Goal: Task Accomplishment & Management: Manage account settings

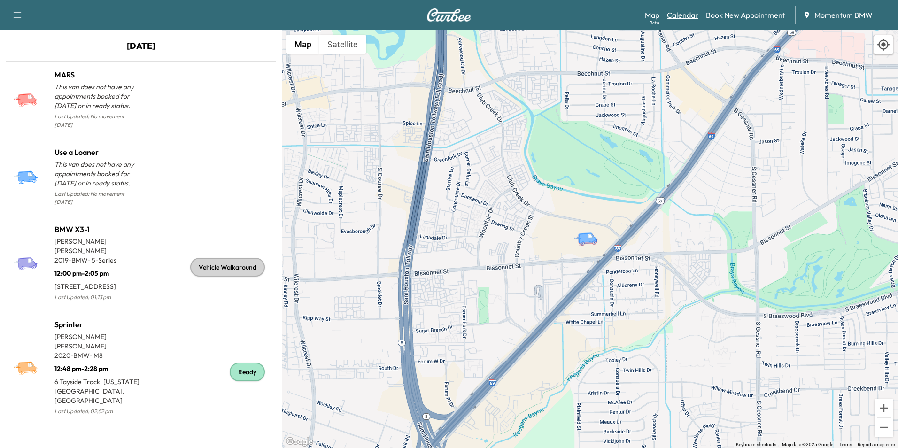
click at [685, 15] on link "Calendar" at bounding box center [682, 14] width 31 height 11
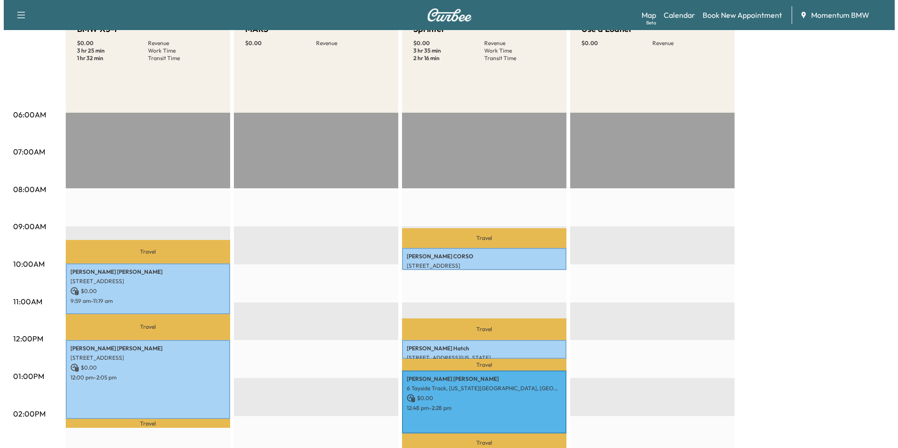
scroll to position [188, 0]
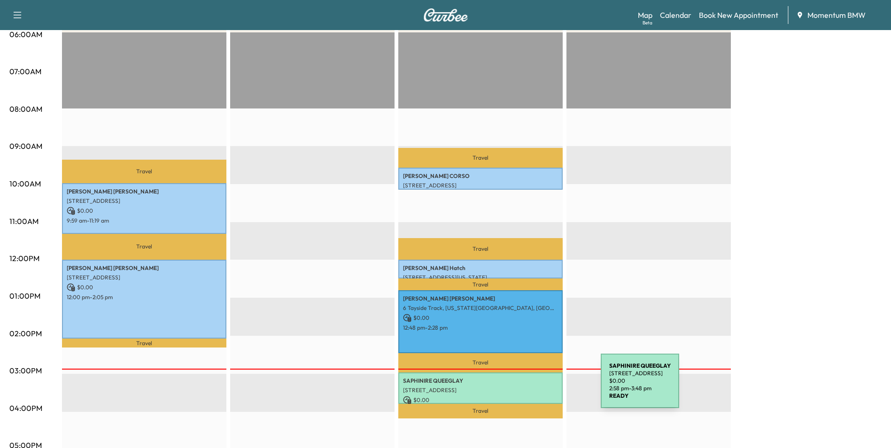
click at [530, 386] on p "[STREET_ADDRESS]" at bounding box center [480, 390] width 155 height 8
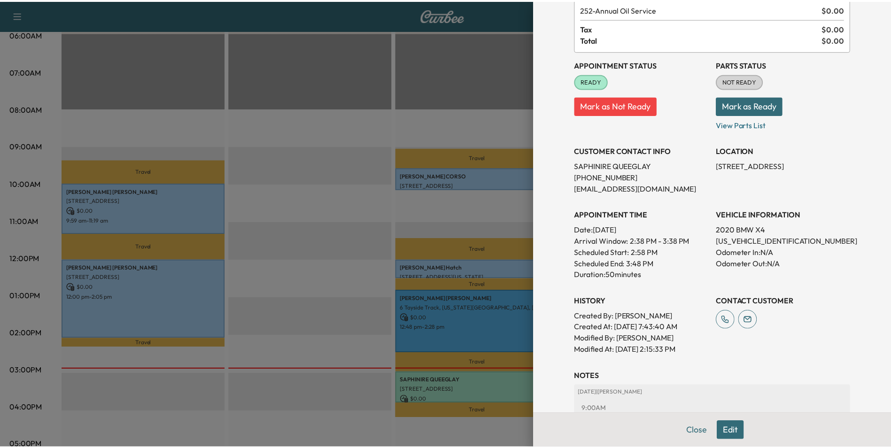
scroll to position [94, 0]
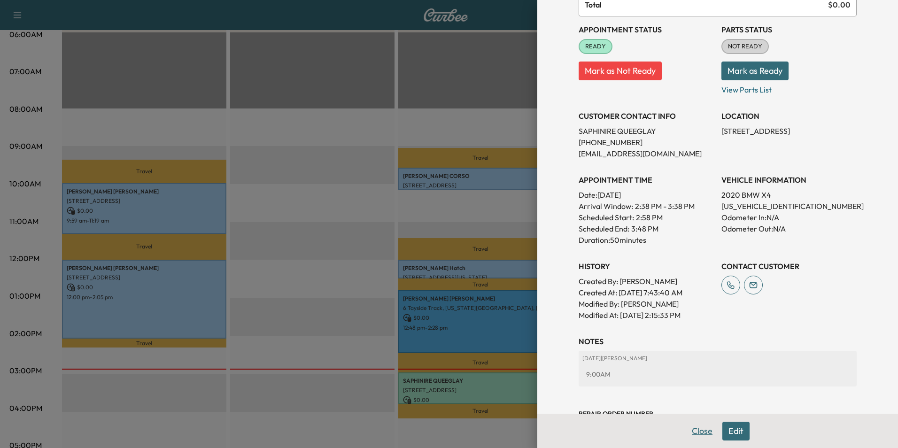
click at [699, 435] on button "Close" at bounding box center [702, 431] width 33 height 19
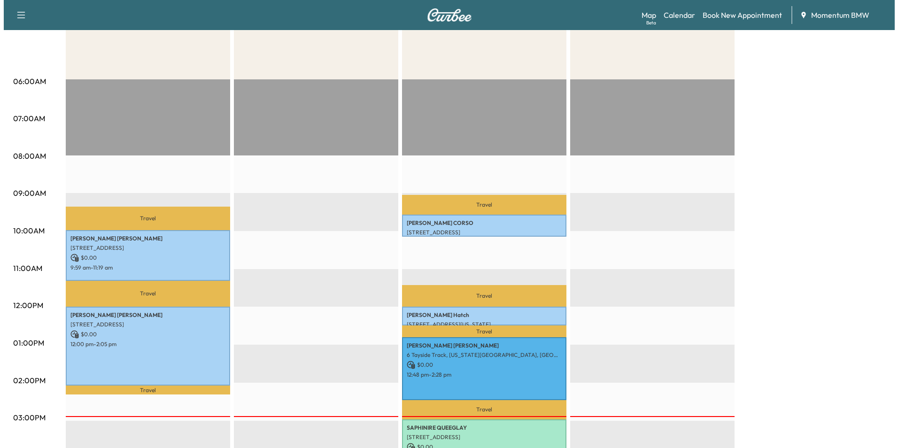
scroll to position [0, 0]
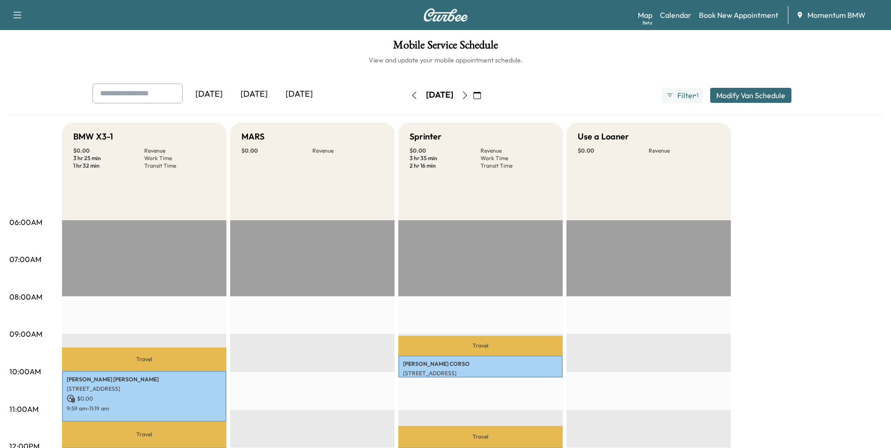
click at [481, 98] on icon "button" at bounding box center [477, 96] width 8 height 8
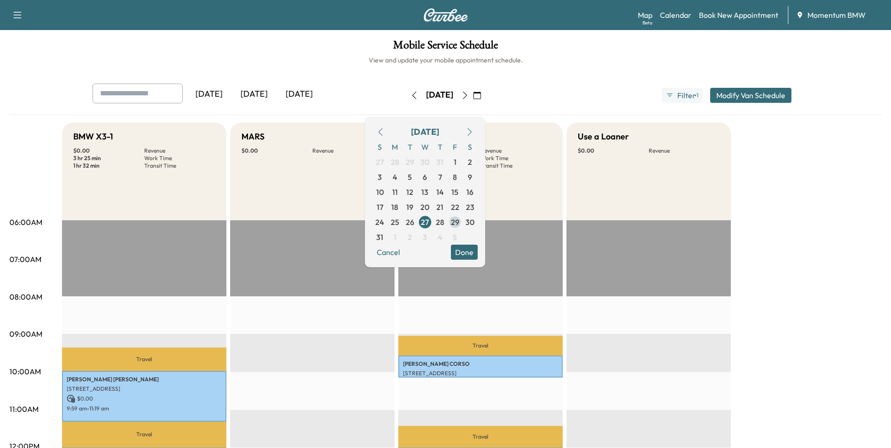
click at [459, 220] on span "29" at bounding box center [455, 221] width 8 height 11
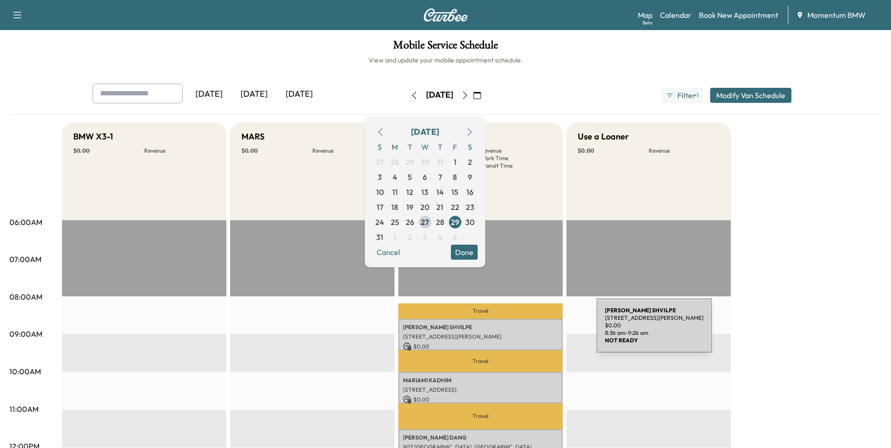
click at [526, 331] on div "[PERSON_NAME] [STREET_ADDRESS][PERSON_NAME] $ 0.00 8:36 am - 9:26 am" at bounding box center [480, 334] width 164 height 31
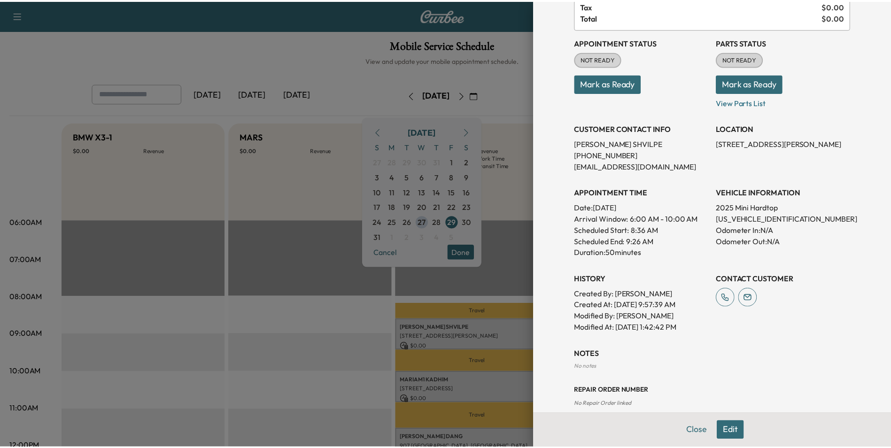
scroll to position [95, 0]
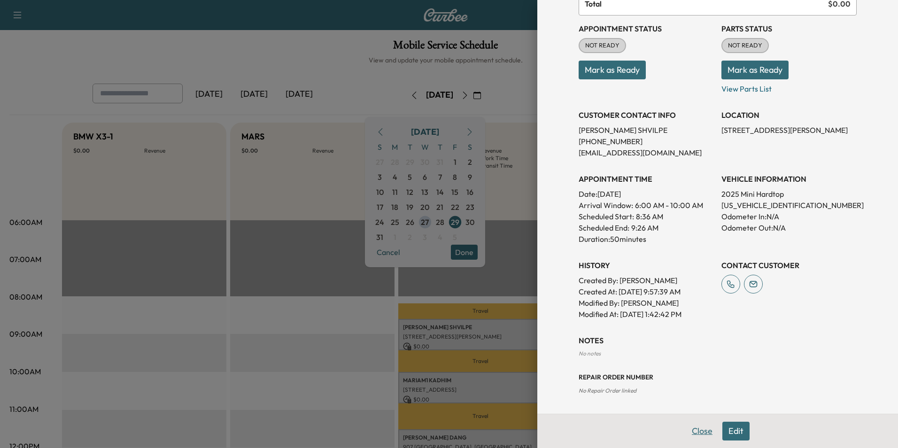
drag, startPoint x: 694, startPoint y: 435, endPoint x: 688, endPoint y: 436, distance: 6.6
click at [695, 435] on button "Close" at bounding box center [702, 431] width 33 height 19
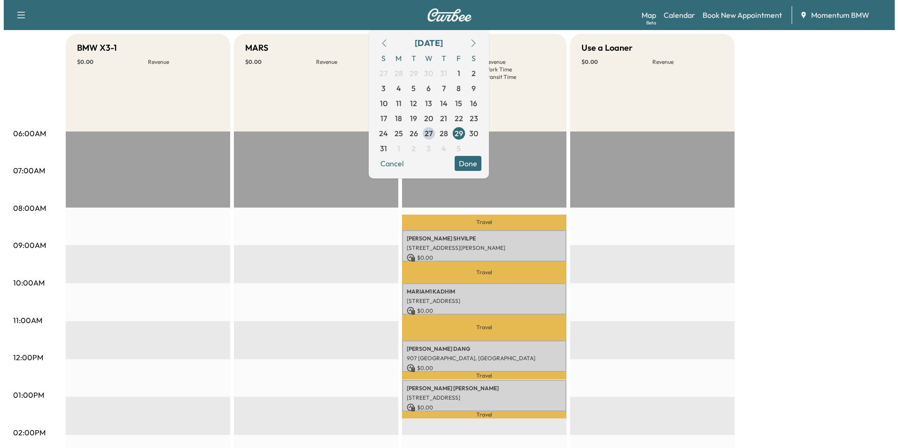
scroll to position [94, 0]
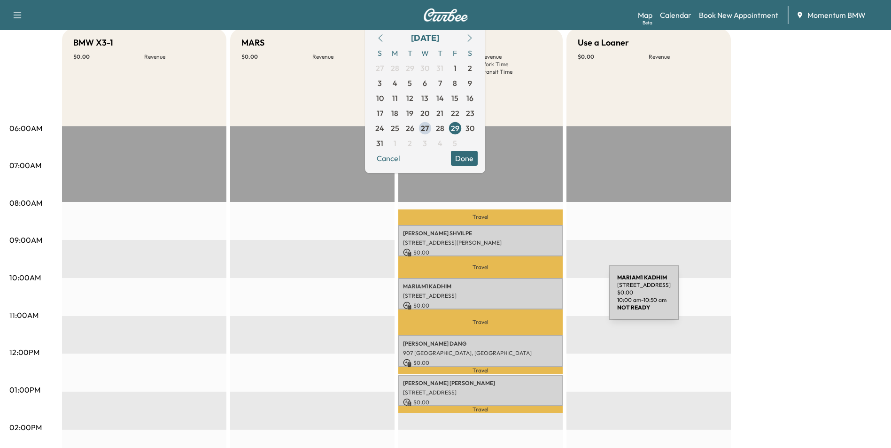
click at [538, 298] on div "MARIAM1 KADHIM [STREET_ADDRESS] $ 0.00 10:00 am - 10:50 am" at bounding box center [480, 293] width 164 height 31
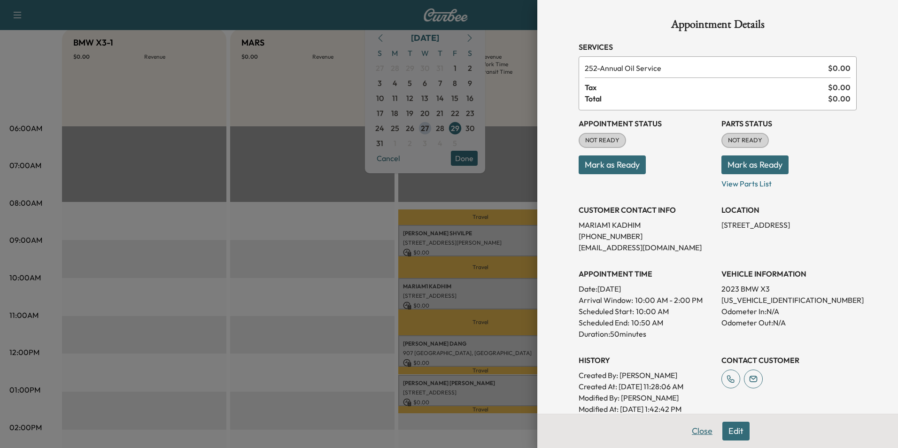
click at [698, 433] on button "Close" at bounding box center [702, 431] width 33 height 19
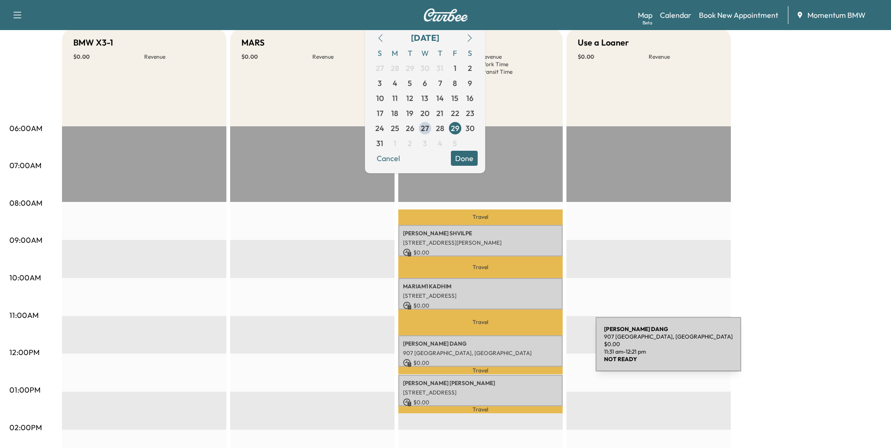
click at [534, 351] on p "907 [GEOGRAPHIC_DATA], [GEOGRAPHIC_DATA]" at bounding box center [480, 353] width 155 height 8
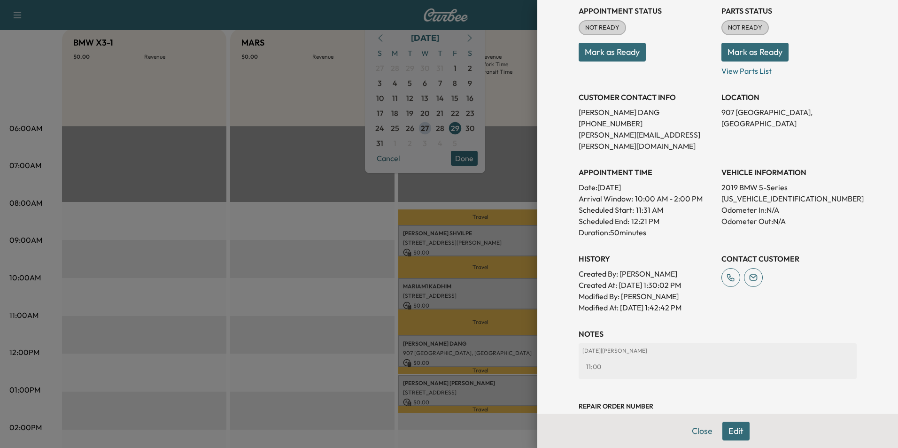
scroll to position [131, 0]
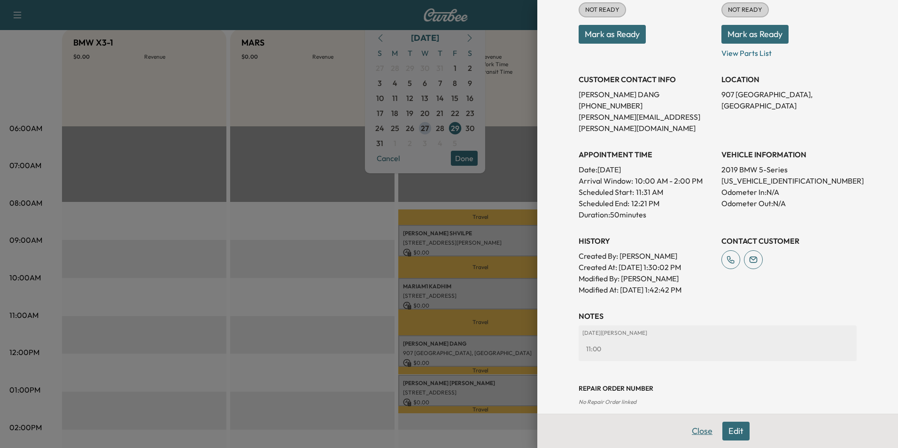
click at [688, 430] on button "Close" at bounding box center [702, 431] width 33 height 19
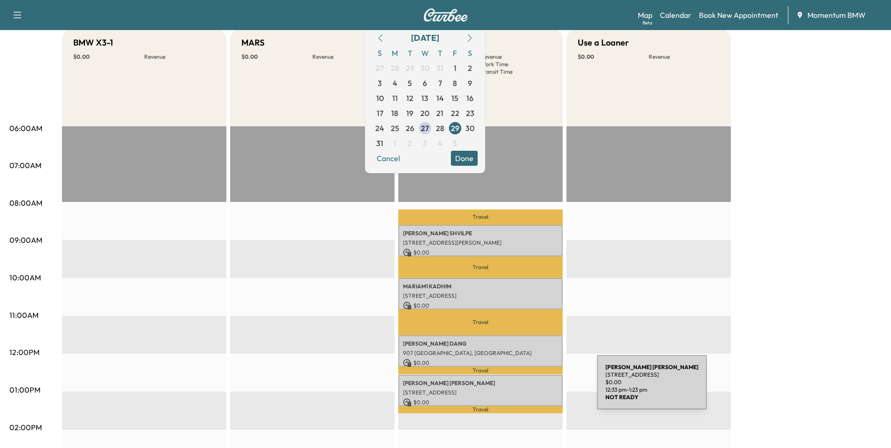
click at [535, 385] on div "[PERSON_NAME] [STREET_ADDRESS] $ 0.00 12:33 pm - 1:23 pm" at bounding box center [480, 390] width 164 height 31
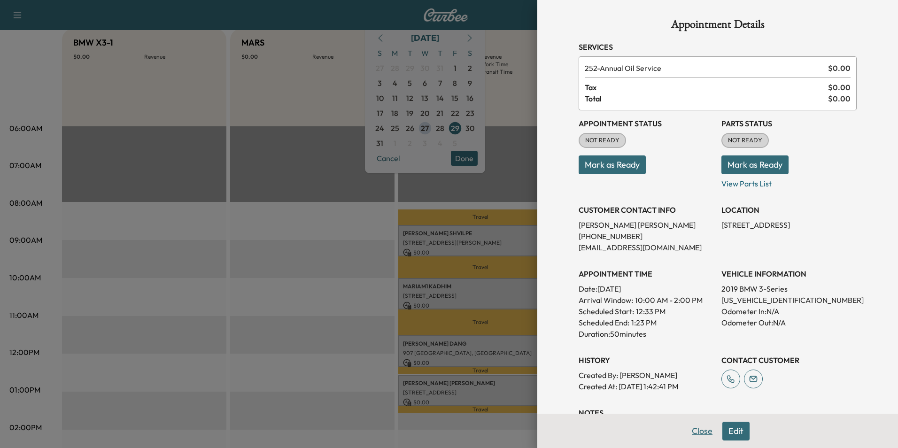
click at [690, 429] on button "Close" at bounding box center [702, 431] width 33 height 19
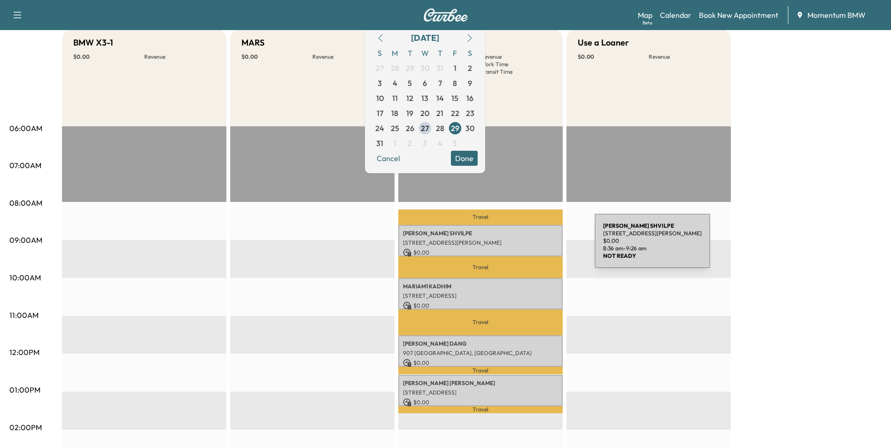
click at [524, 243] on p "[STREET_ADDRESS][PERSON_NAME]" at bounding box center [480, 243] width 155 height 8
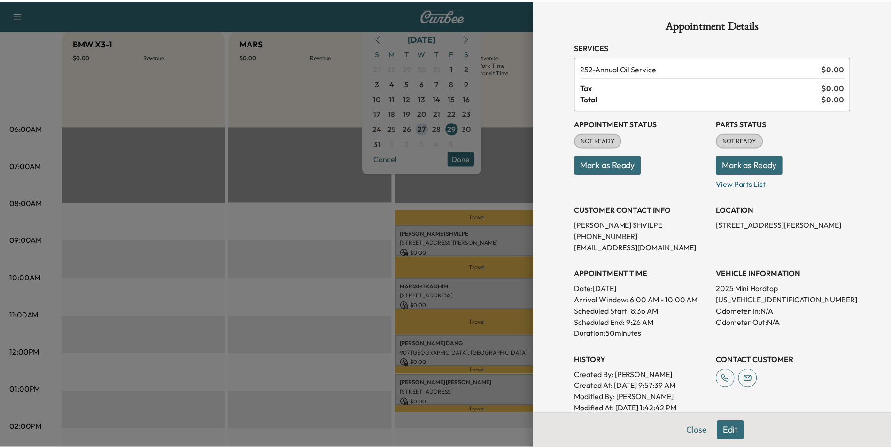
scroll to position [47, 0]
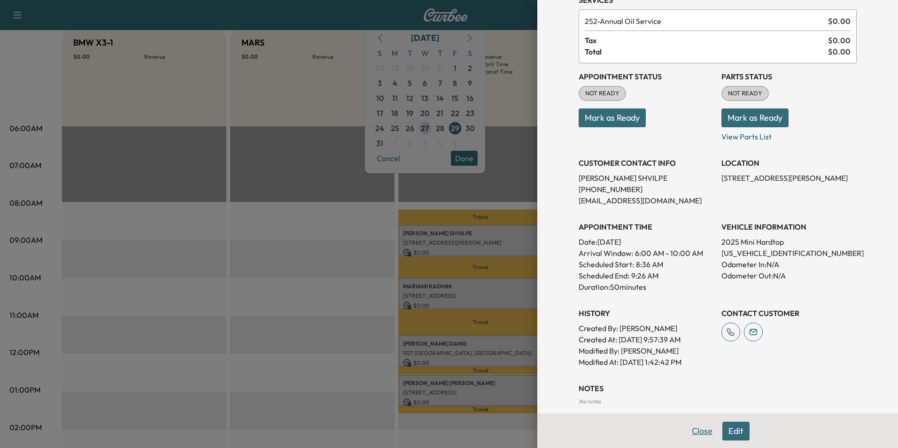
click at [699, 432] on button "Close" at bounding box center [702, 431] width 33 height 19
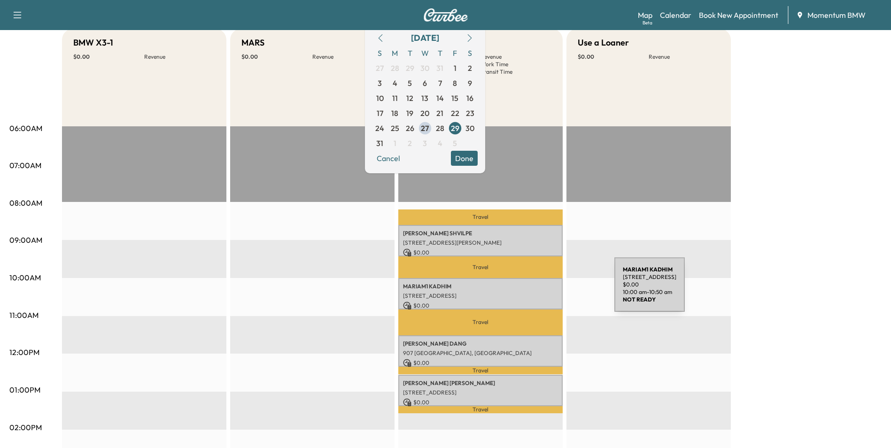
click at [544, 292] on p "[STREET_ADDRESS]" at bounding box center [480, 296] width 155 height 8
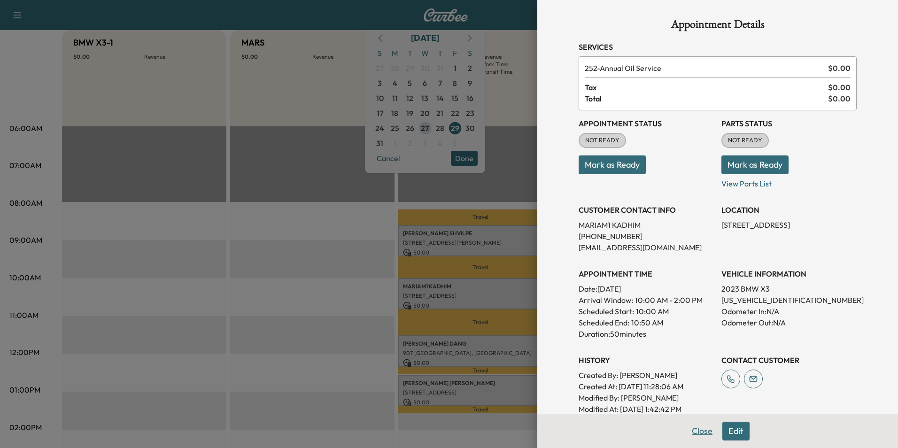
click at [697, 427] on button "Close" at bounding box center [702, 431] width 33 height 19
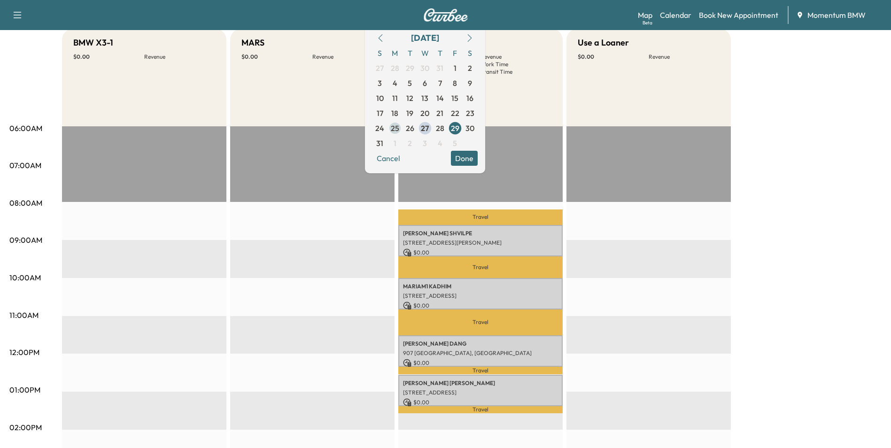
click at [399, 128] on span "25" at bounding box center [395, 128] width 8 height 11
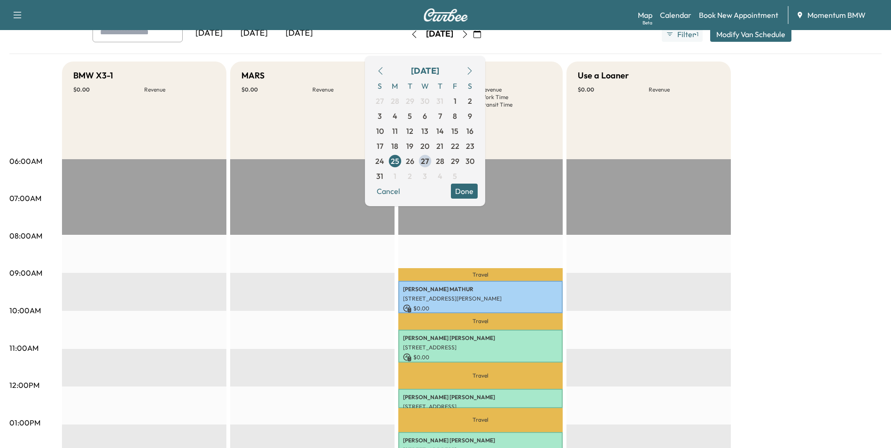
scroll to position [47, 0]
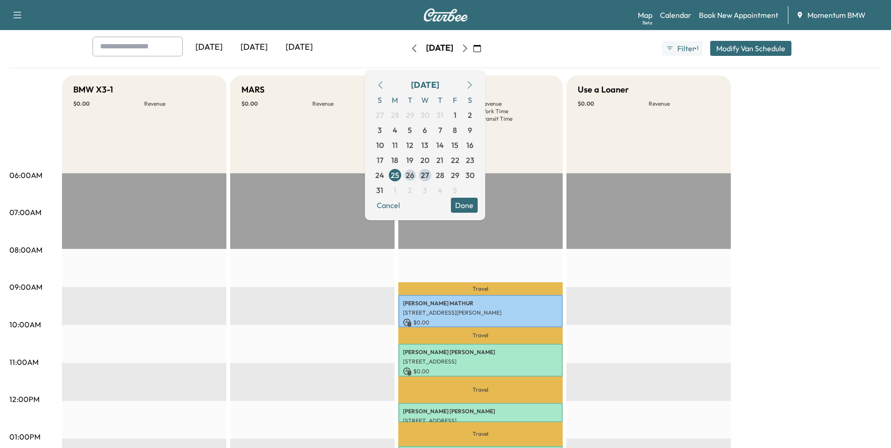
click at [414, 180] on span "26" at bounding box center [410, 175] width 8 height 11
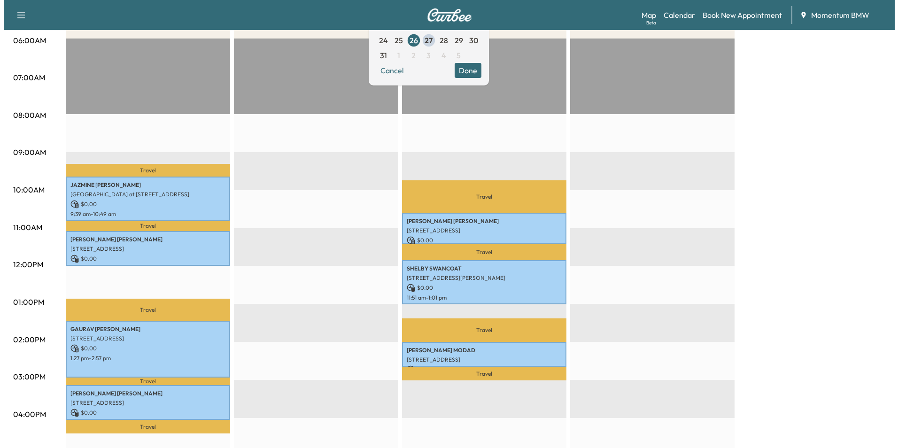
scroll to position [188, 0]
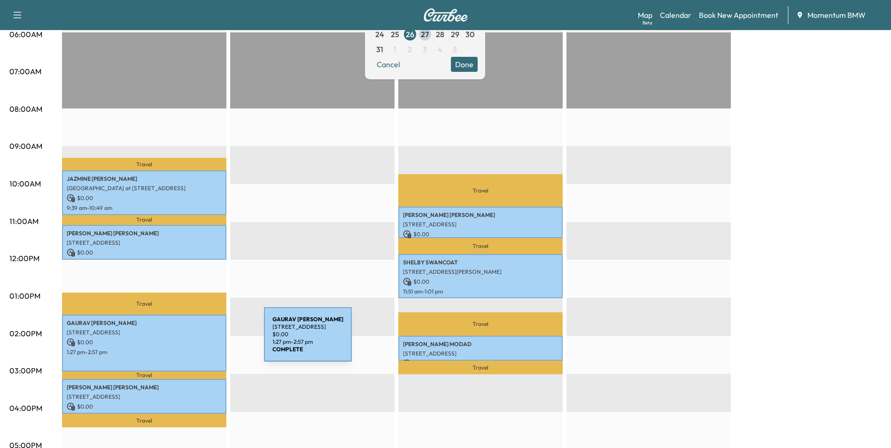
click at [193, 340] on p "$ 0.00" at bounding box center [144, 342] width 155 height 8
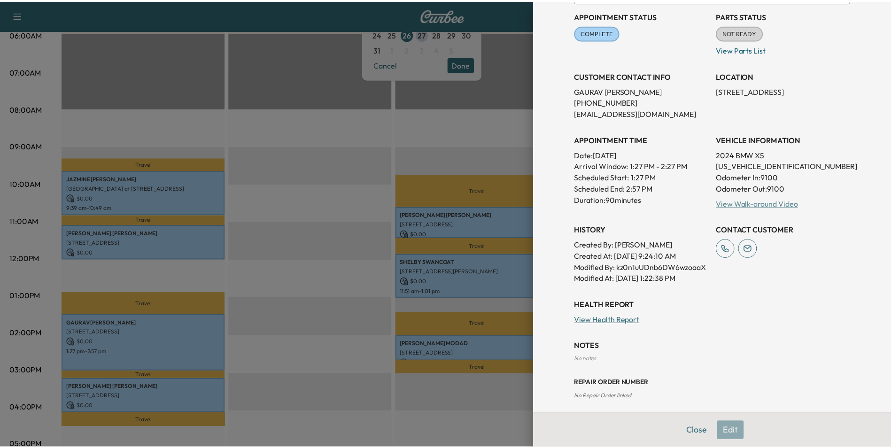
scroll to position [114, 0]
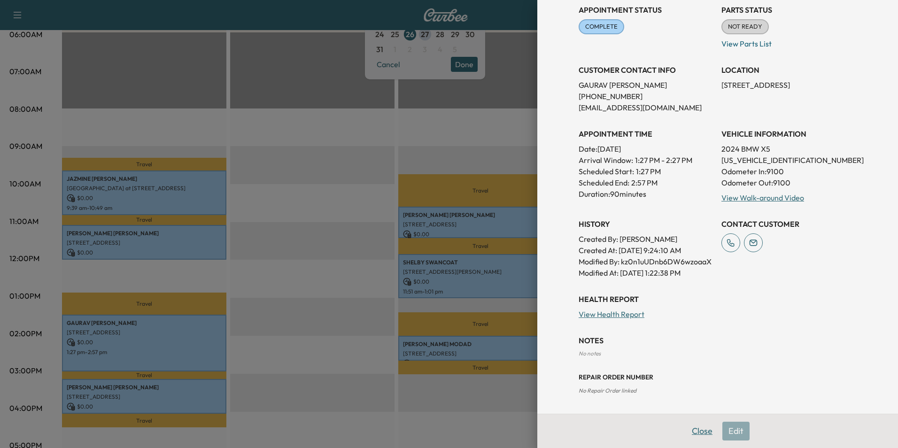
click at [697, 437] on button "Close" at bounding box center [702, 431] width 33 height 19
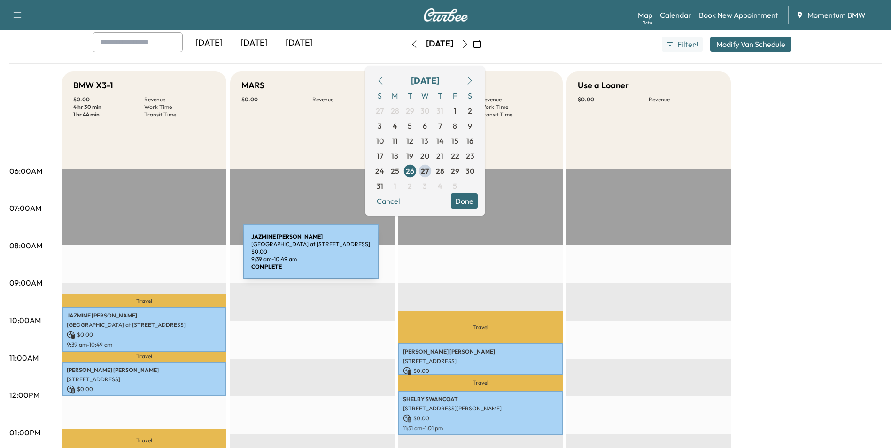
scroll to position [47, 0]
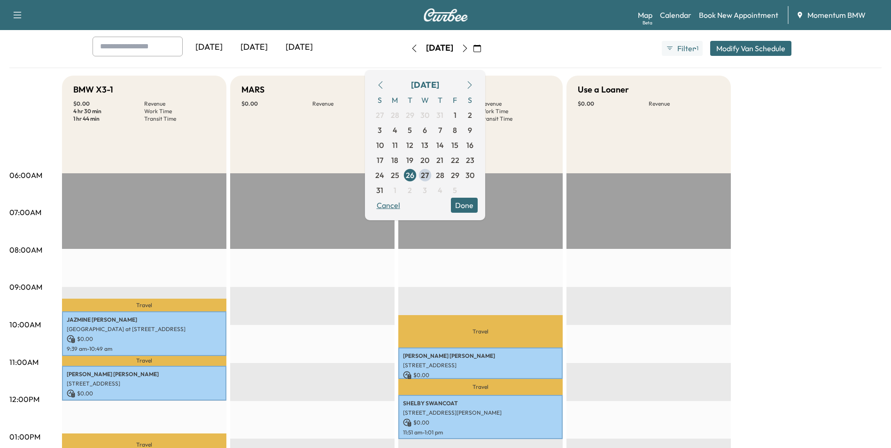
click at [404, 205] on button "Cancel" at bounding box center [388, 205] width 32 height 15
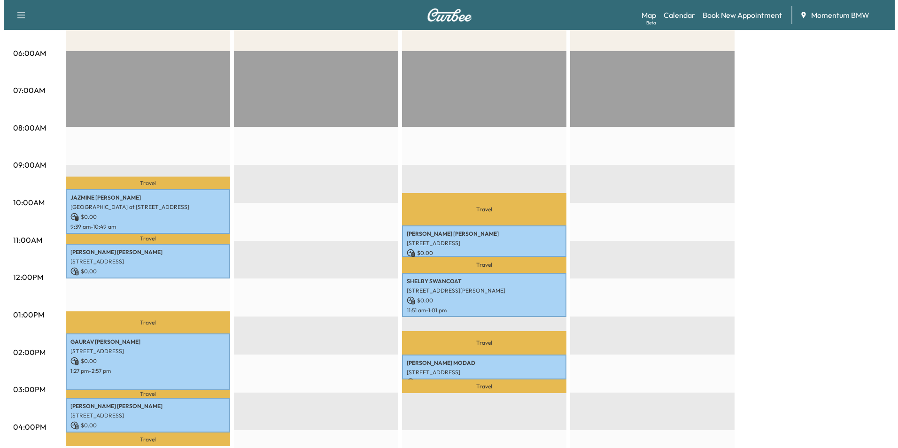
scroll to position [188, 0]
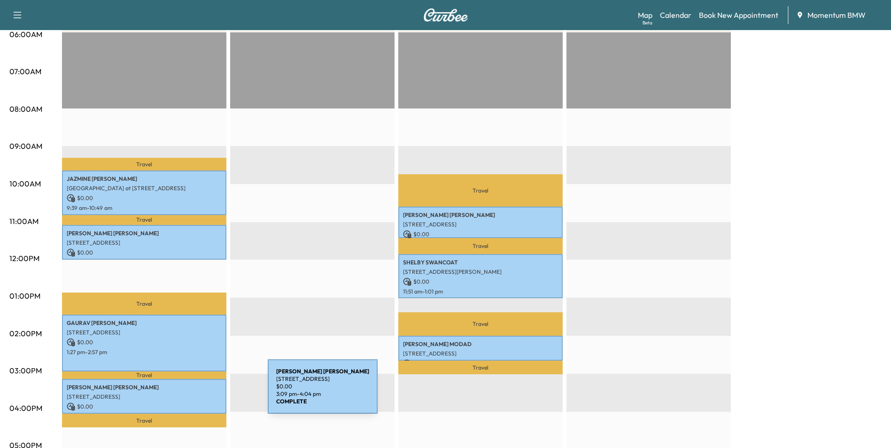
click at [197, 393] on p "[STREET_ADDRESS]" at bounding box center [144, 397] width 155 height 8
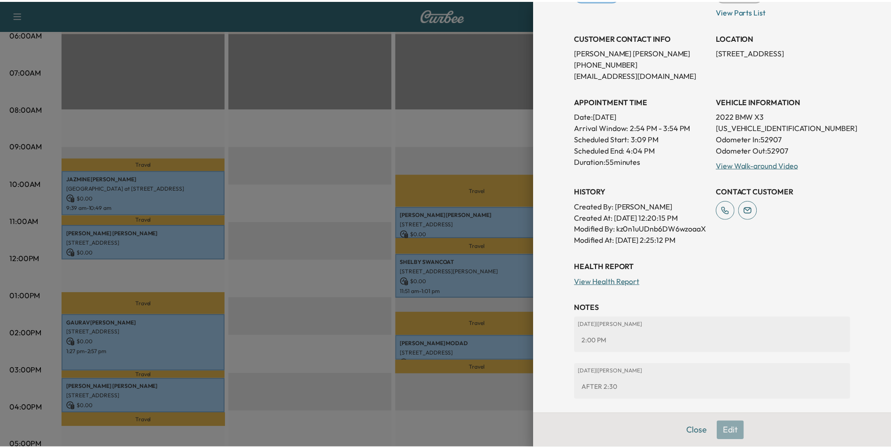
scroll to position [208, 0]
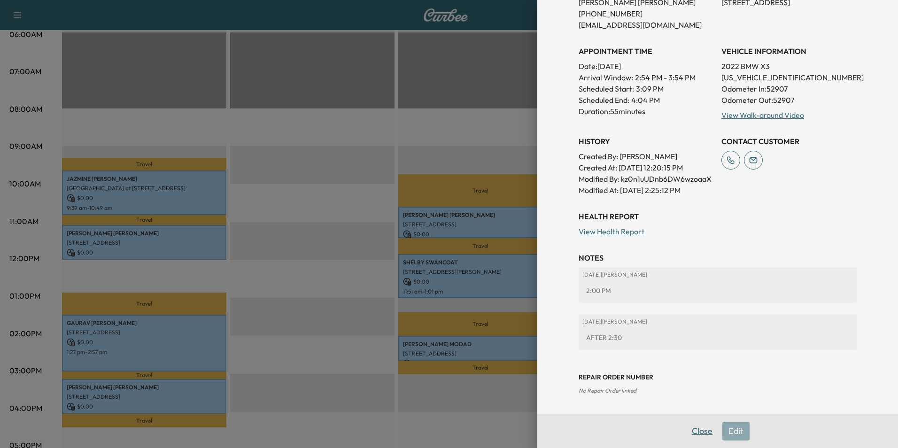
click at [691, 434] on button "Close" at bounding box center [702, 431] width 33 height 19
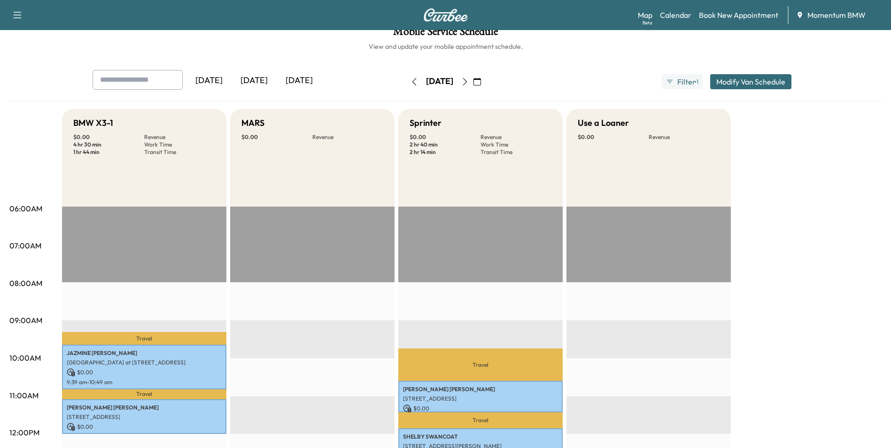
scroll to position [0, 0]
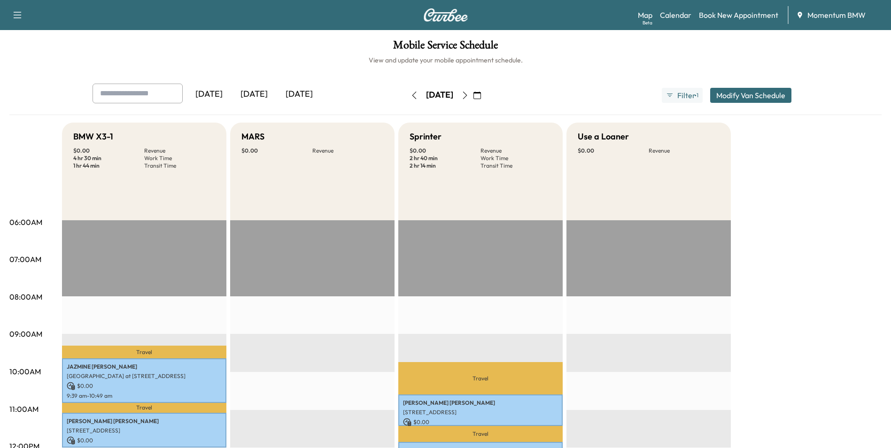
click at [412, 96] on icon "button" at bounding box center [414, 96] width 4 height 8
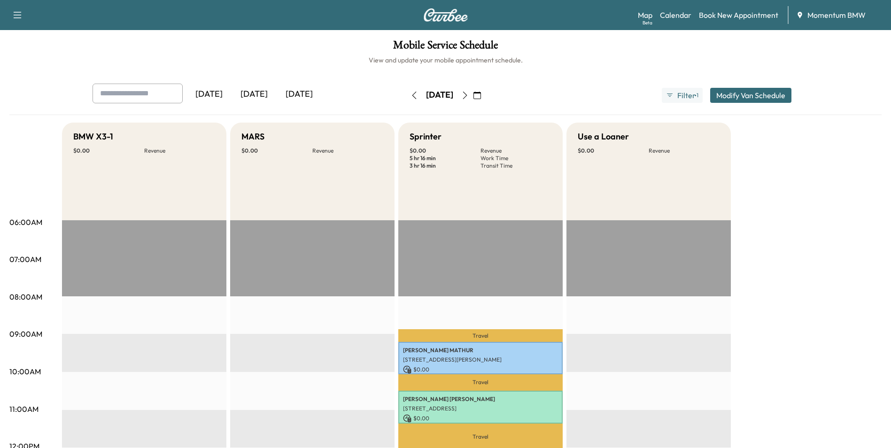
click at [481, 96] on icon "button" at bounding box center [477, 96] width 8 height 8
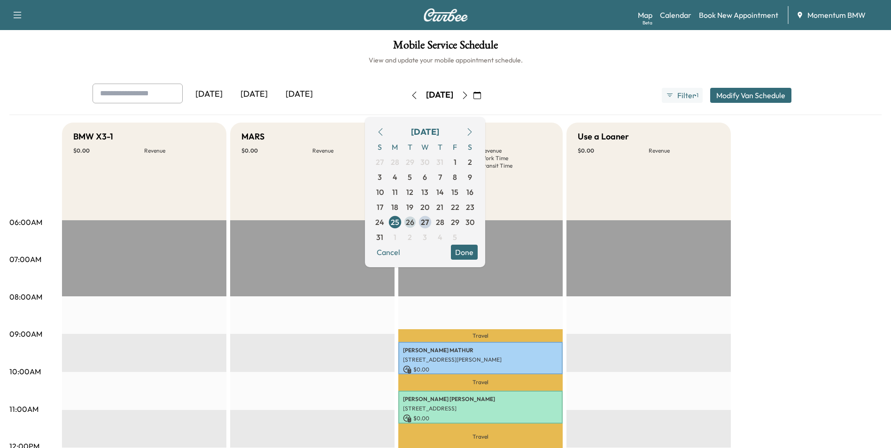
click at [414, 227] on span "26" at bounding box center [410, 221] width 8 height 11
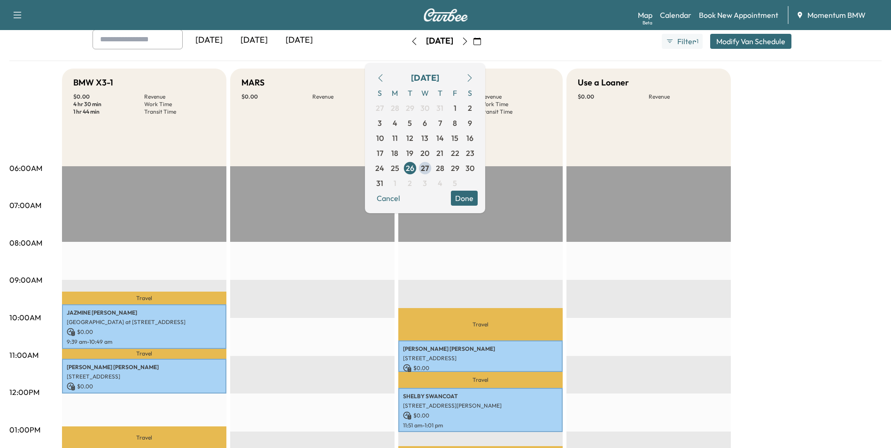
scroll to position [47, 0]
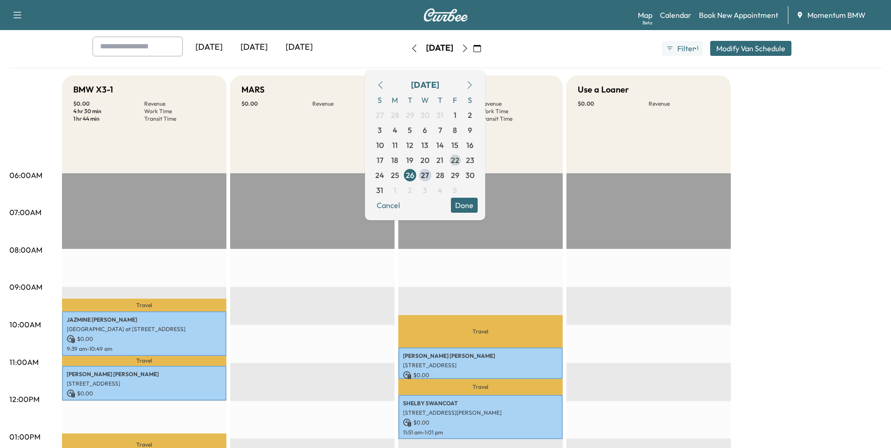
click at [459, 159] on span "22" at bounding box center [455, 160] width 8 height 11
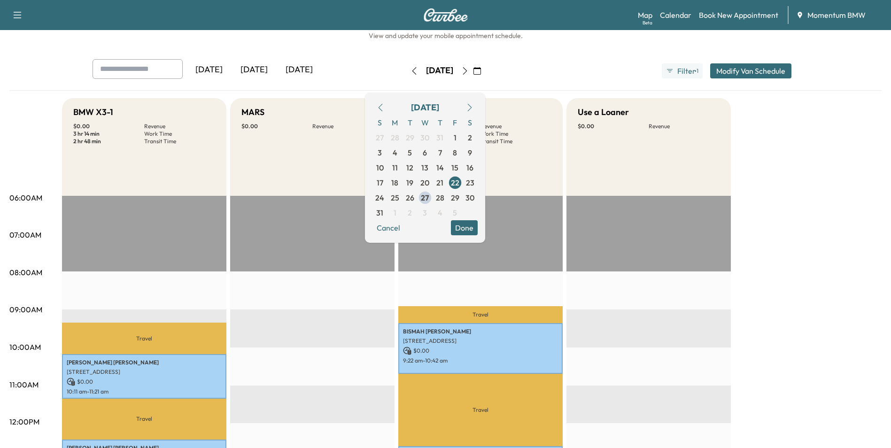
scroll to position [13, 0]
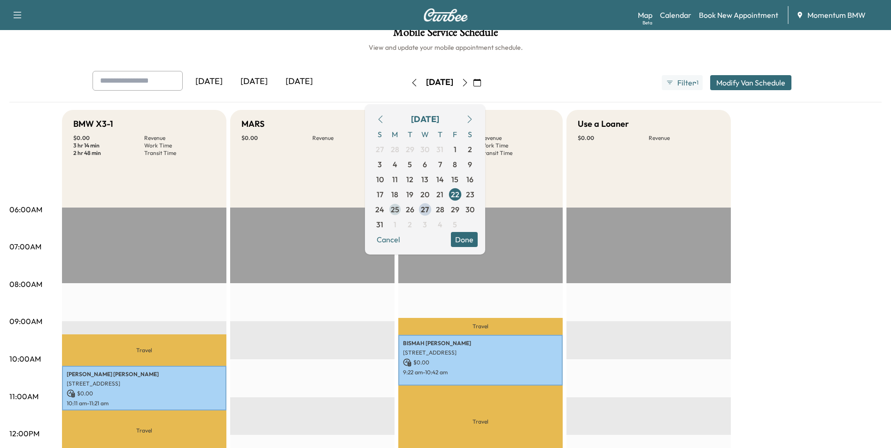
click at [399, 209] on span "25" at bounding box center [395, 209] width 8 height 11
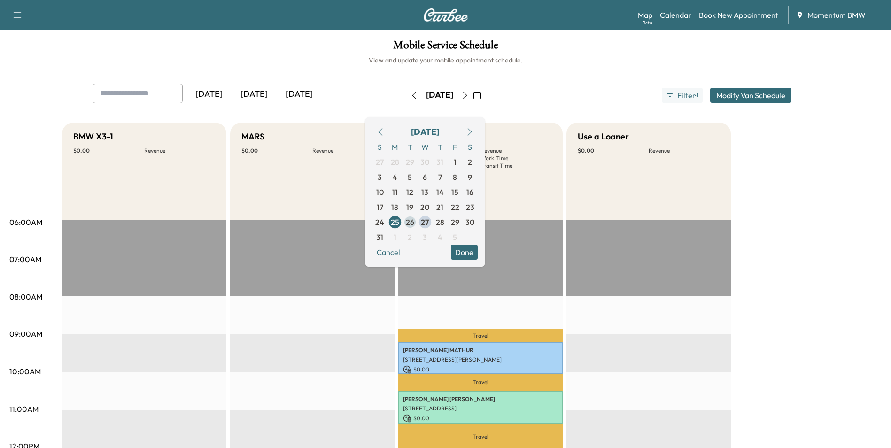
click at [414, 222] on span "26" at bounding box center [410, 221] width 8 height 11
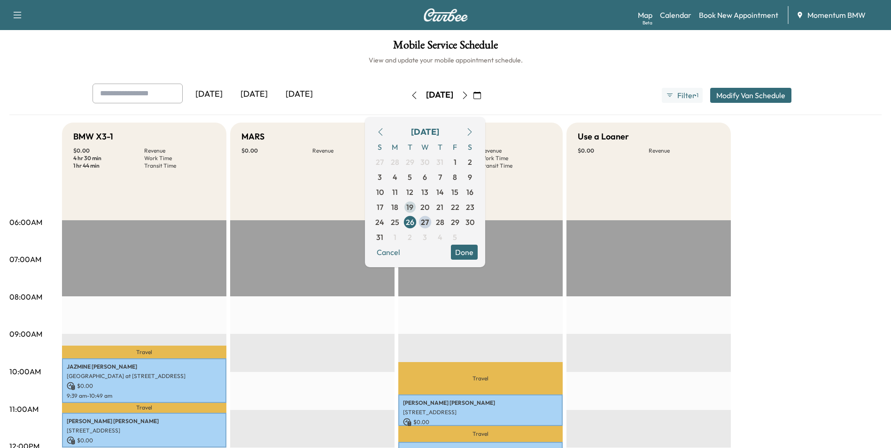
click at [413, 207] on span "19" at bounding box center [409, 206] width 7 height 11
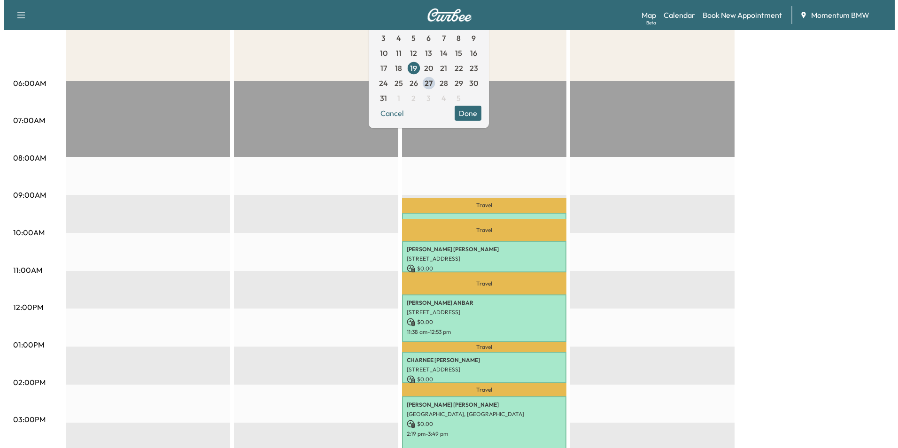
scroll to position [141, 0]
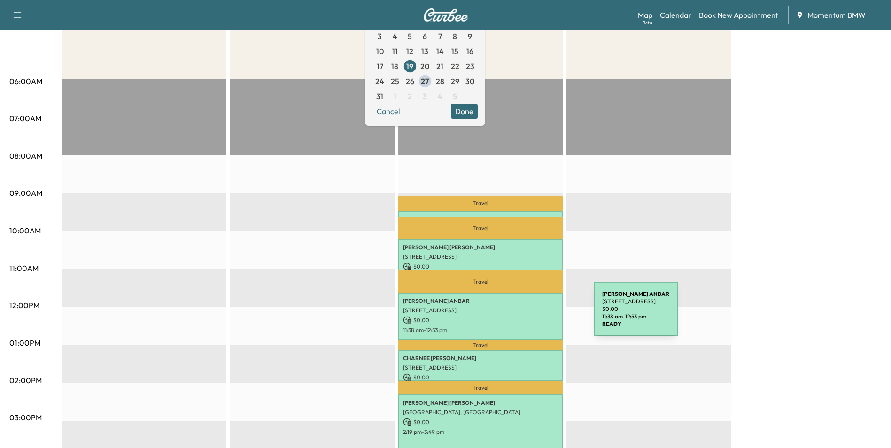
click at [523, 316] on p "$ 0.00" at bounding box center [480, 320] width 155 height 8
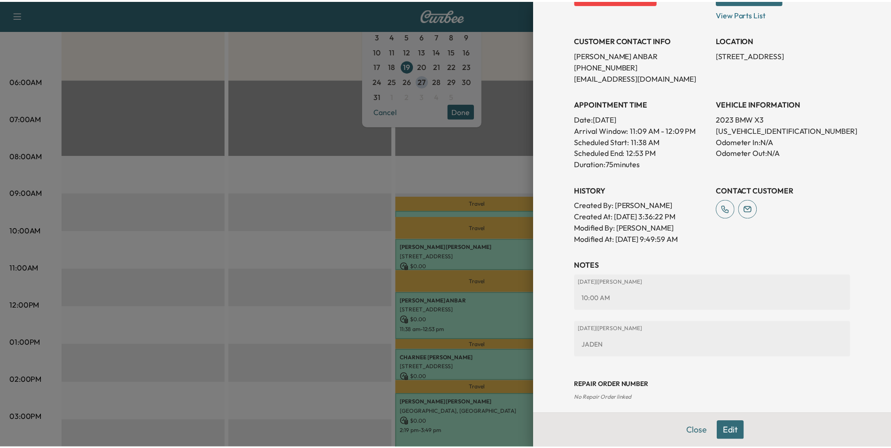
scroll to position [189, 0]
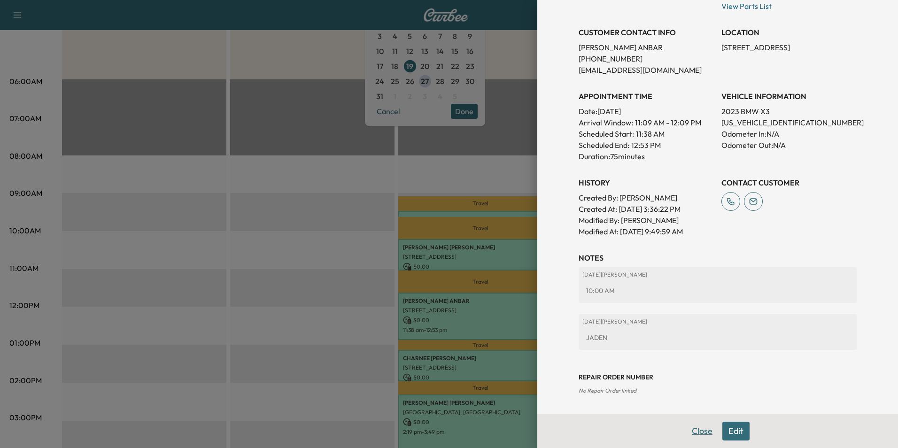
click at [698, 436] on button "Close" at bounding box center [702, 431] width 33 height 19
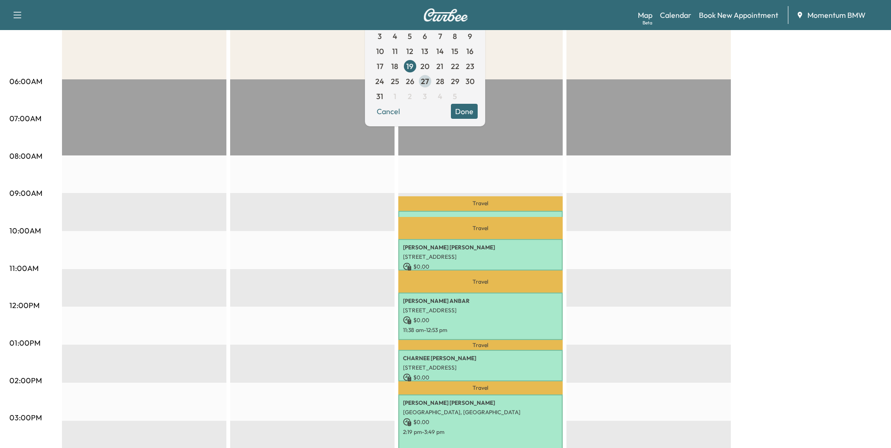
click at [429, 82] on span "27" at bounding box center [425, 81] width 8 height 11
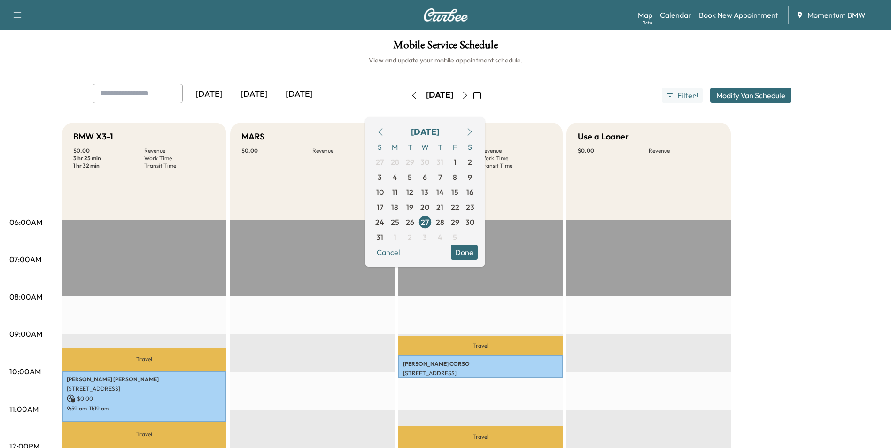
click at [478, 254] on button "Done" at bounding box center [464, 252] width 27 height 15
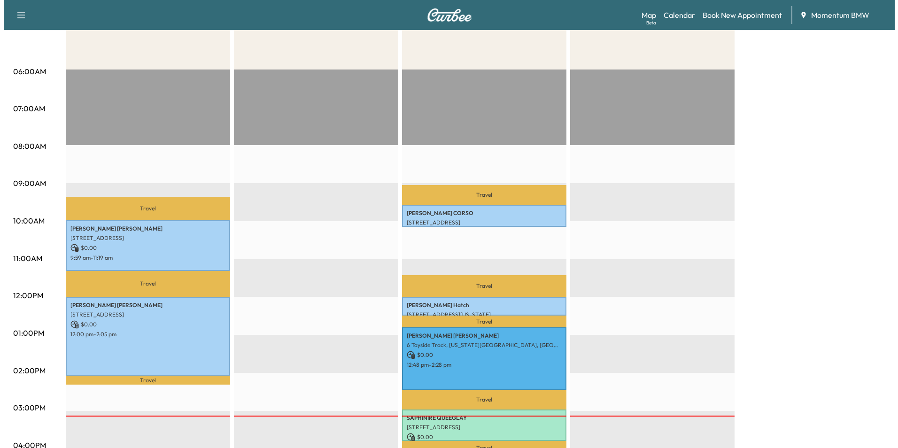
scroll to position [188, 0]
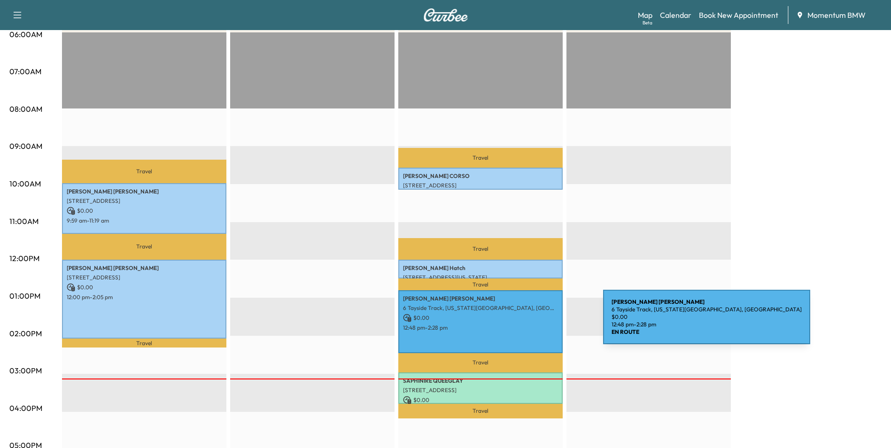
click at [533, 324] on p "12:48 pm - 2:28 pm" at bounding box center [480, 328] width 155 height 8
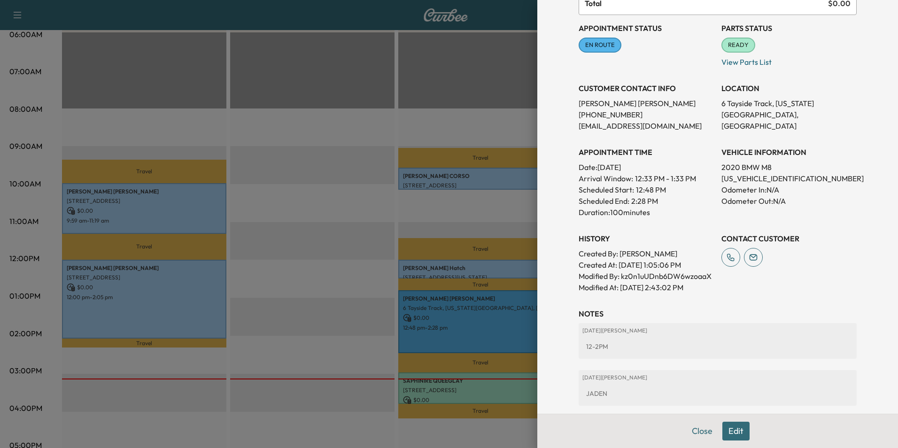
scroll to position [185, 0]
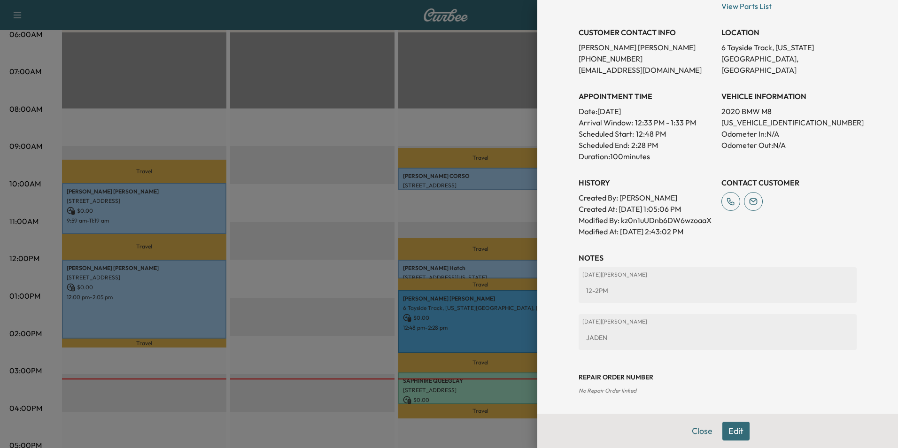
click at [700, 432] on button "Close" at bounding box center [702, 431] width 33 height 19
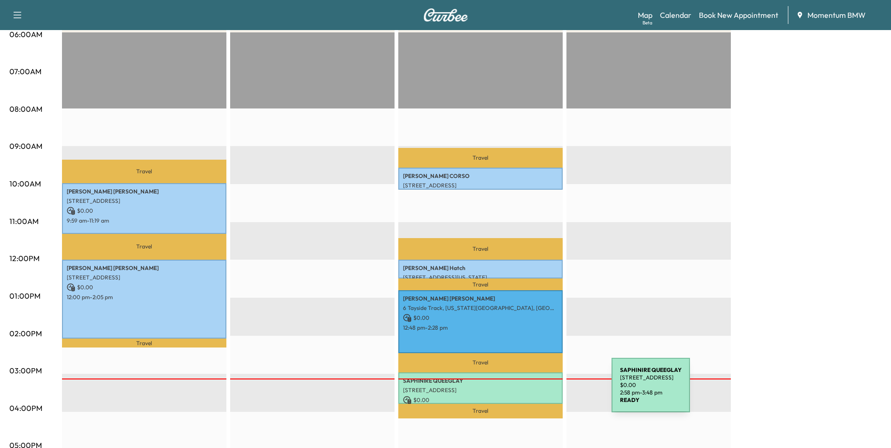
click at [541, 391] on div "SAPHINIRE QUEEGLAY [STREET_ADDRESS] $ 0.00 2:58 pm - 3:48 pm" at bounding box center [480, 387] width 164 height 31
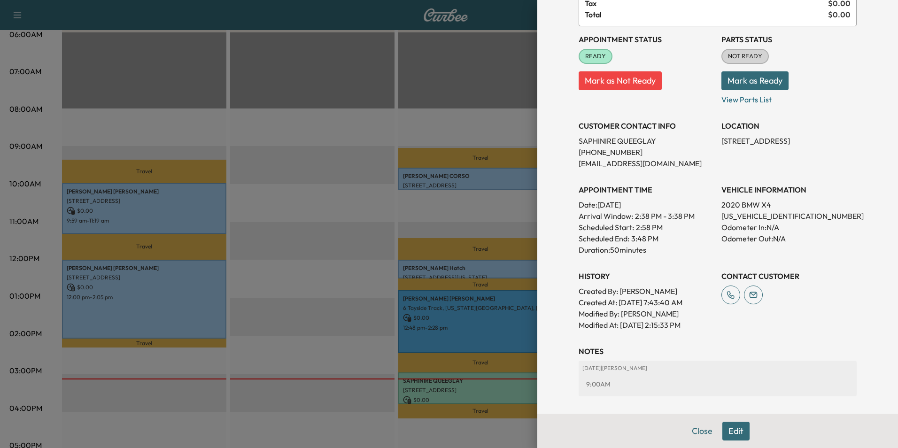
scroll to position [131, 0]
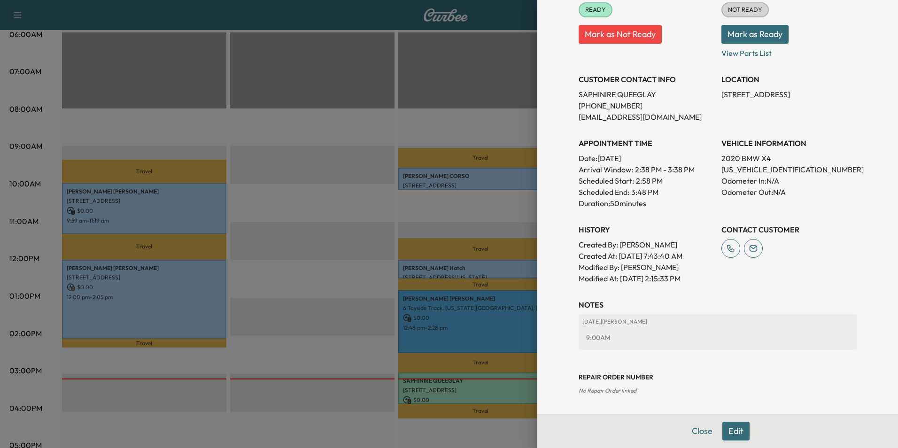
click at [727, 434] on button "Edit" at bounding box center [735, 431] width 27 height 19
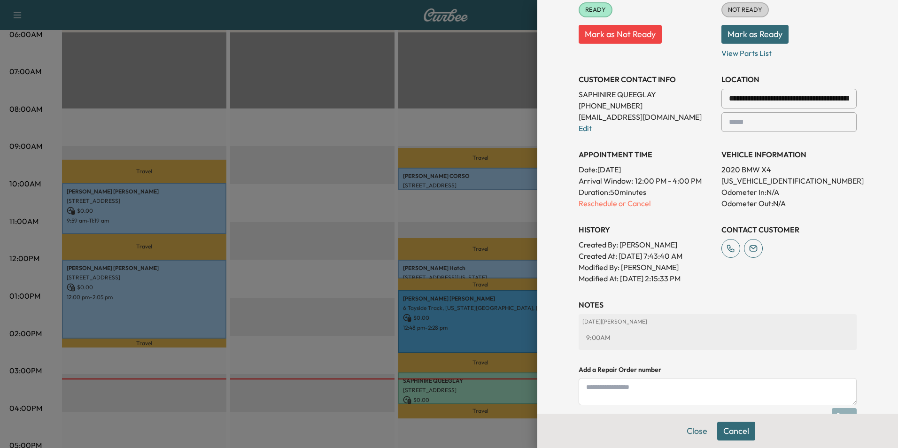
click at [646, 398] on textarea at bounding box center [718, 391] width 278 height 27
type textarea "*"
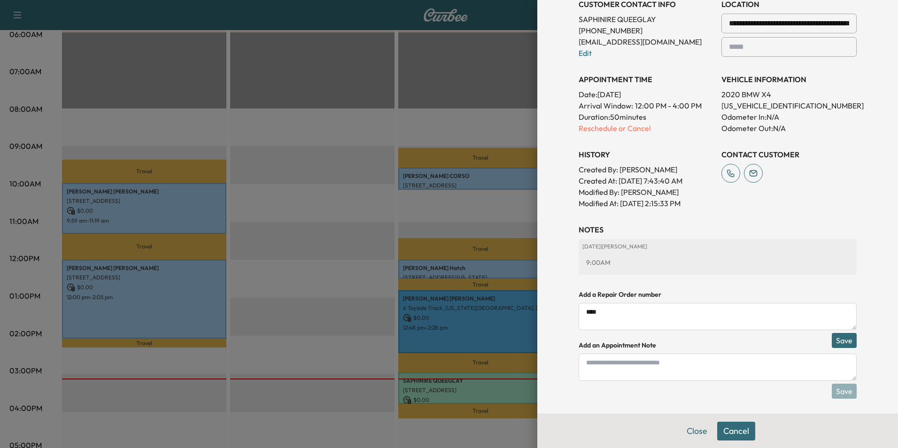
scroll to position [229, 0]
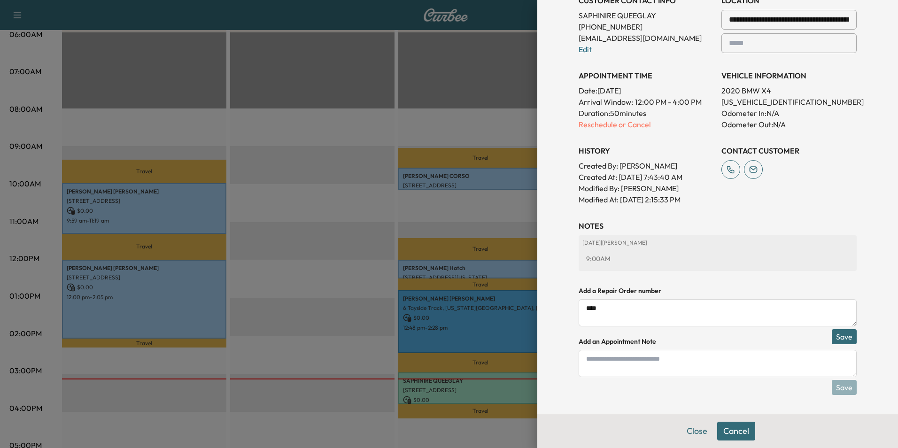
type textarea "****"
click at [833, 338] on button "Save" at bounding box center [844, 336] width 25 height 15
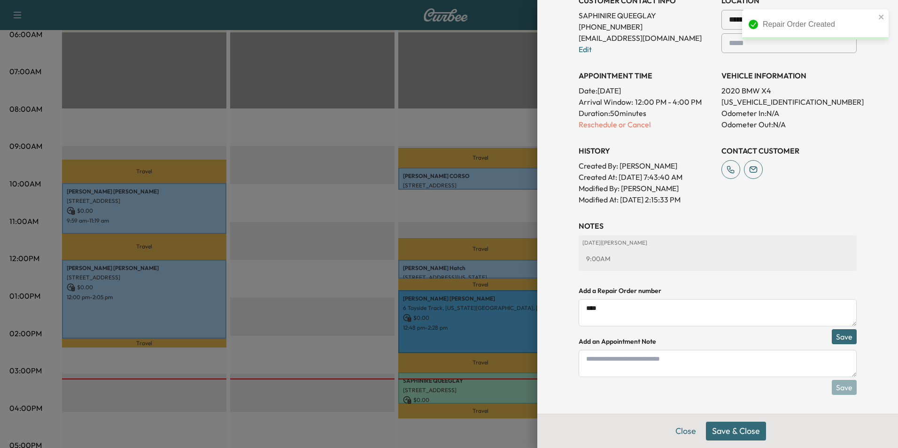
click at [721, 435] on button "Save & Close" at bounding box center [736, 431] width 60 height 19
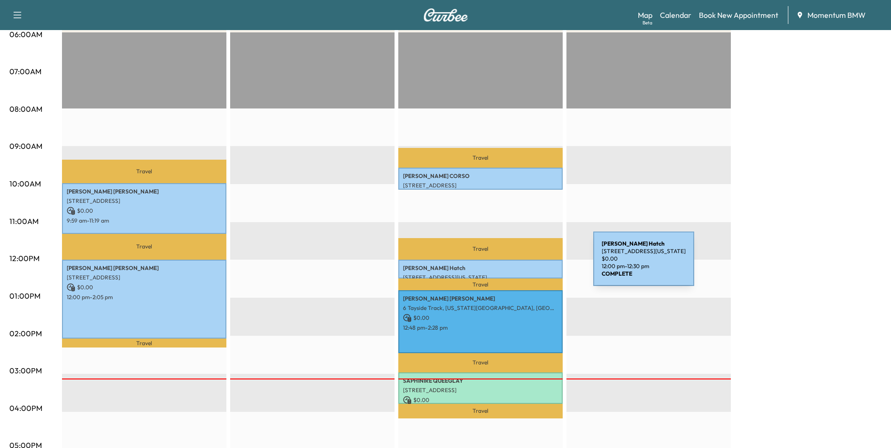
click at [523, 265] on p "[PERSON_NAME]" at bounding box center [480, 268] width 155 height 8
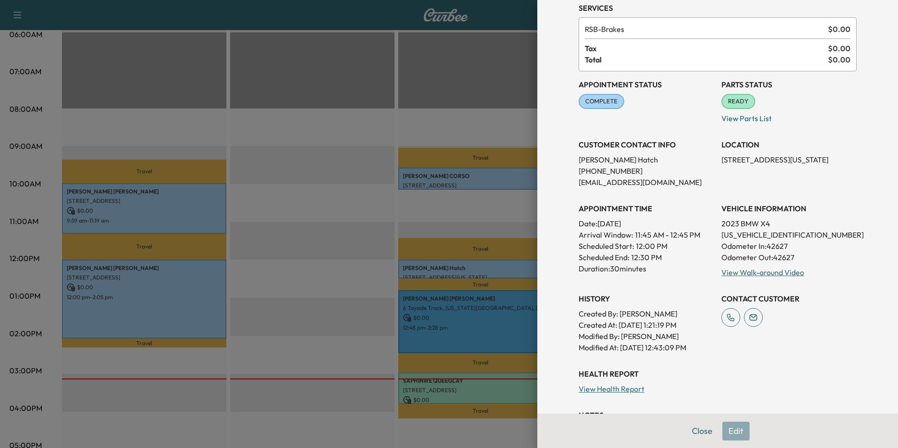
scroll to position [149, 0]
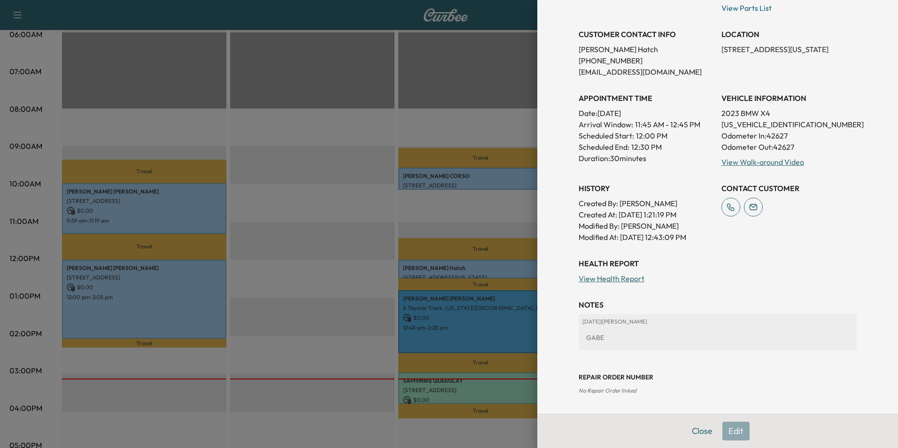
click at [689, 433] on button "Close" at bounding box center [702, 431] width 33 height 19
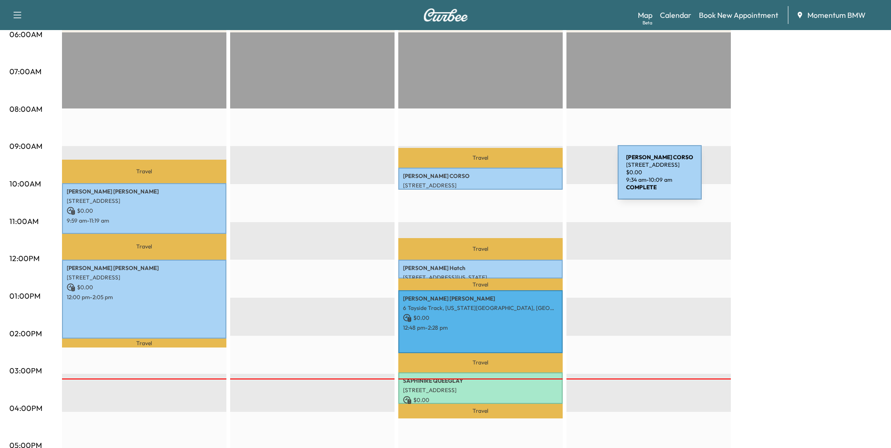
click at [547, 179] on div "[PERSON_NAME] [STREET_ADDRESS] $ 0.00 9:34 am - 10:09 am" at bounding box center [480, 179] width 164 height 22
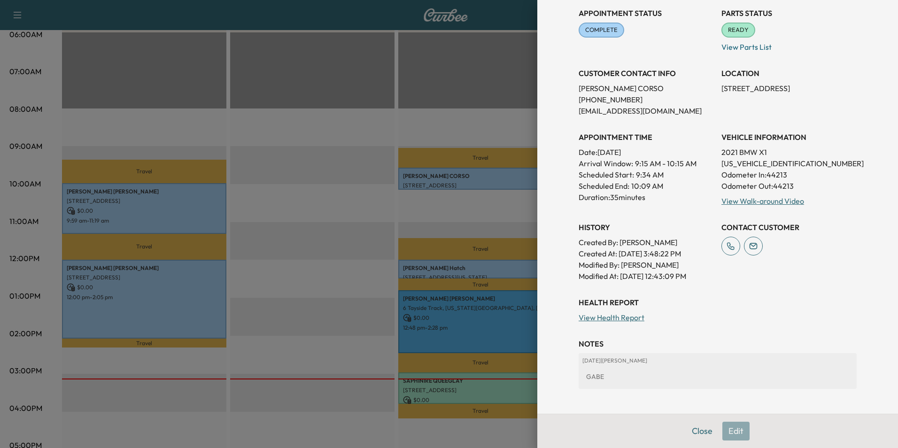
scroll to position [161, 0]
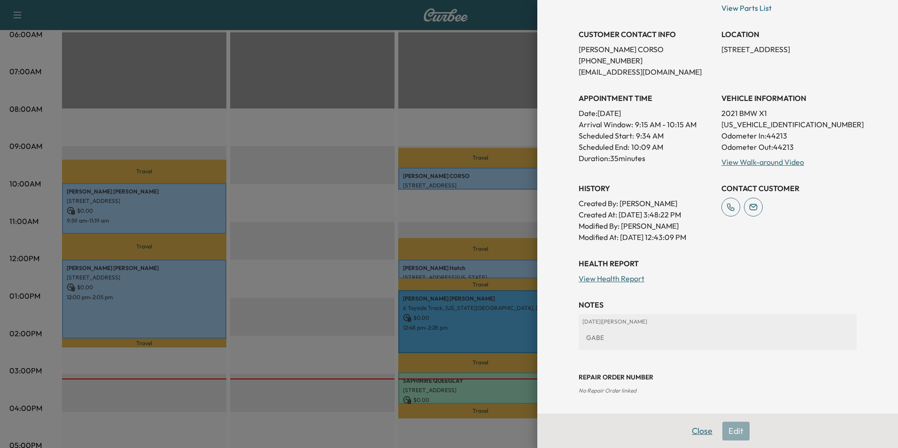
click at [695, 426] on button "Close" at bounding box center [702, 431] width 33 height 19
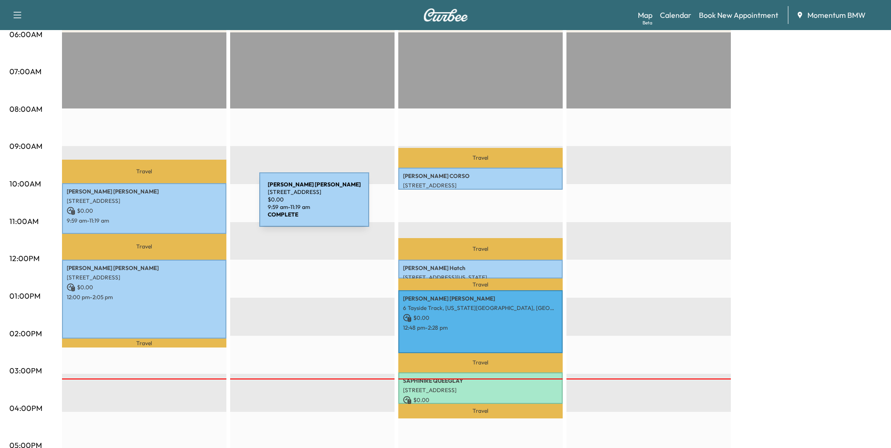
click at [189, 207] on p "$ 0.00" at bounding box center [144, 211] width 155 height 8
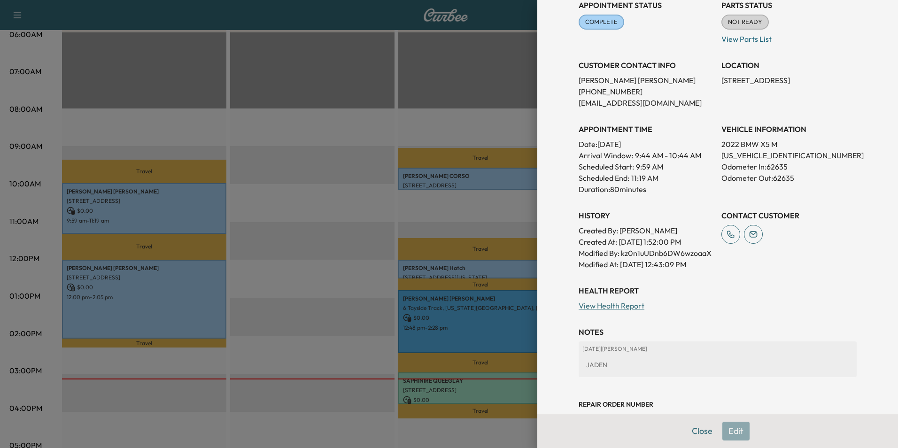
scroll to position [191, 0]
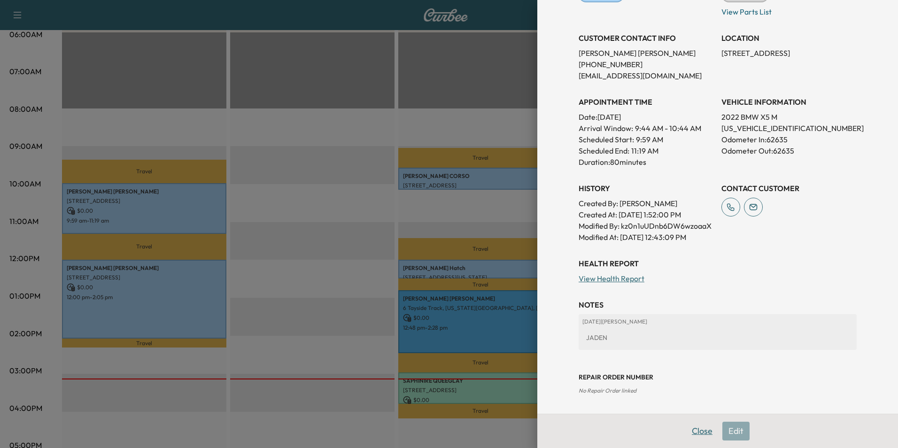
click at [698, 435] on button "Close" at bounding box center [702, 431] width 33 height 19
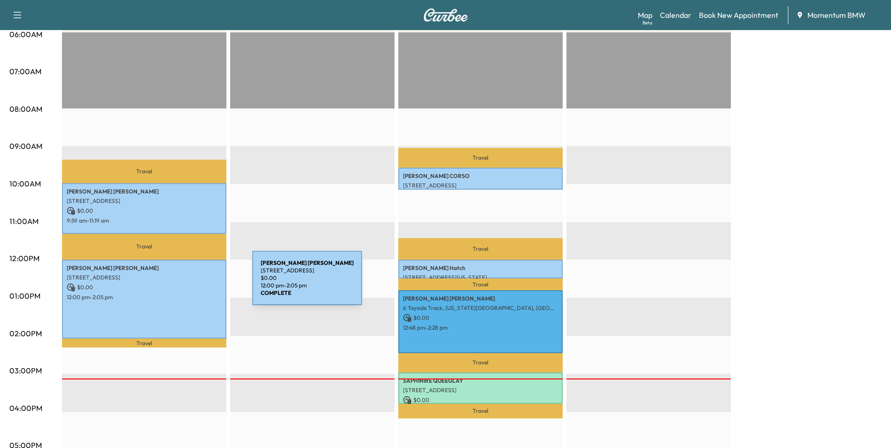
click at [182, 284] on p "$ 0.00" at bounding box center [144, 287] width 155 height 8
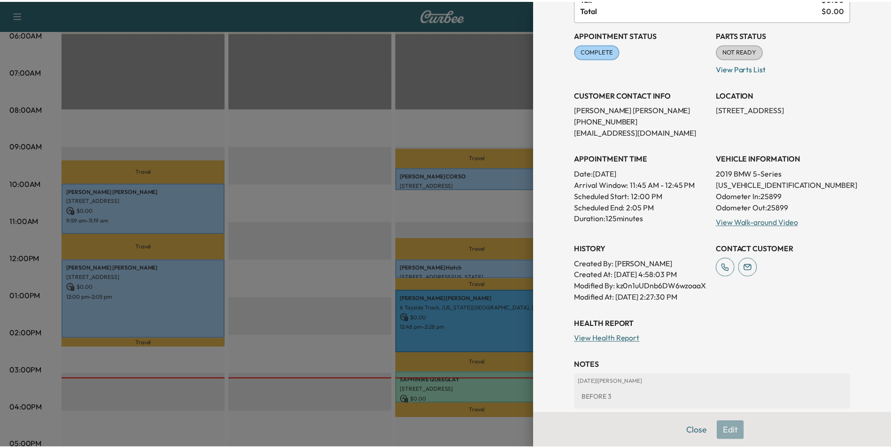
scroll to position [219, 0]
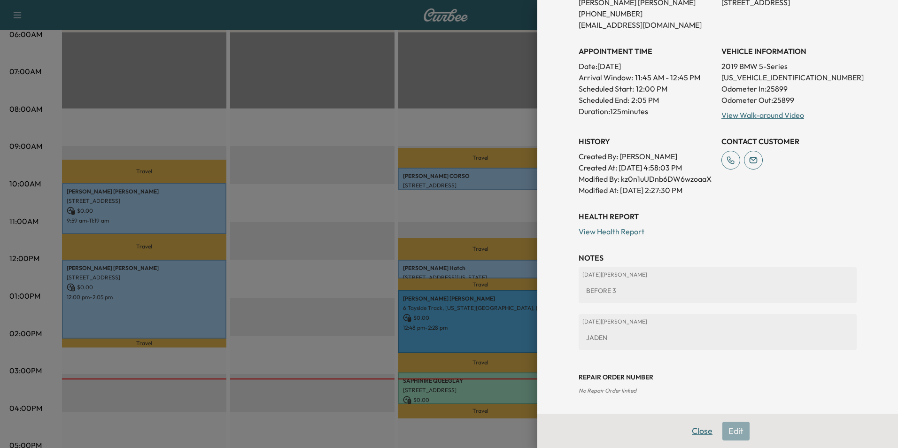
click at [692, 432] on button "Close" at bounding box center [702, 431] width 33 height 19
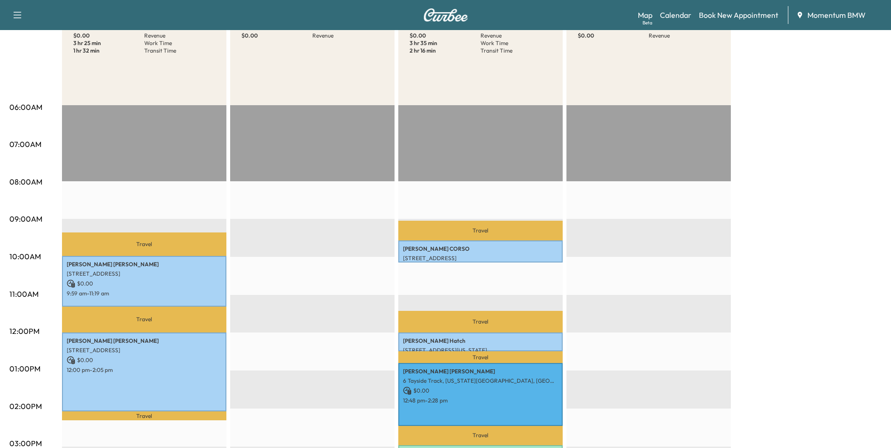
scroll to position [47, 0]
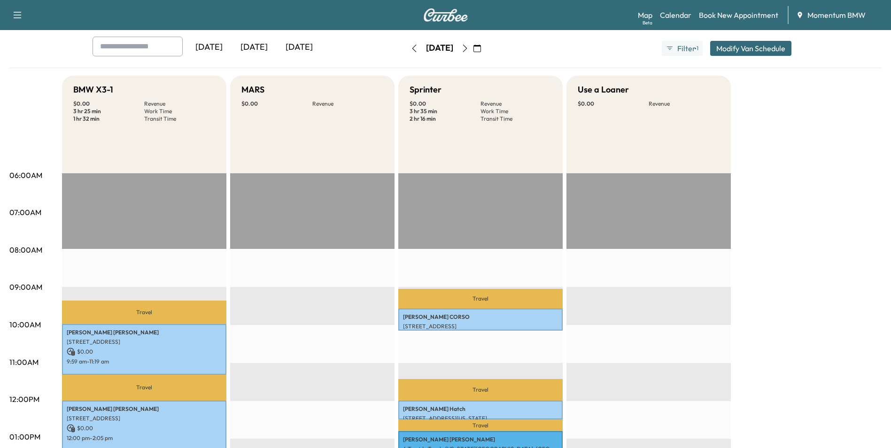
click at [481, 49] on icon "button" at bounding box center [477, 49] width 8 height 8
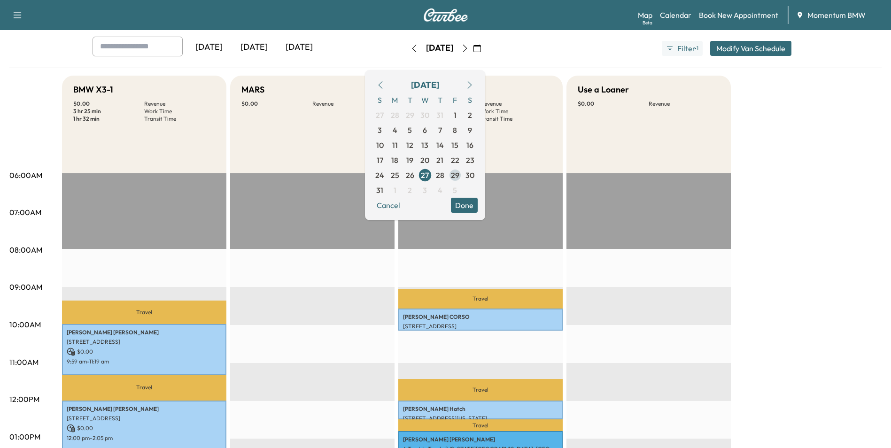
click at [459, 177] on span "29" at bounding box center [455, 175] width 8 height 11
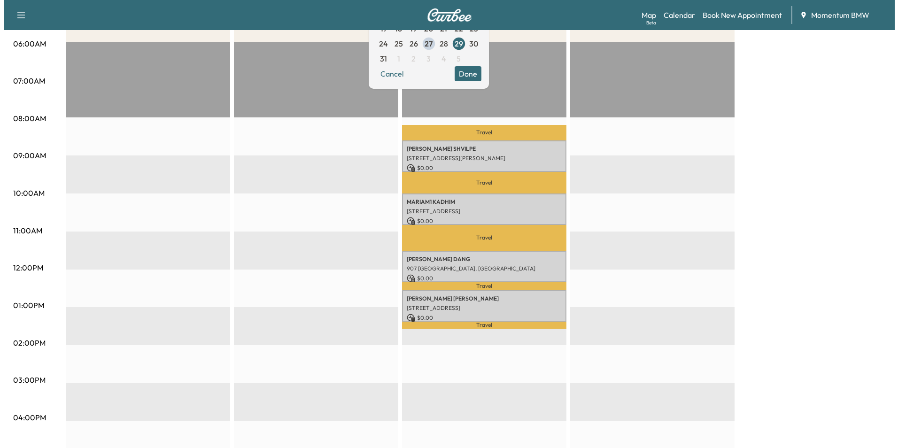
scroll to position [188, 0]
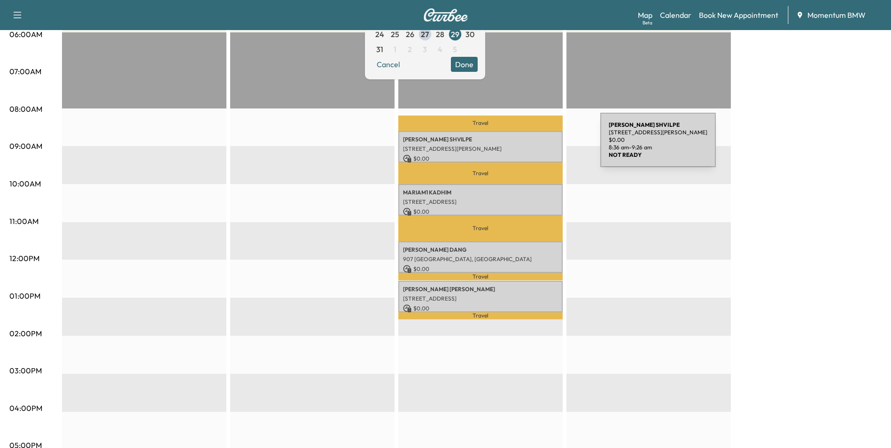
click at [530, 146] on p "[STREET_ADDRESS][PERSON_NAME]" at bounding box center [480, 149] width 155 height 8
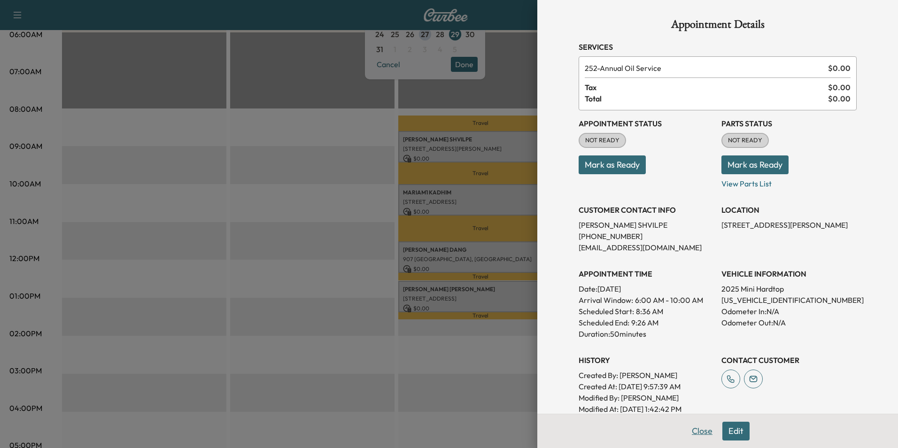
drag, startPoint x: 688, startPoint y: 433, endPoint x: 671, endPoint y: 389, distance: 46.7
click at [687, 433] on button "Close" at bounding box center [702, 431] width 33 height 19
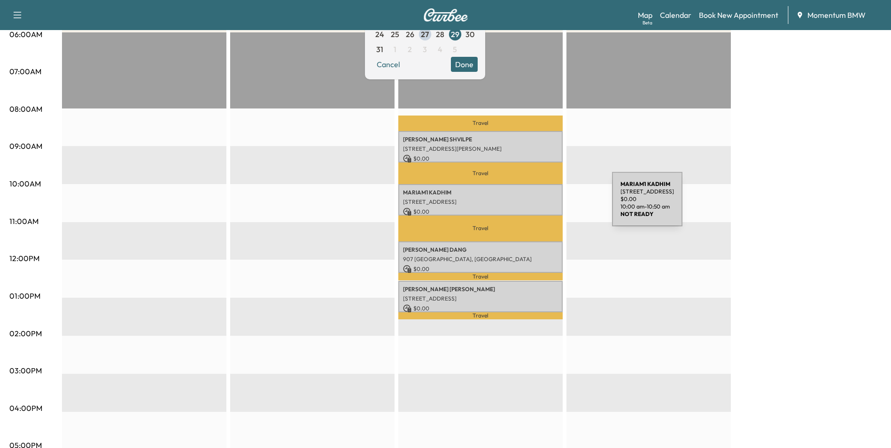
click at [541, 205] on div "MARIAM1 KADHIM [STREET_ADDRESS] $ 0.00 10:00 am - 10:50 am" at bounding box center [480, 199] width 164 height 31
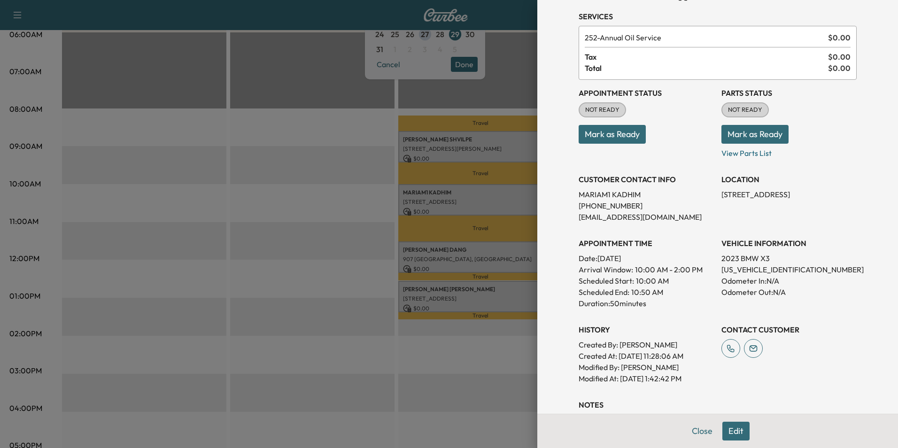
scroll to position [47, 0]
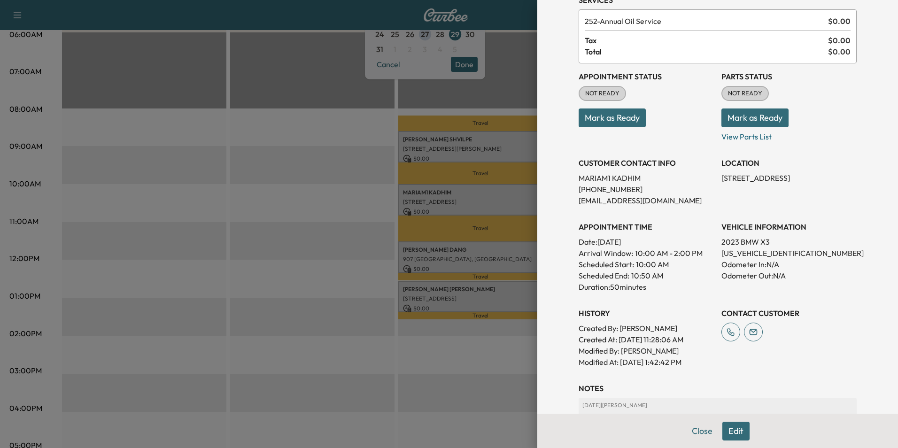
click at [701, 431] on button "Close" at bounding box center [702, 431] width 33 height 19
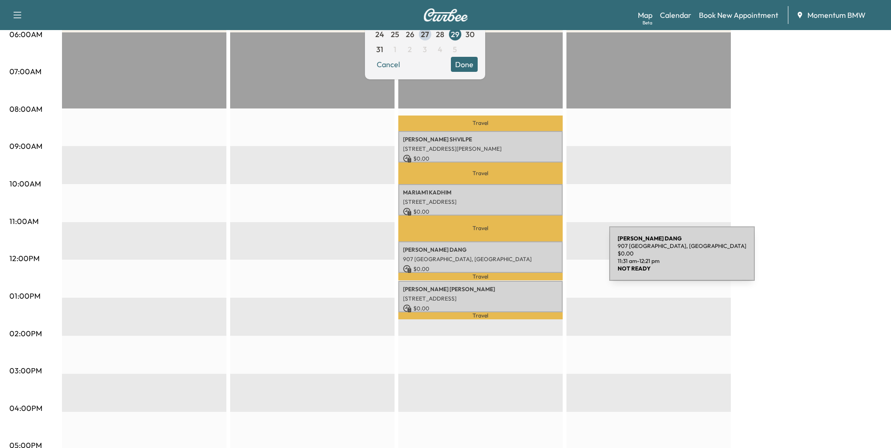
click at [539, 259] on p "907 [GEOGRAPHIC_DATA], [GEOGRAPHIC_DATA]" at bounding box center [480, 259] width 155 height 8
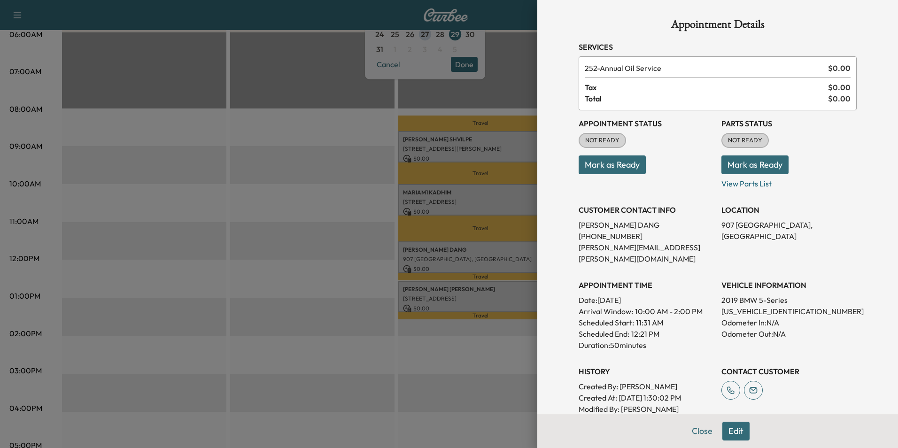
click at [687, 431] on button "Close" at bounding box center [702, 431] width 33 height 19
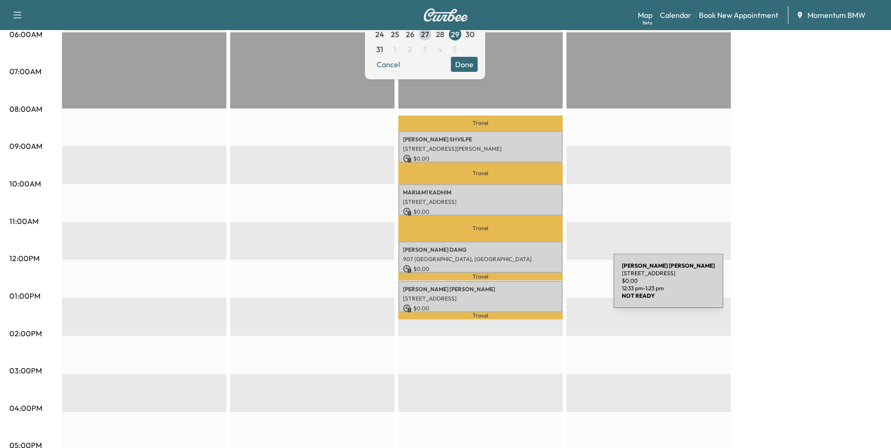
click at [543, 286] on p "[PERSON_NAME]" at bounding box center [480, 290] width 155 height 8
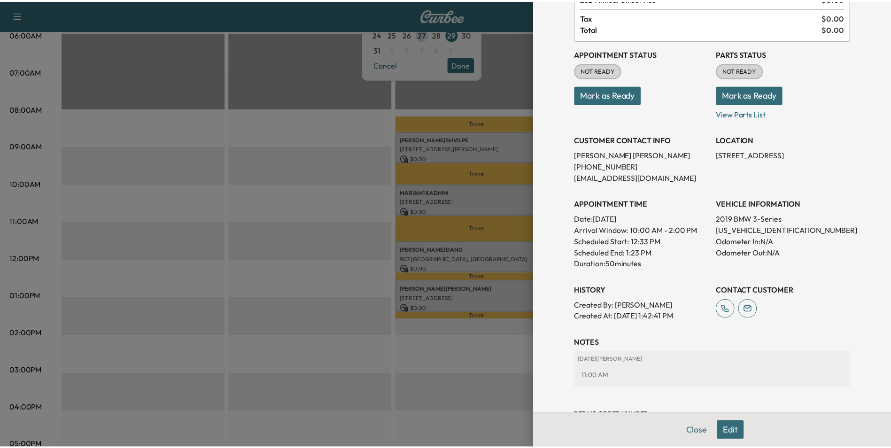
scroll to position [108, 0]
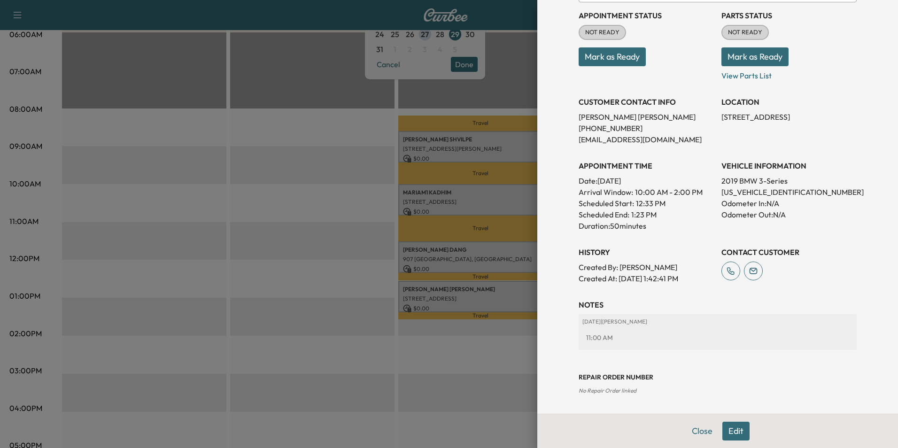
click at [694, 431] on button "Close" at bounding box center [702, 431] width 33 height 19
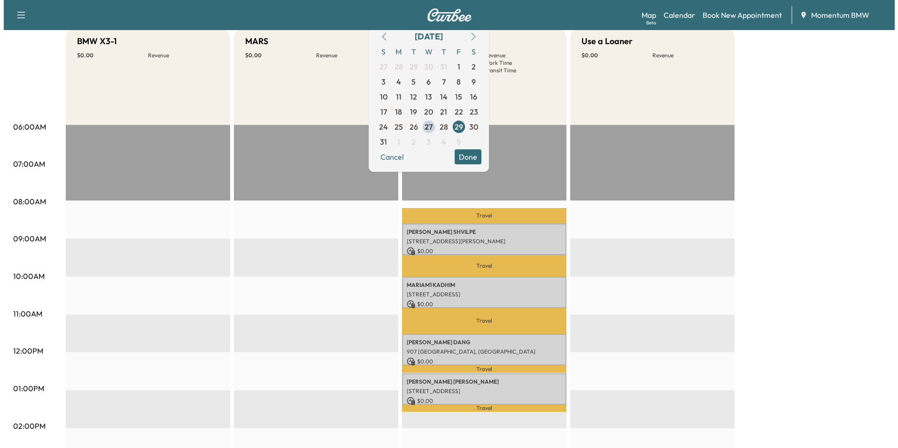
scroll to position [0, 0]
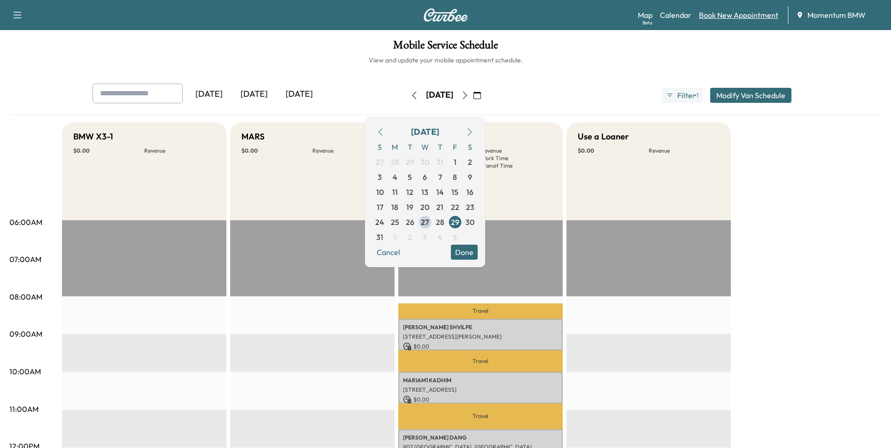
click at [725, 16] on link "Book New Appointment" at bounding box center [738, 14] width 79 height 11
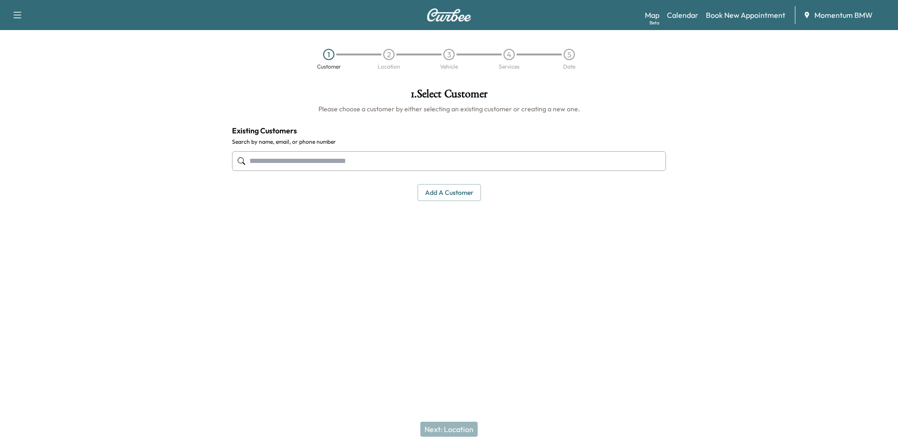
click at [434, 162] on input "text" at bounding box center [449, 161] width 434 height 20
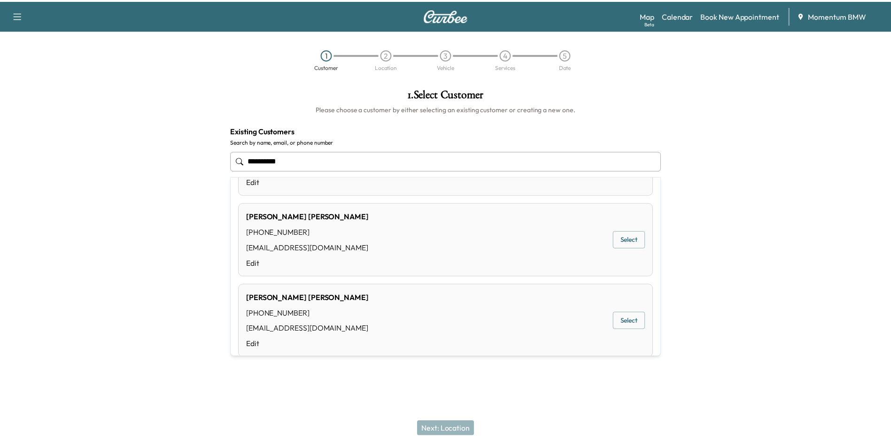
scroll to position [648, 0]
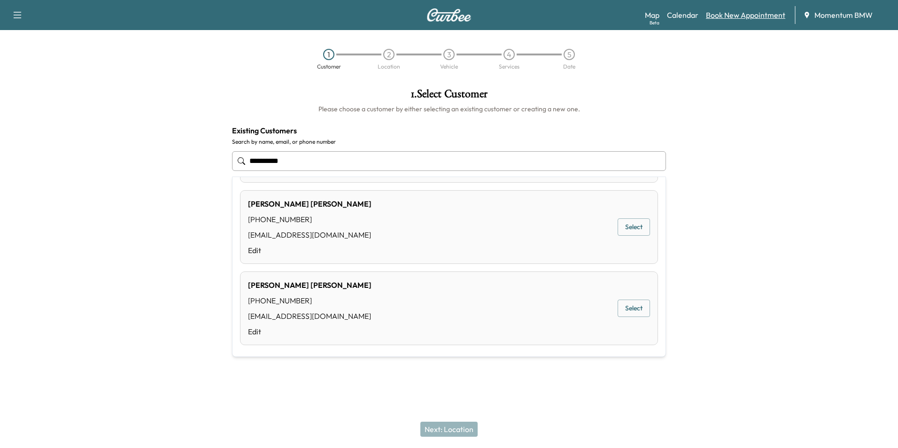
type input "**********"
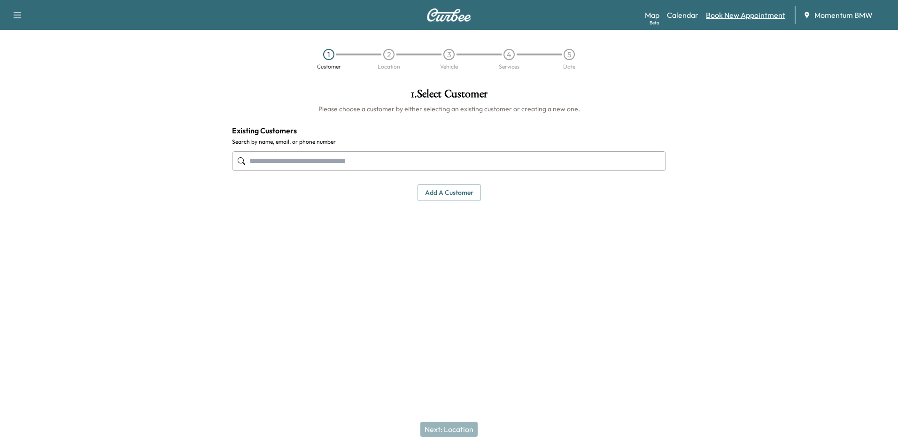
click at [725, 13] on link "Book New Appointment" at bounding box center [745, 14] width 79 height 11
click at [433, 193] on button "Add a customer" at bounding box center [448, 192] width 63 height 17
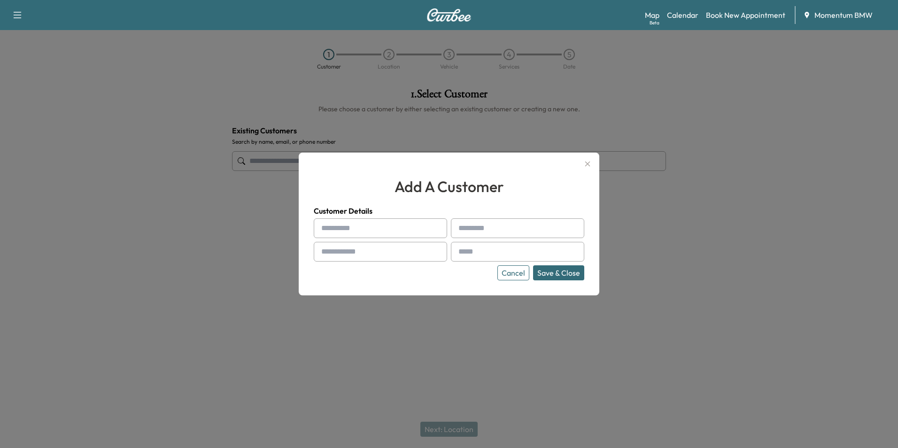
click at [389, 230] on input "text" at bounding box center [380, 228] width 133 height 20
type input "*****"
type input "****"
type input "**********"
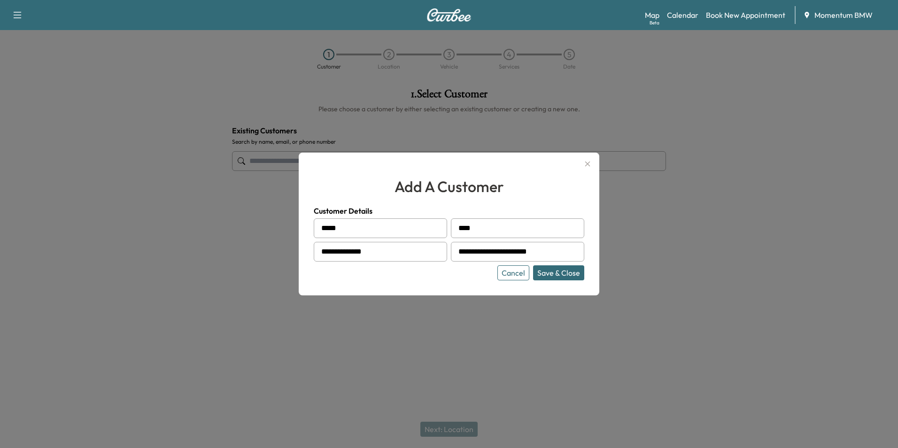
click at [553, 275] on button "Save & Close" at bounding box center [558, 272] width 51 height 15
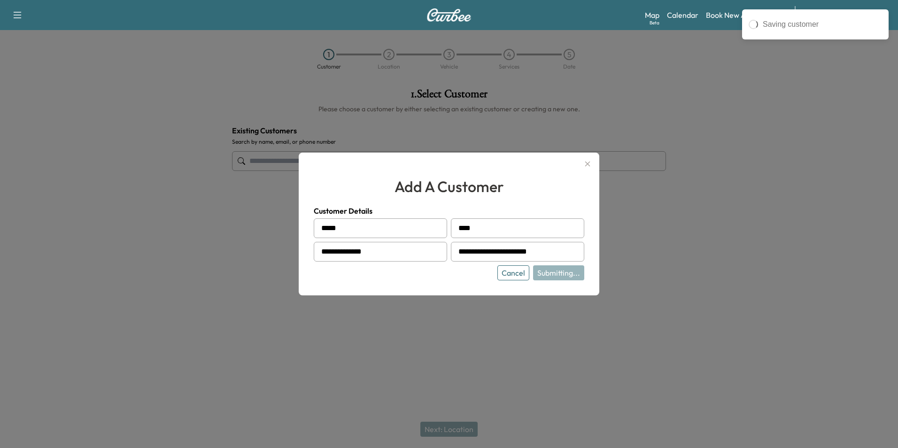
type input "**********"
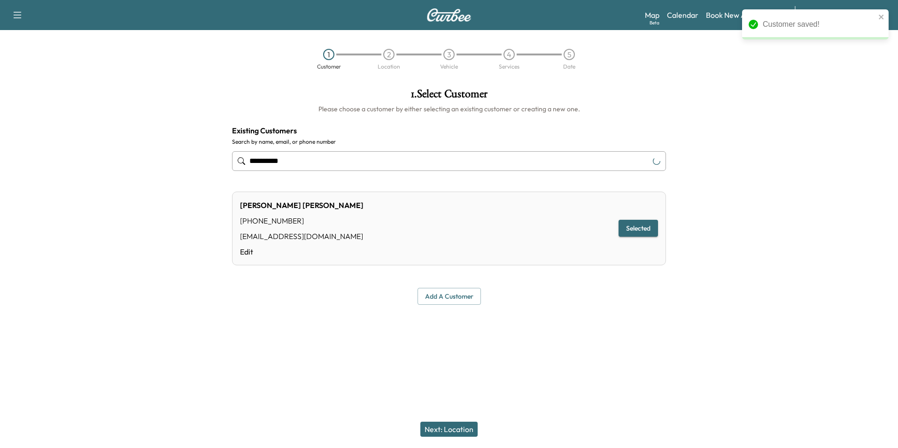
click at [458, 431] on button "Next: Location" at bounding box center [448, 429] width 57 height 15
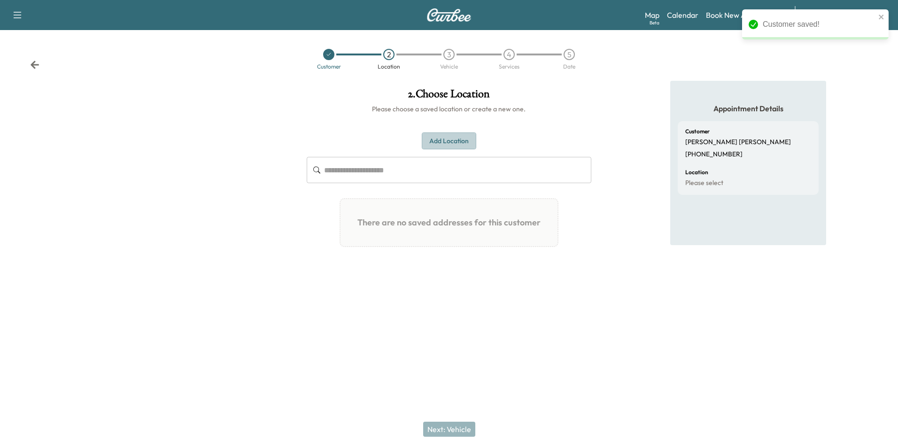
click at [451, 140] on button "Add Location" at bounding box center [449, 140] width 54 height 17
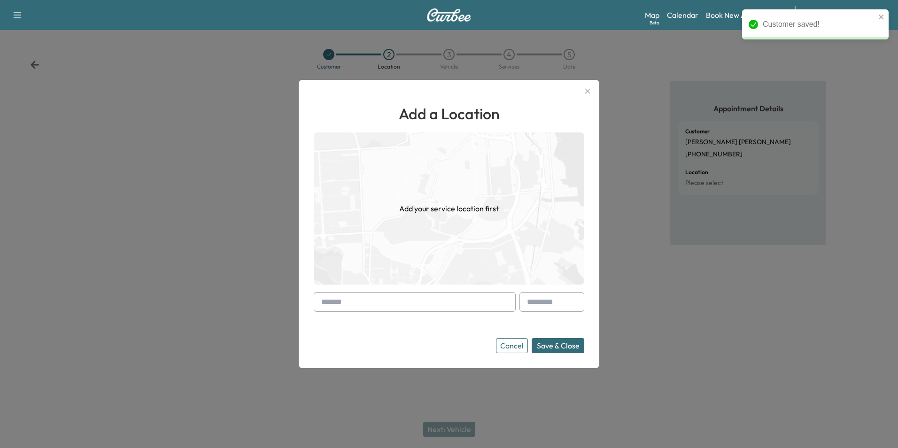
click at [440, 306] on input "text" at bounding box center [415, 302] width 202 height 20
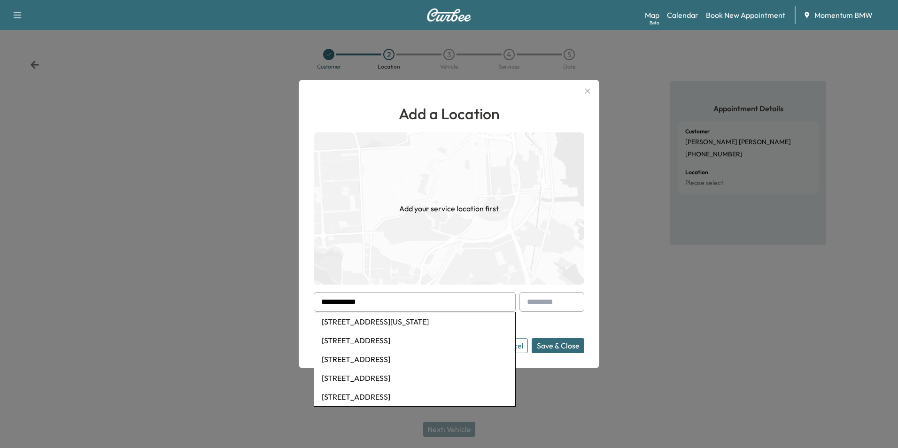
click at [430, 320] on li "[STREET_ADDRESS][US_STATE]" at bounding box center [414, 321] width 201 height 19
type input "**********"
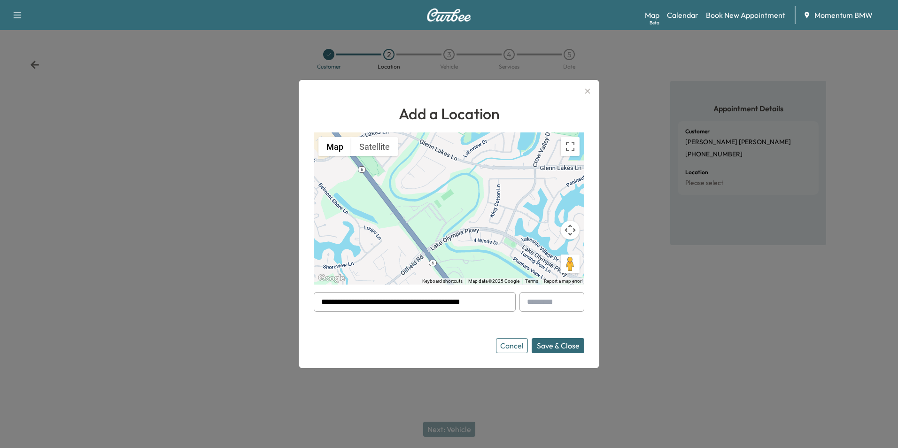
click at [559, 349] on button "Save & Close" at bounding box center [558, 345] width 53 height 15
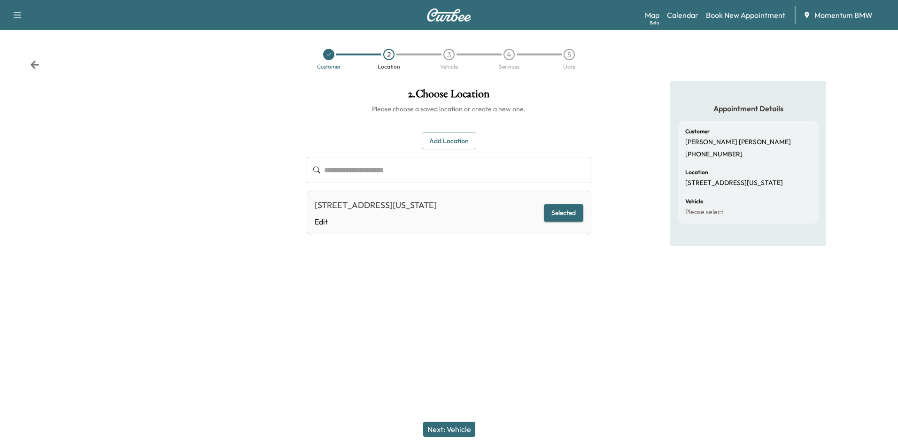
click at [447, 431] on button "Next: Vehicle" at bounding box center [449, 429] width 52 height 15
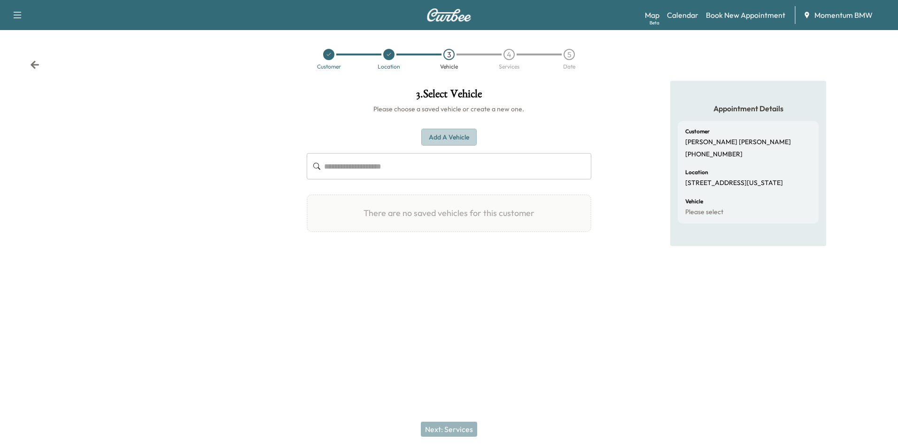
click at [447, 139] on button "Add a Vehicle" at bounding box center [448, 137] width 55 height 17
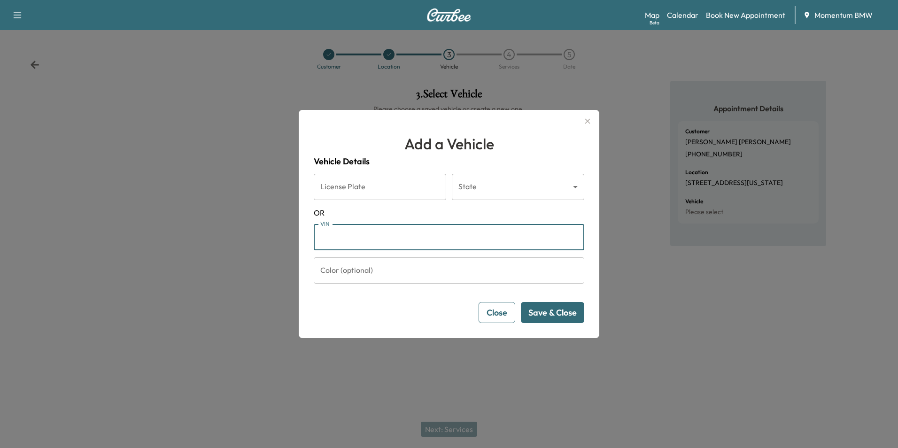
paste input "**********"
type input "**********"
click at [563, 317] on button "Save & Close" at bounding box center [552, 312] width 63 height 21
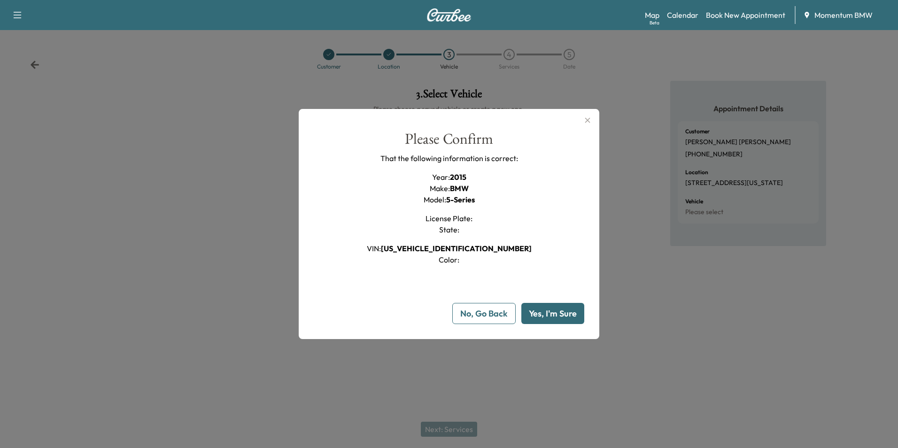
click at [563, 317] on button "Yes, I'm Sure" at bounding box center [552, 313] width 63 height 21
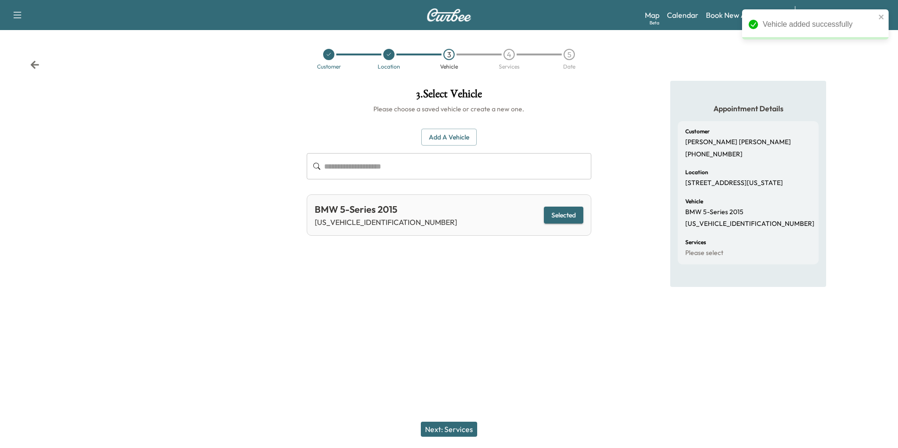
click at [446, 431] on button "Next: Services" at bounding box center [449, 429] width 56 height 15
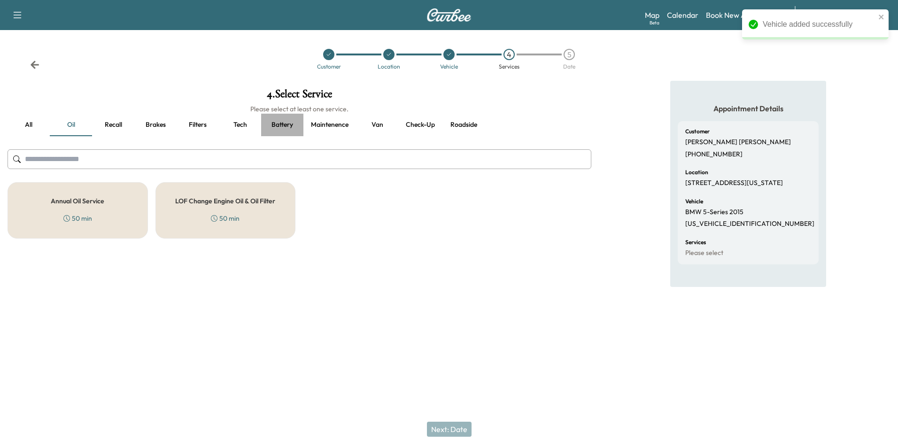
click at [278, 123] on button "Battery" at bounding box center [282, 125] width 42 height 23
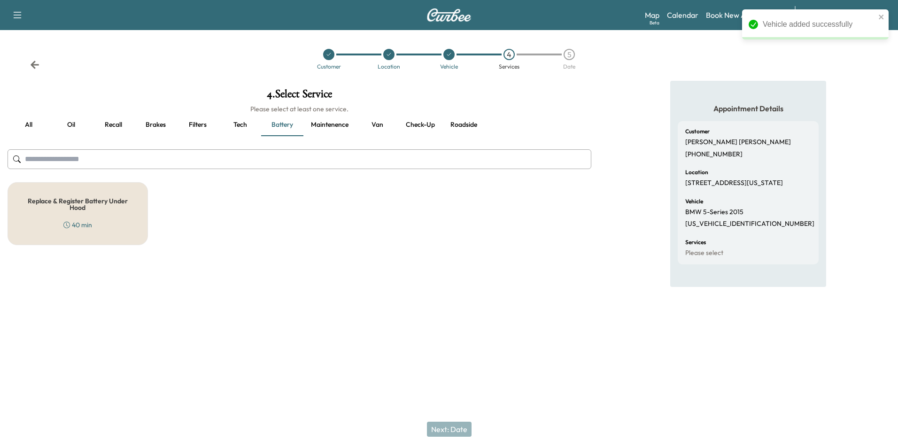
click at [90, 198] on h5 "Replace & Register Battery Under Hood" at bounding box center [77, 204] width 109 height 13
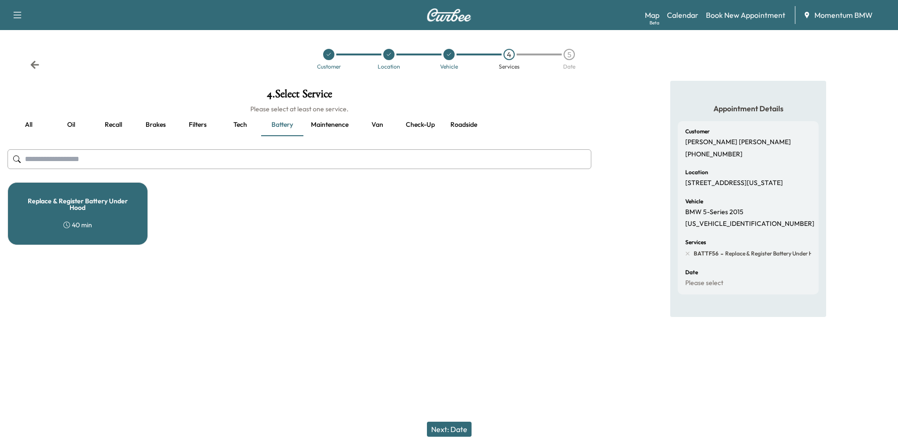
click at [462, 430] on button "Next: Date" at bounding box center [449, 429] width 45 height 15
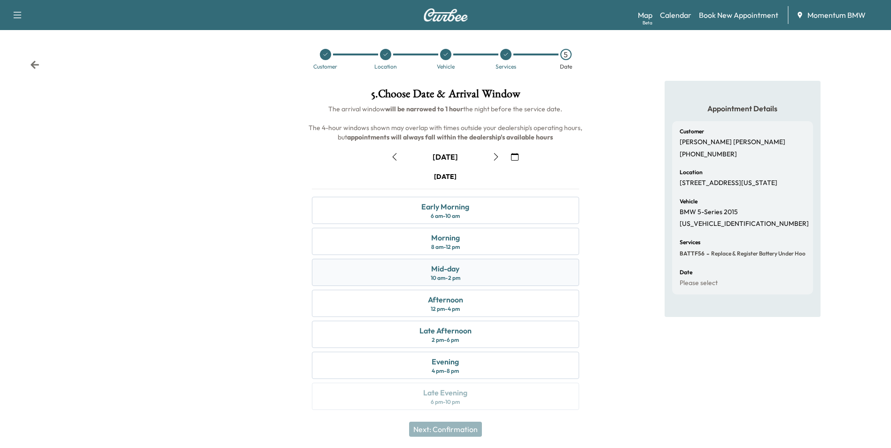
click at [487, 278] on div "Mid-day 10 am - 2 pm" at bounding box center [445, 272] width 267 height 27
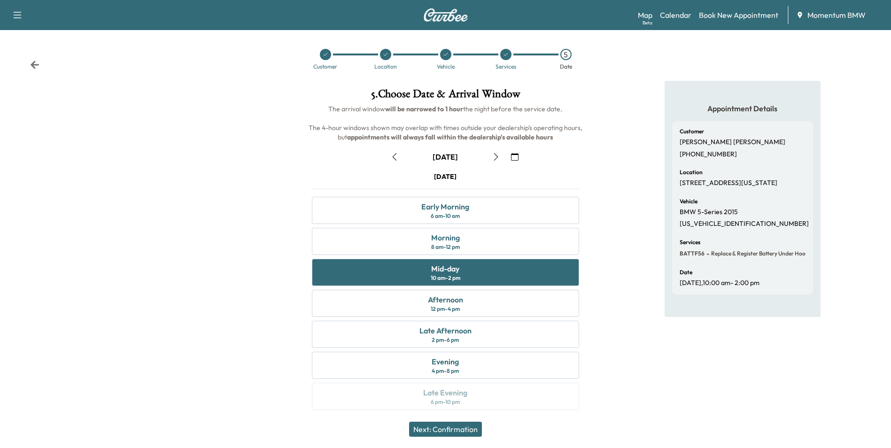
click at [462, 431] on button "Next: Confirmation" at bounding box center [445, 429] width 73 height 15
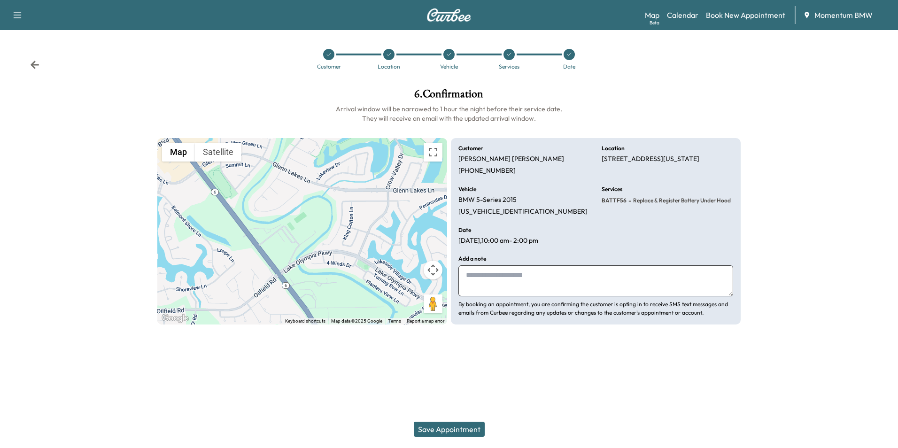
click at [510, 284] on textarea at bounding box center [595, 280] width 275 height 31
type textarea "******"
click at [448, 429] on button "Save Appointment" at bounding box center [449, 429] width 71 height 15
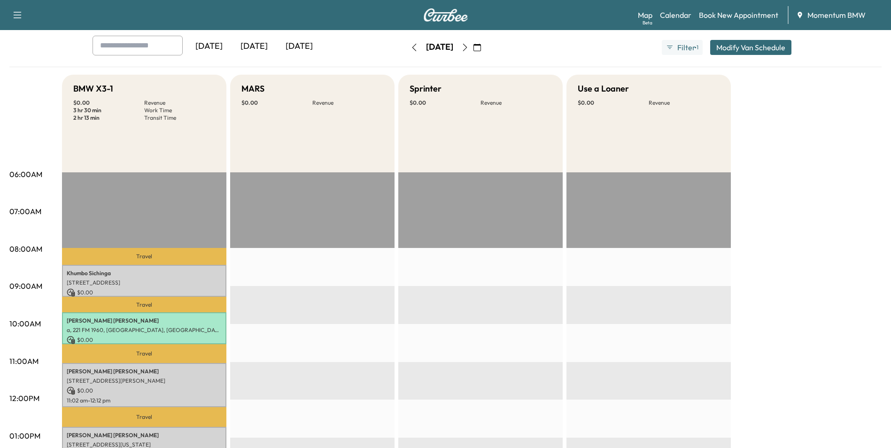
scroll to position [47, 0]
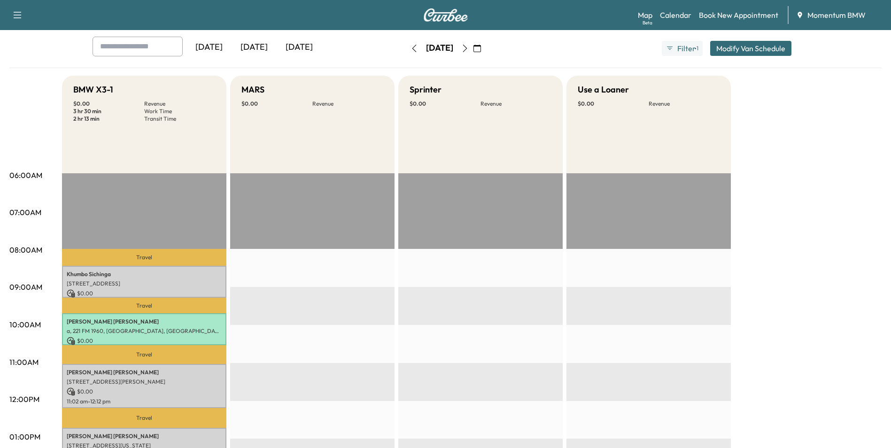
click at [469, 49] on icon "button" at bounding box center [465, 49] width 8 height 8
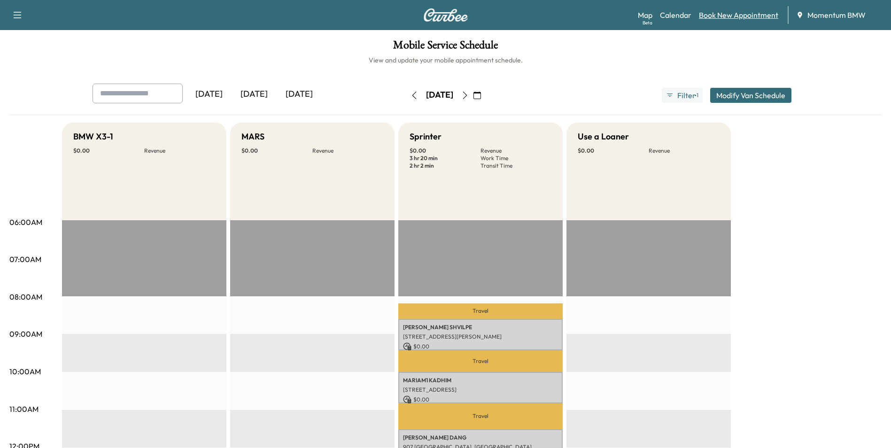
click at [726, 18] on link "Book New Appointment" at bounding box center [738, 14] width 79 height 11
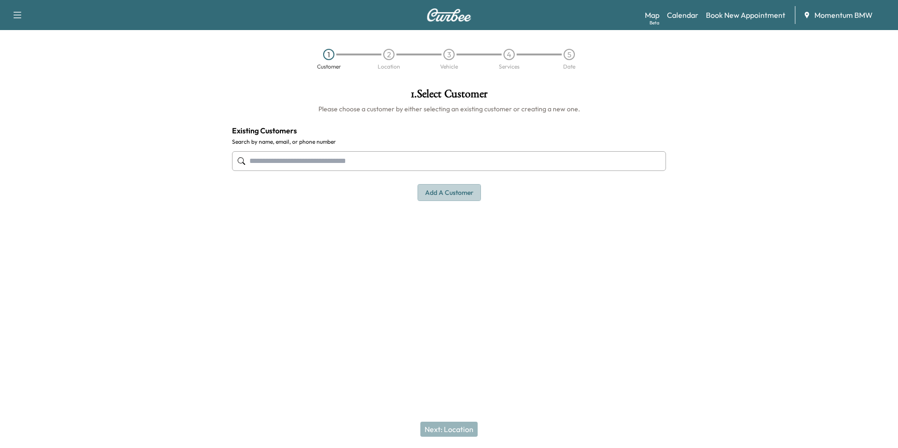
click at [428, 193] on button "Add a customer" at bounding box center [448, 192] width 63 height 17
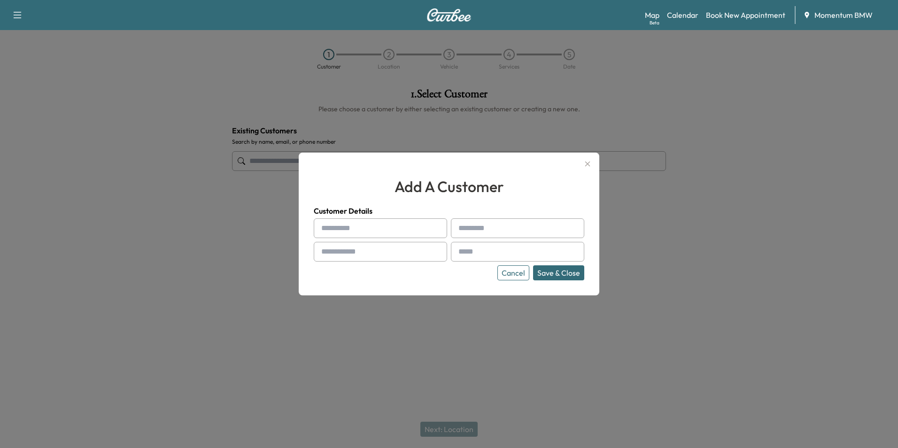
click at [409, 229] on input "text" at bounding box center [380, 228] width 133 height 20
type input "*****"
type input "**********"
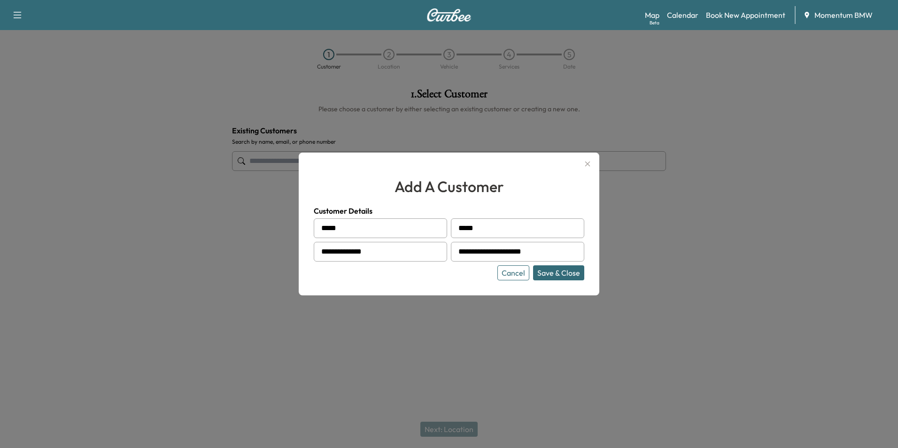
click at [559, 274] on button "Save & Close" at bounding box center [558, 272] width 51 height 15
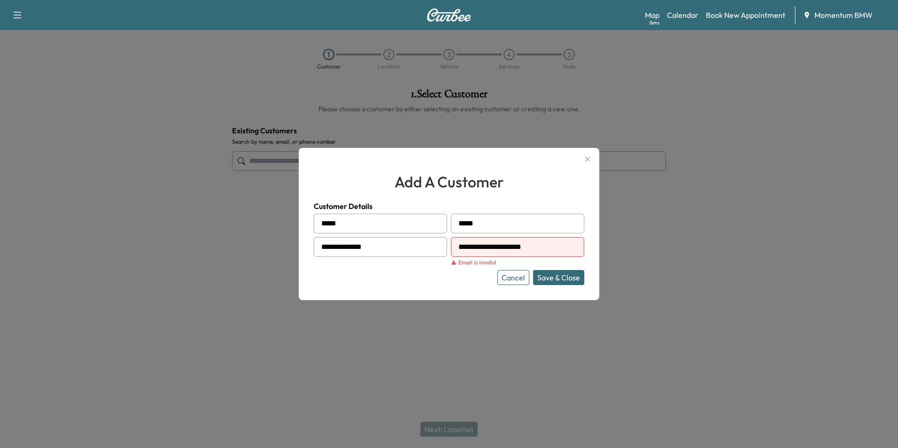
drag, startPoint x: 558, startPoint y: 246, endPoint x: 432, endPoint y: 237, distance: 126.2
click at [432, 237] on div "**********" at bounding box center [449, 249] width 270 height 71
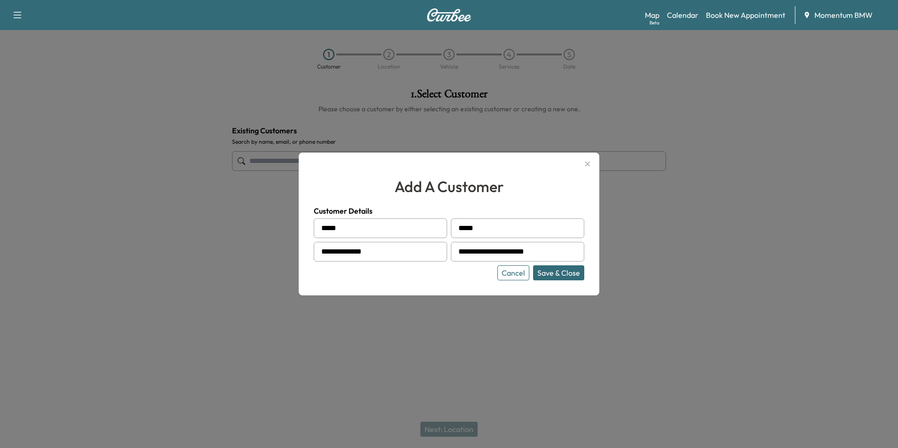
type input "**********"
click at [562, 272] on button "Save & Close" at bounding box center [558, 272] width 51 height 15
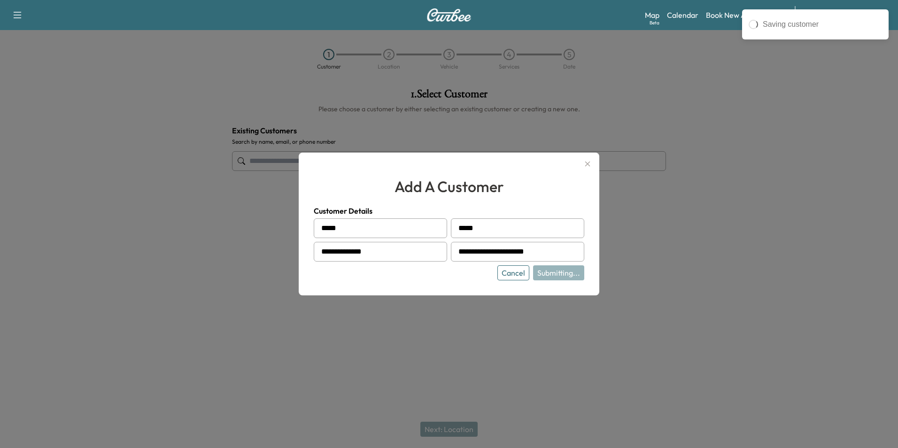
type input "**********"
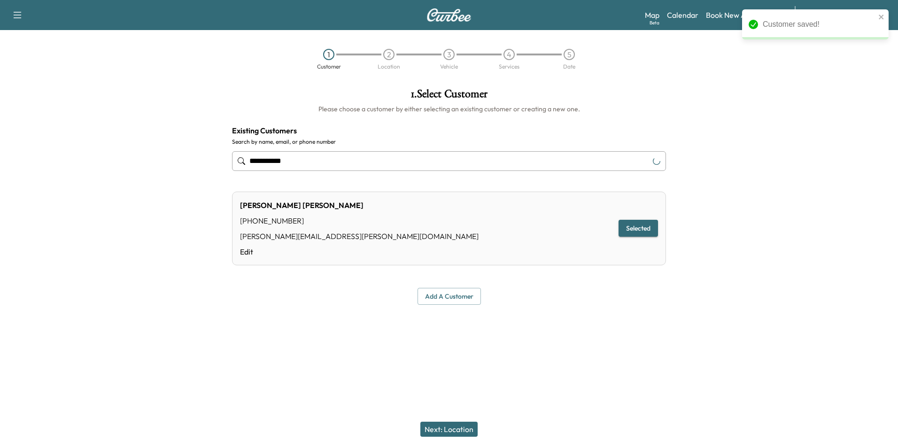
click at [465, 428] on button "Next: Location" at bounding box center [448, 429] width 57 height 15
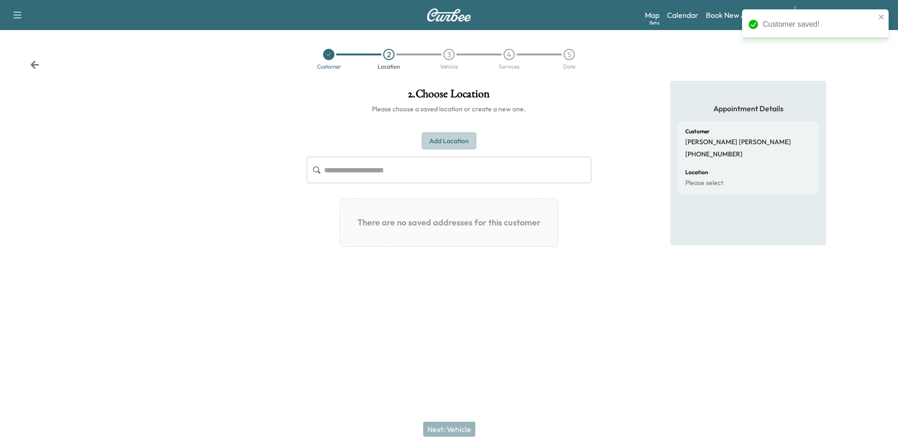
click at [453, 132] on button "Add Location" at bounding box center [449, 140] width 54 height 17
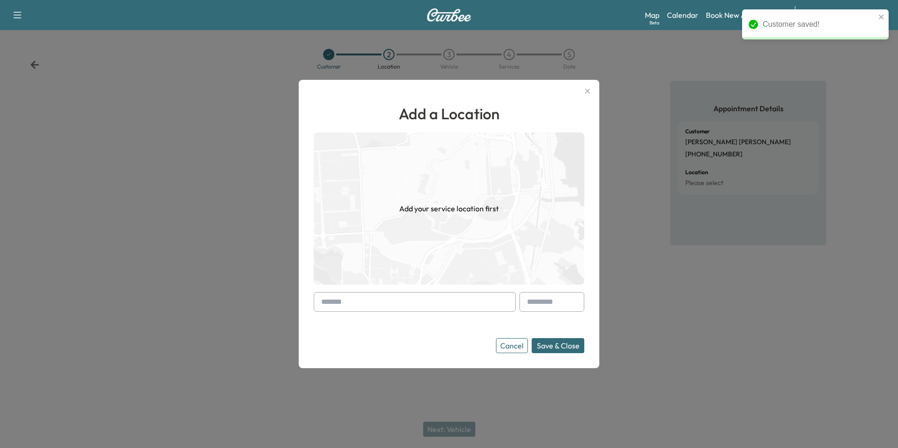
click at [466, 299] on input "text" at bounding box center [415, 302] width 202 height 20
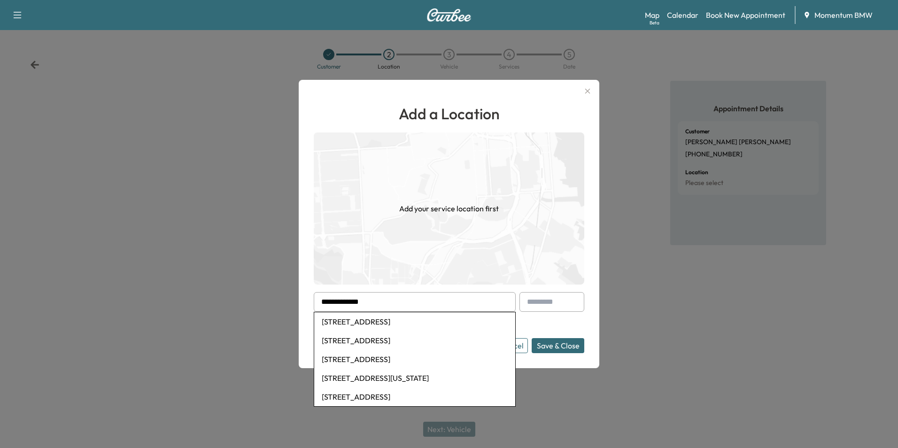
click at [440, 324] on li "[STREET_ADDRESS]" at bounding box center [414, 321] width 201 height 19
type input "**********"
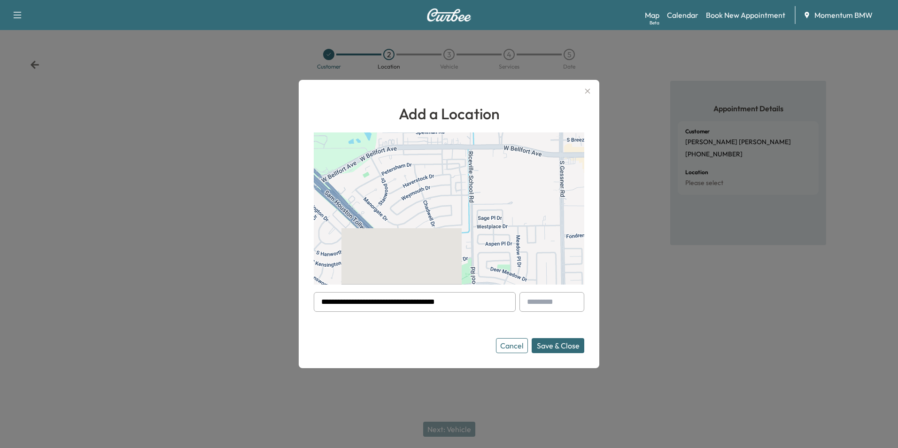
click at [560, 349] on button "Save & Close" at bounding box center [558, 345] width 53 height 15
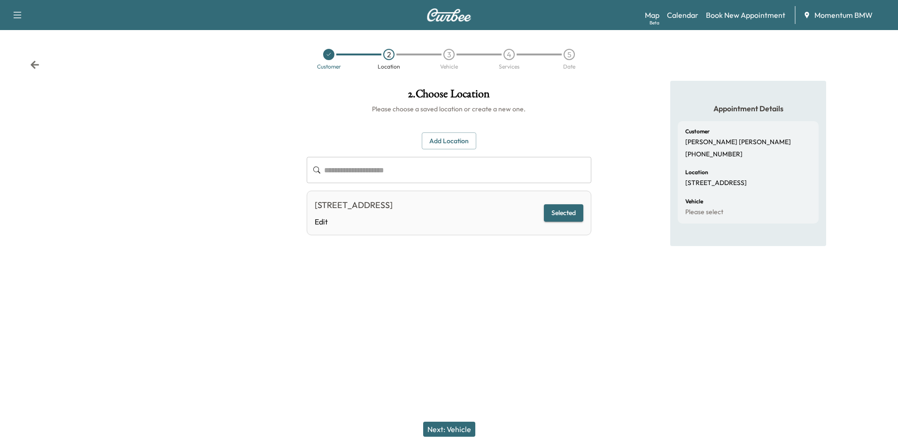
click at [457, 426] on button "Next: Vehicle" at bounding box center [449, 429] width 52 height 15
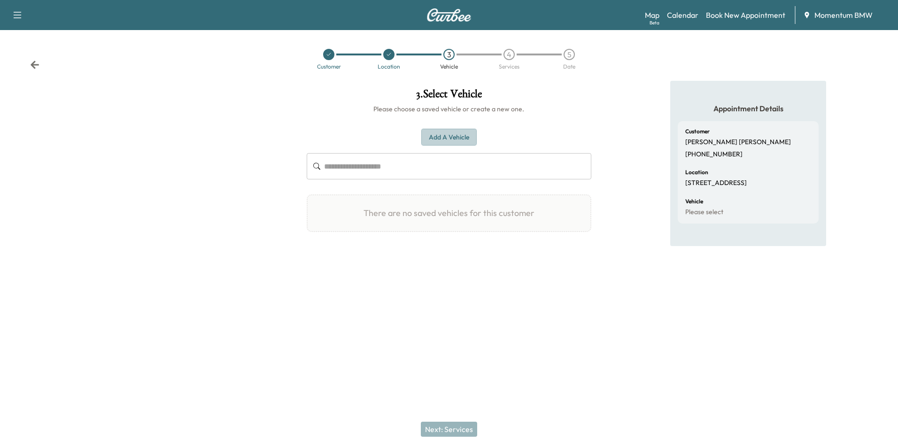
click at [446, 136] on button "Add a Vehicle" at bounding box center [448, 137] width 55 height 17
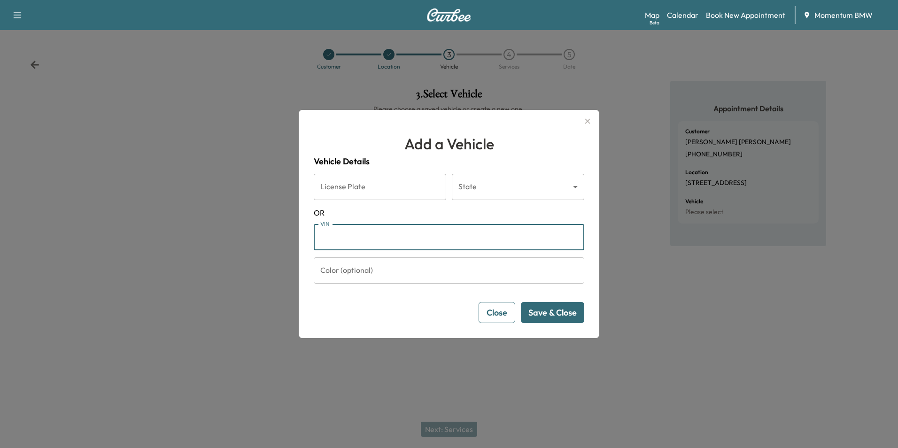
paste input "**********"
type input "**********"
click at [562, 315] on button "Save & Close" at bounding box center [552, 312] width 63 height 21
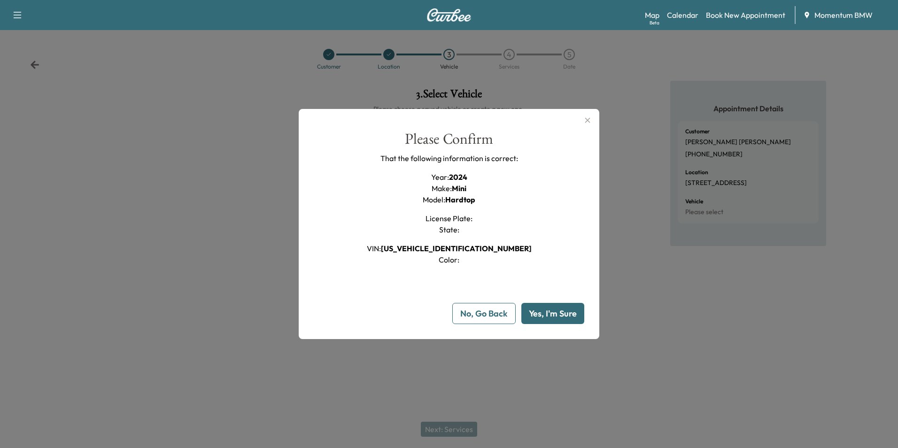
click at [564, 315] on button "Yes, I'm Sure" at bounding box center [552, 313] width 63 height 21
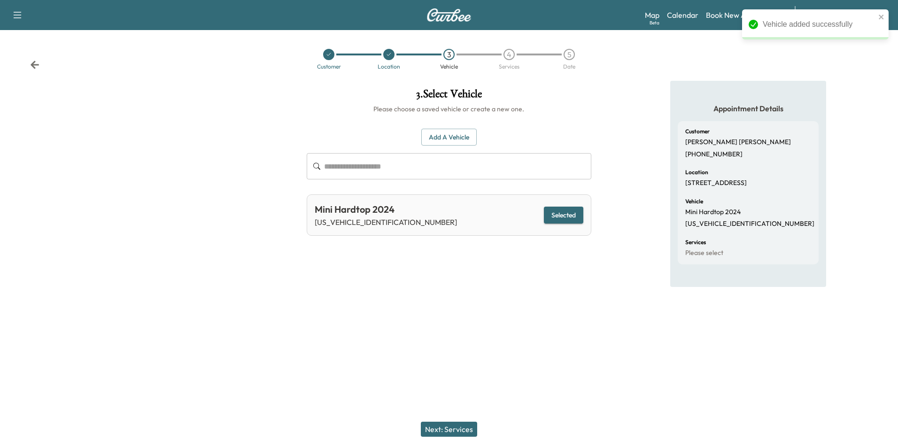
click at [460, 427] on button "Next: Services" at bounding box center [449, 429] width 56 height 15
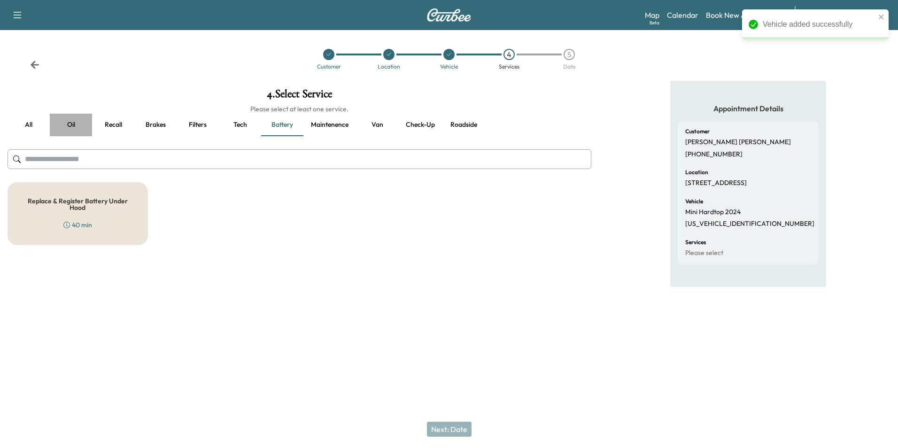
click at [68, 124] on button "Oil" at bounding box center [71, 125] width 42 height 23
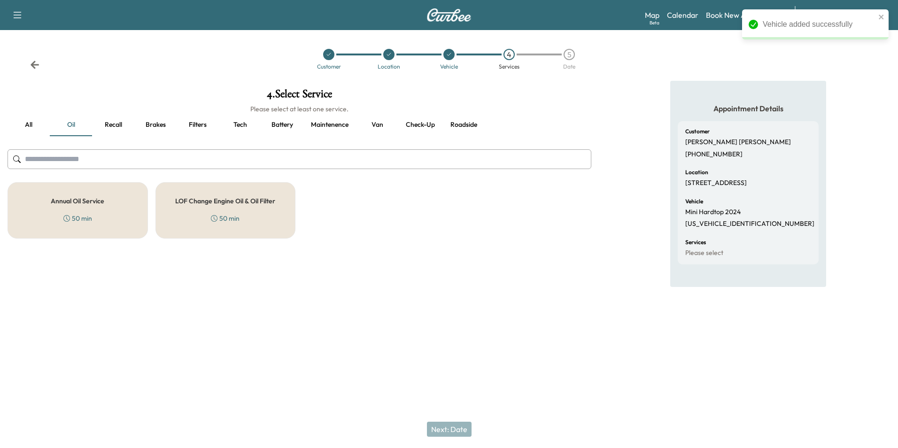
click at [80, 199] on h5 "Annual Oil Service" at bounding box center [78, 201] width 54 height 7
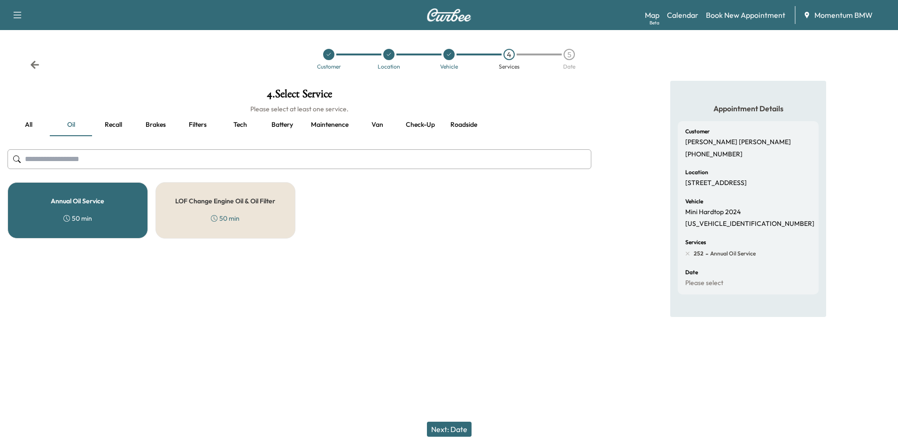
click at [465, 430] on button "Next: Date" at bounding box center [449, 429] width 45 height 15
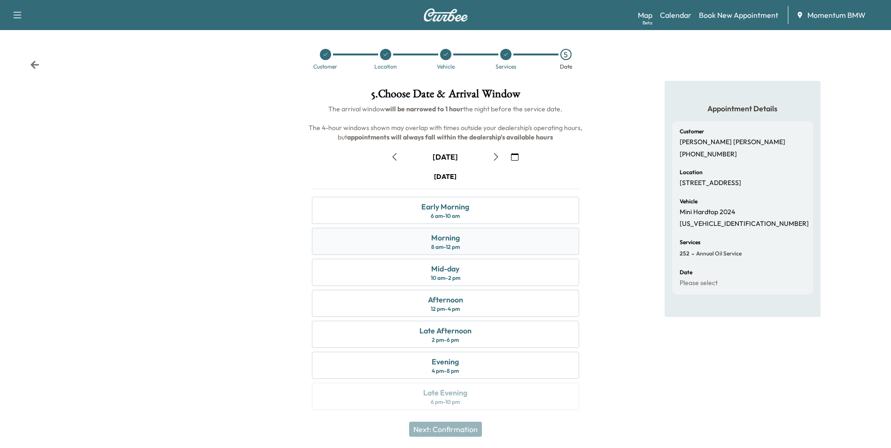
click at [486, 244] on div "Morning 8 am - 12 pm" at bounding box center [445, 241] width 267 height 27
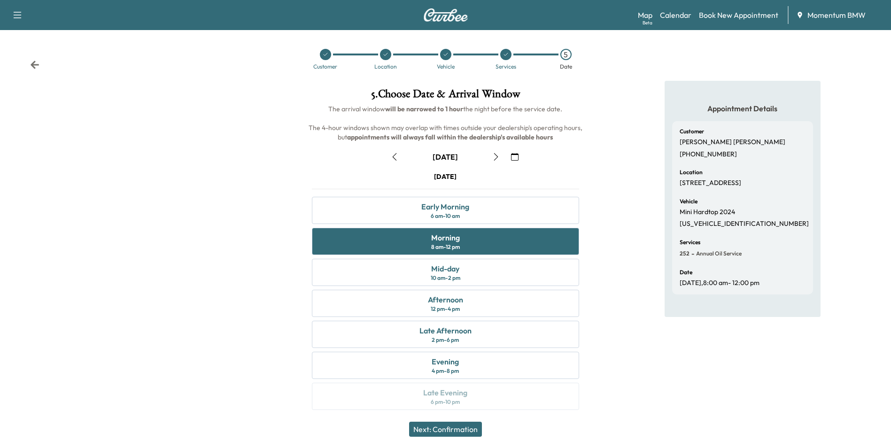
click at [496, 157] on icon "button" at bounding box center [496, 157] width 8 height 8
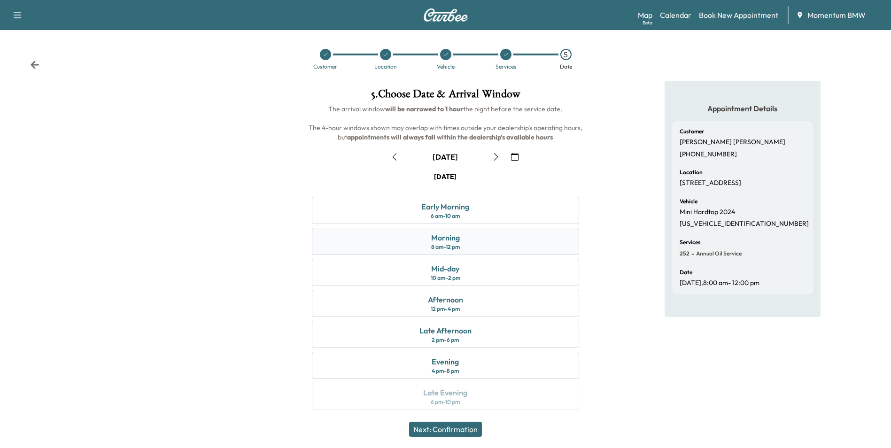
click at [487, 243] on div "Morning 8 am - 12 pm" at bounding box center [445, 241] width 267 height 27
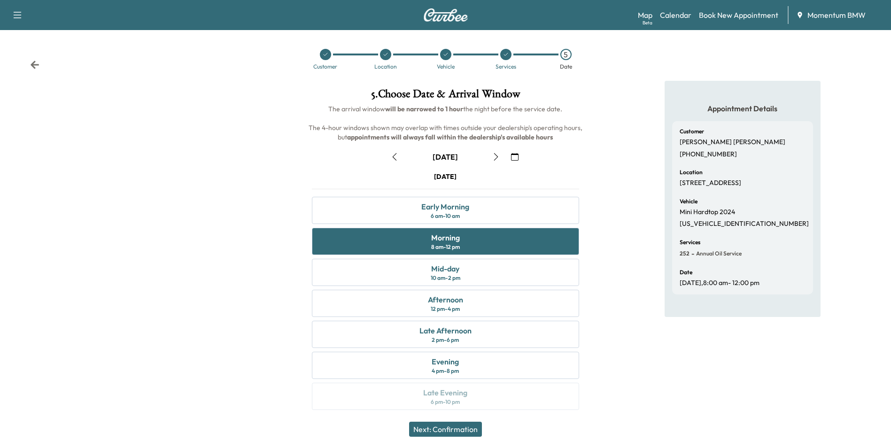
click at [459, 431] on button "Next: Confirmation" at bounding box center [445, 429] width 73 height 15
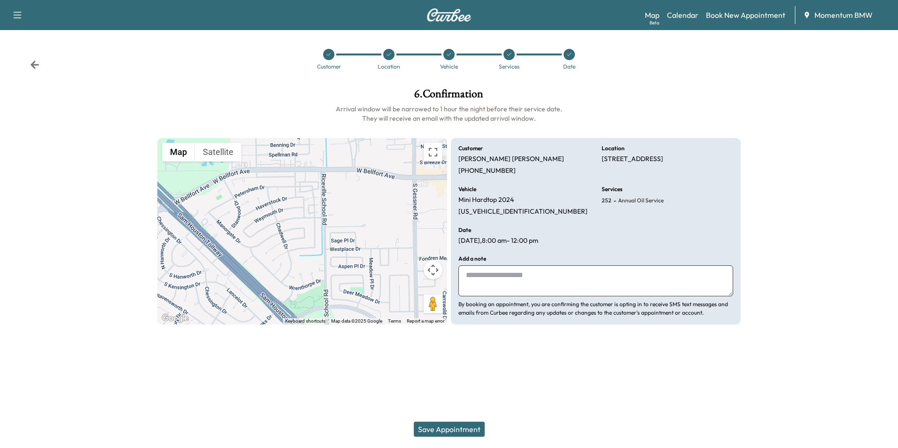
click at [527, 284] on textarea at bounding box center [595, 280] width 275 height 31
type textarea "*"
type textarea "****"
click at [464, 431] on button "Save Appointment" at bounding box center [449, 429] width 71 height 15
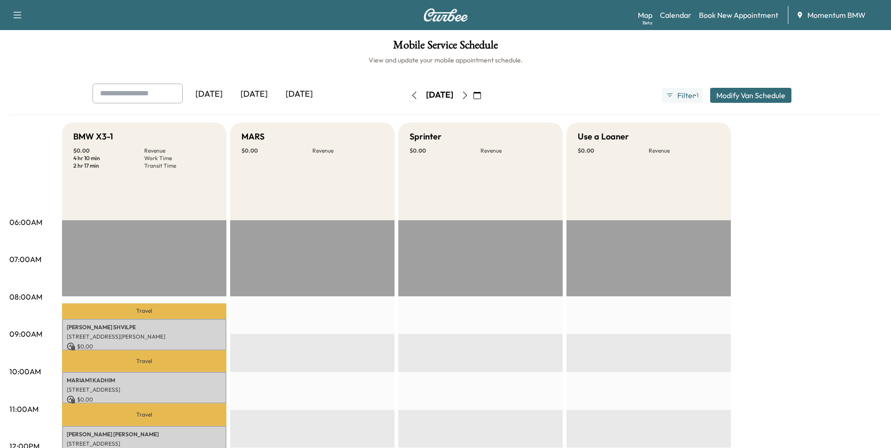
click at [410, 99] on icon "button" at bounding box center [414, 96] width 8 height 8
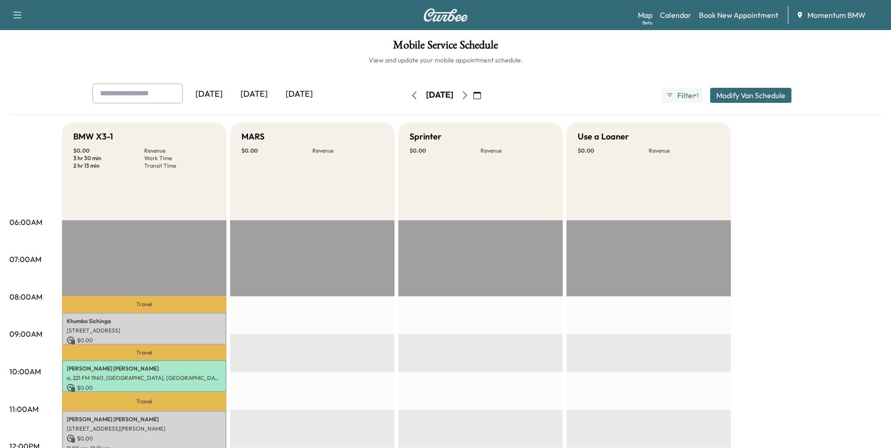
click at [406, 98] on button "button" at bounding box center [414, 95] width 16 height 15
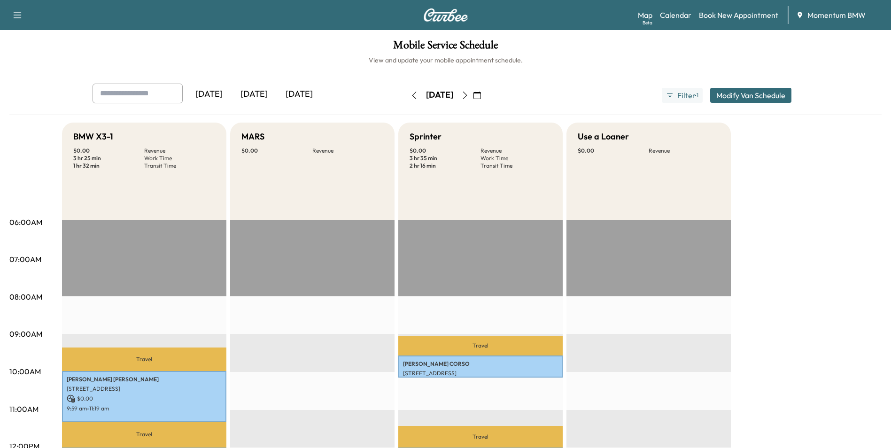
click at [469, 95] on icon "button" at bounding box center [465, 96] width 8 height 8
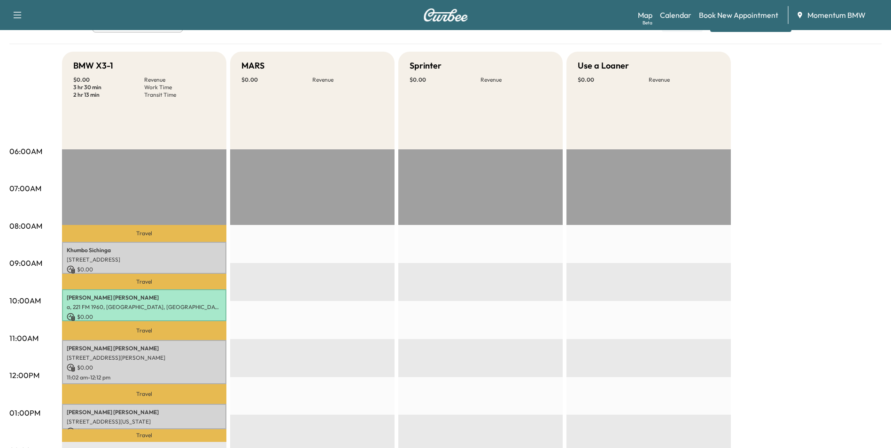
scroll to position [47, 0]
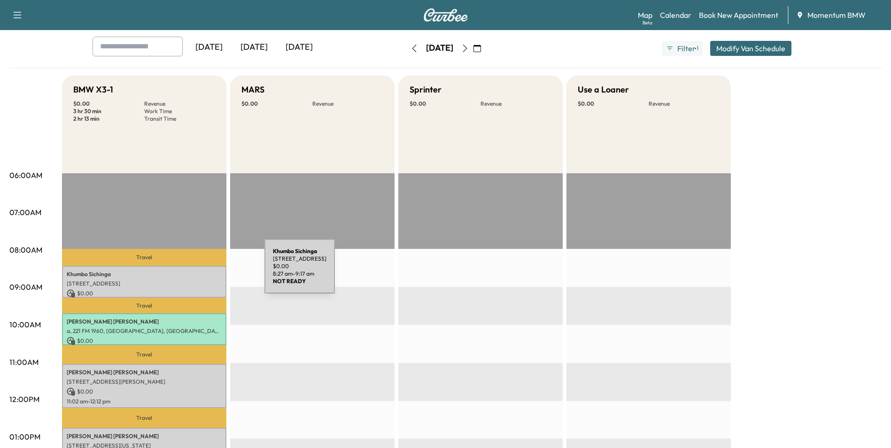
click at [194, 272] on p "Khumbo Sichinga" at bounding box center [144, 274] width 155 height 8
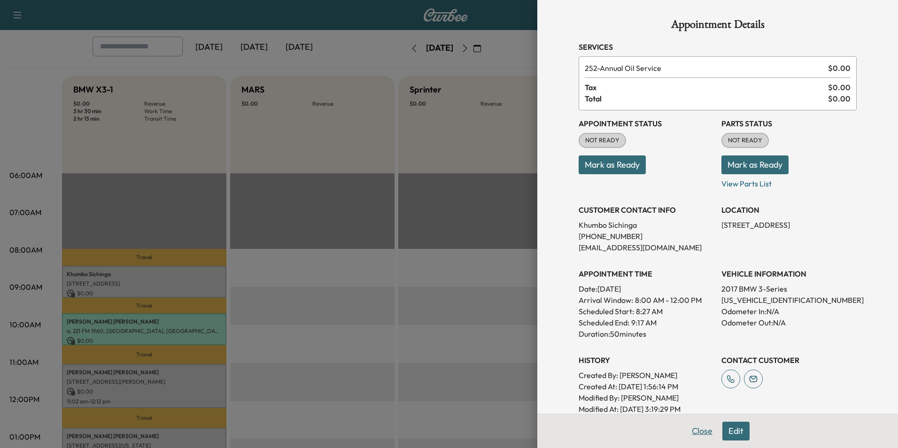
click at [696, 436] on button "Close" at bounding box center [702, 431] width 33 height 19
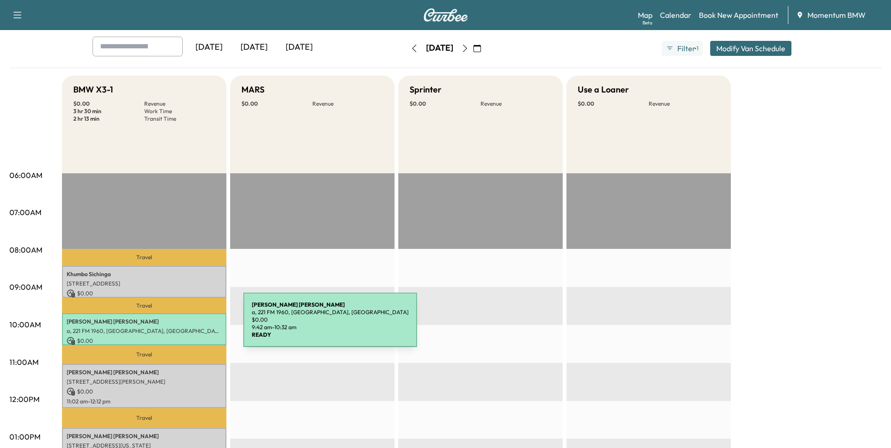
click at [173, 325] on div "[PERSON_NAME] a, 221 FM 1960, [GEOGRAPHIC_DATA], [GEOGRAPHIC_DATA] $ 0.00 9:42 …" at bounding box center [144, 328] width 164 height 31
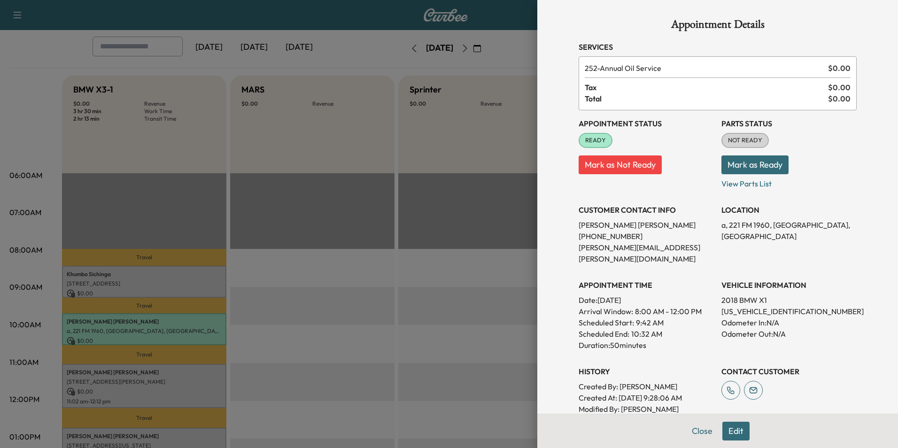
click at [733, 429] on button "Edit" at bounding box center [735, 431] width 27 height 19
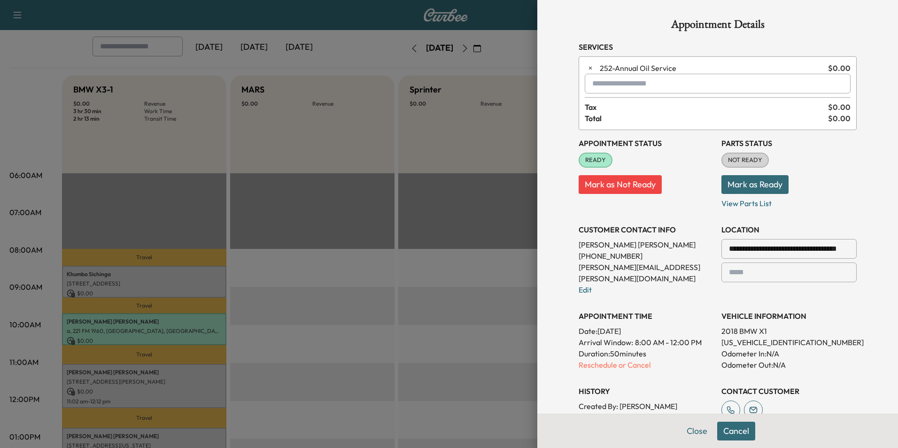
click at [686, 89] on input "text" at bounding box center [718, 84] width 266 height 20
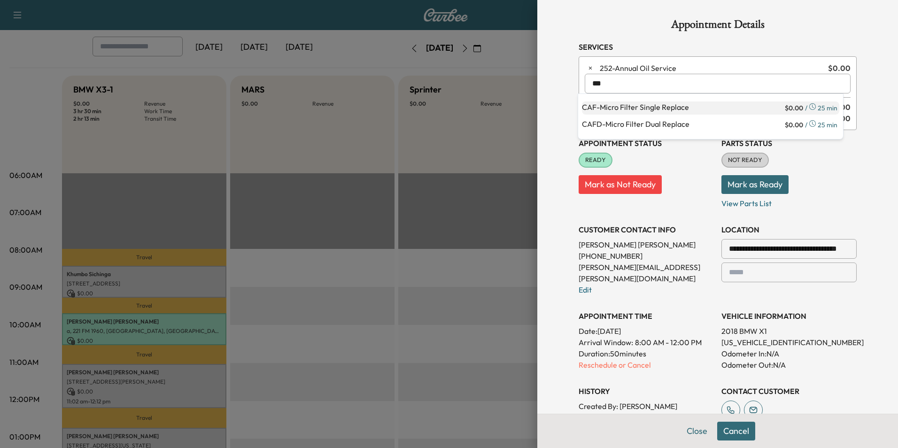
click at [678, 108] on p "CAF - Micro Filter Single Replace" at bounding box center [682, 107] width 201 height 13
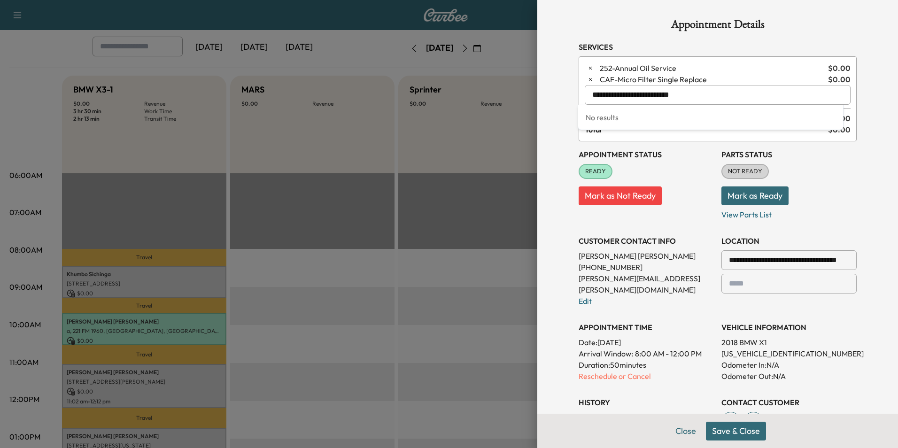
click at [680, 97] on input "**********" at bounding box center [718, 95] width 266 height 20
type input "*"
click at [659, 96] on input "text" at bounding box center [718, 95] width 266 height 20
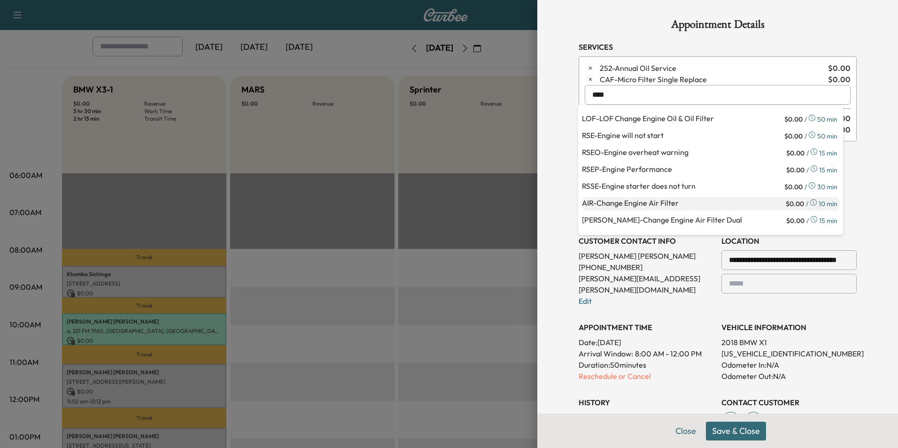
click at [661, 205] on p "AIR - Change Engine Air Filter" at bounding box center [683, 203] width 202 height 13
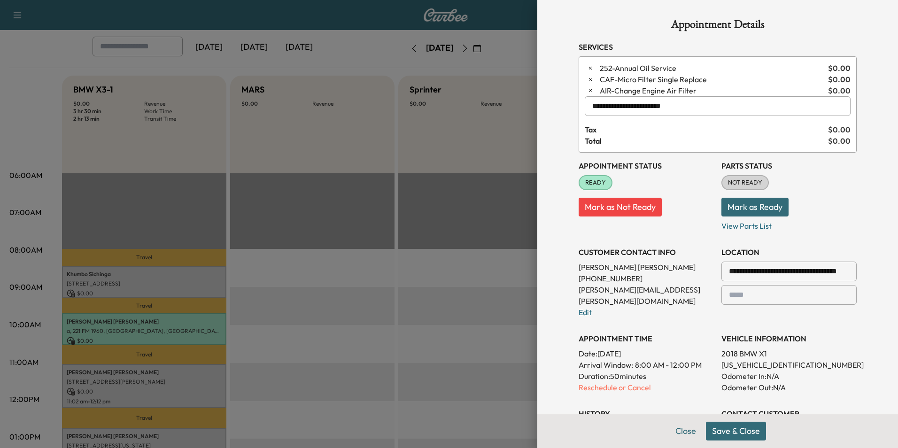
type input "**********"
click at [744, 435] on button "Save & Close" at bounding box center [736, 431] width 60 height 19
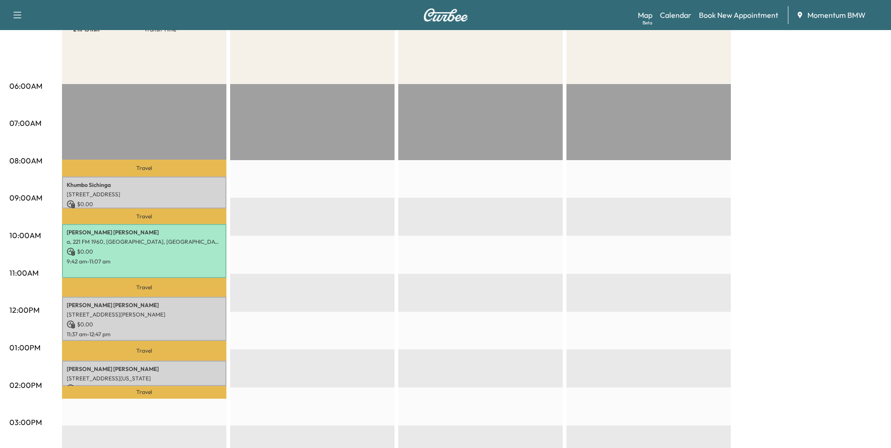
scroll to position [188, 0]
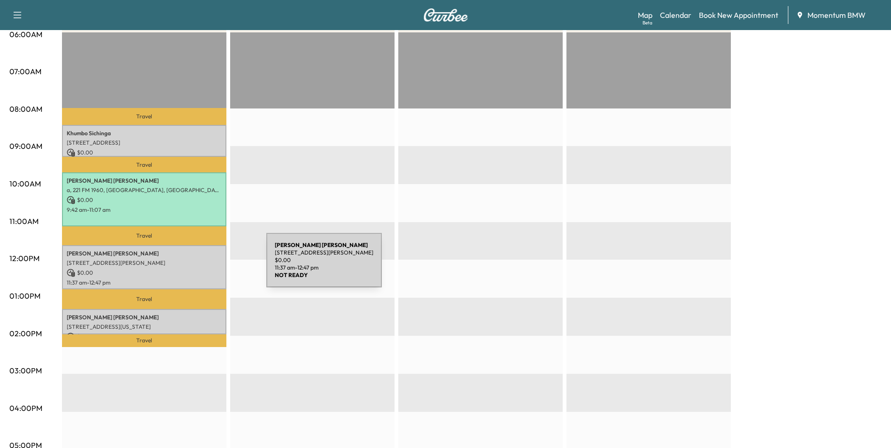
click at [196, 269] on p "$ 0.00" at bounding box center [144, 273] width 155 height 8
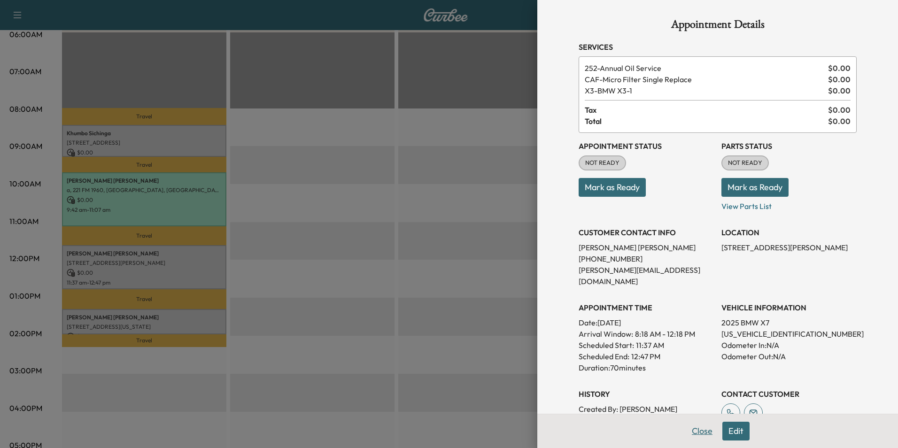
click at [693, 433] on button "Close" at bounding box center [702, 431] width 33 height 19
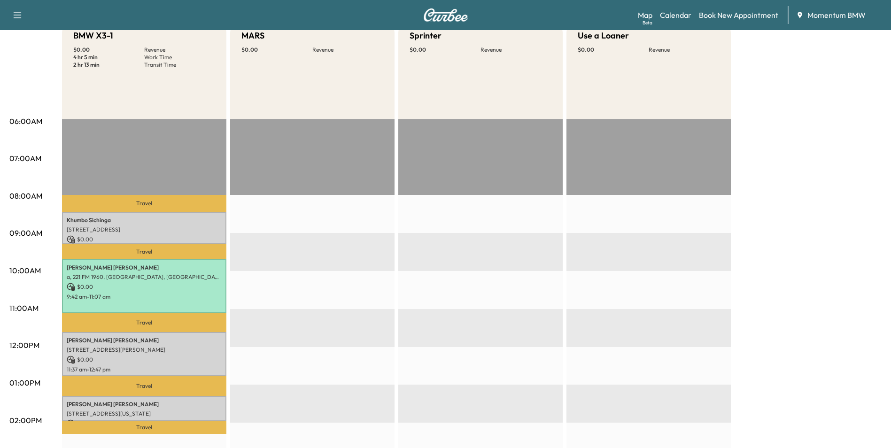
scroll to position [47, 0]
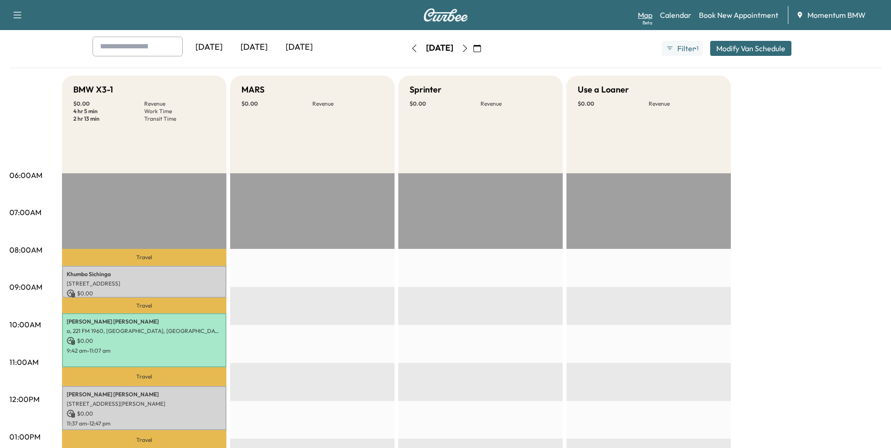
click at [648, 16] on link "Map Beta" at bounding box center [645, 14] width 15 height 11
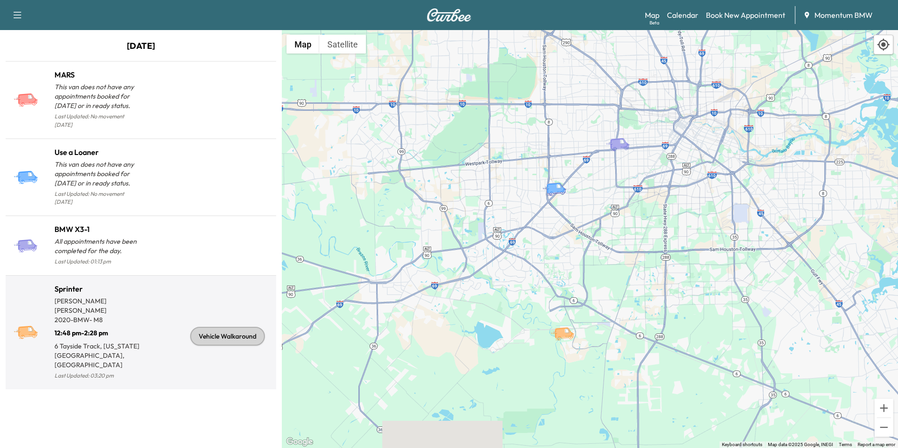
click at [230, 327] on div "Vehicle Walkaround" at bounding box center [227, 336] width 75 height 19
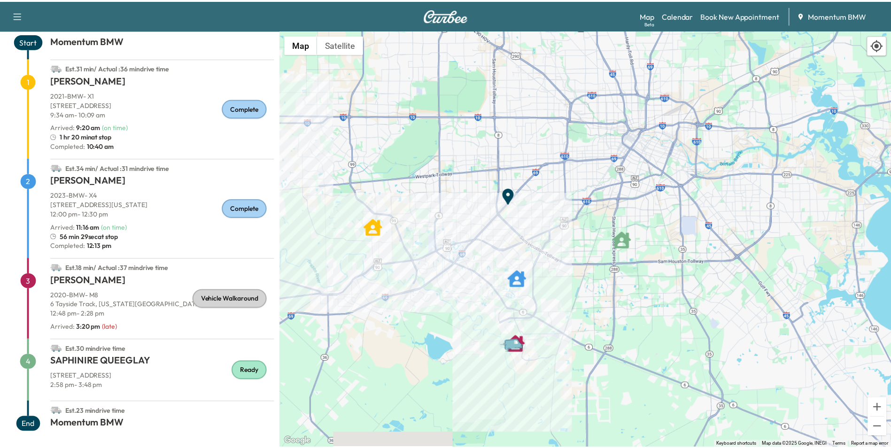
scroll to position [62, 0]
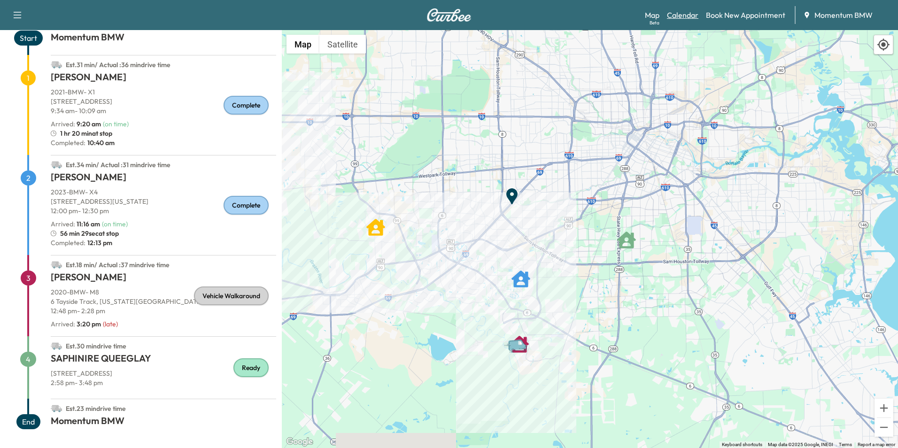
click at [689, 18] on link "Calendar" at bounding box center [682, 14] width 31 height 11
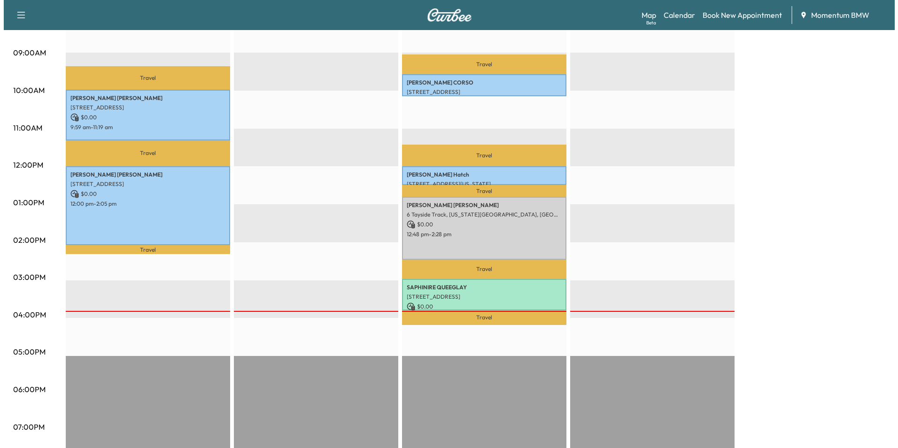
scroll to position [282, 0]
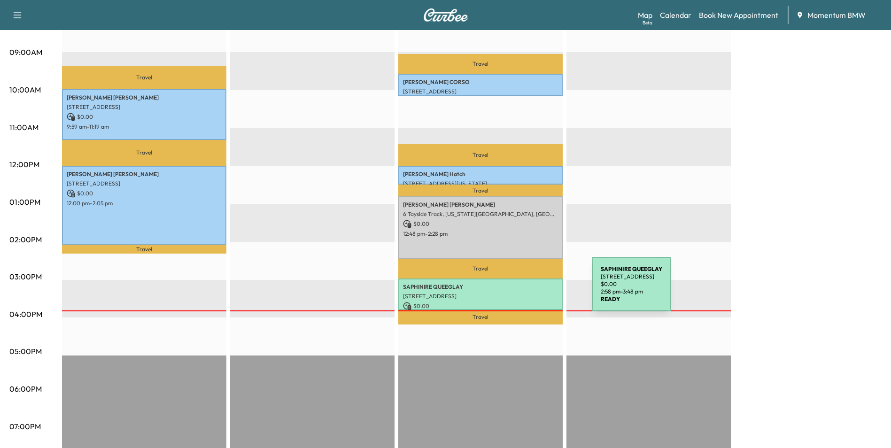
click at [522, 293] on p "[STREET_ADDRESS]" at bounding box center [480, 297] width 155 height 8
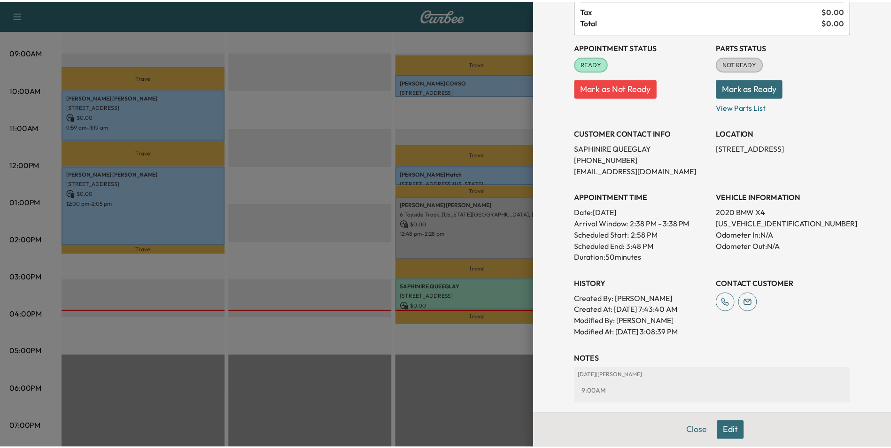
scroll to position [135, 0]
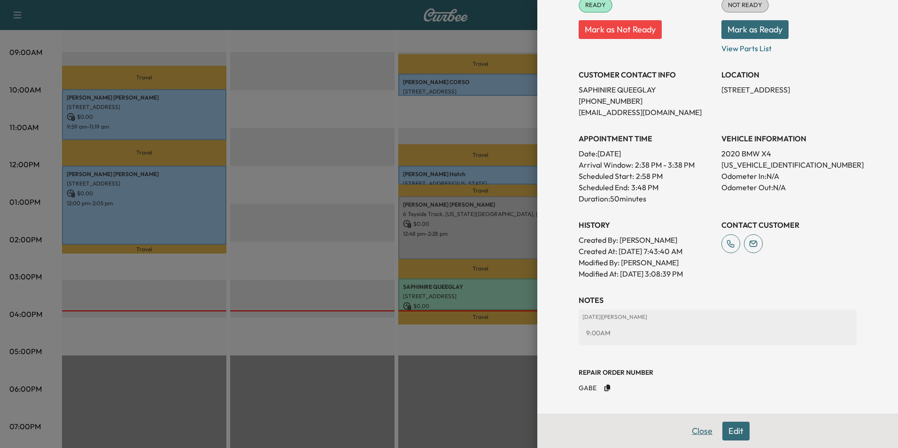
click at [703, 430] on button "Close" at bounding box center [702, 431] width 33 height 19
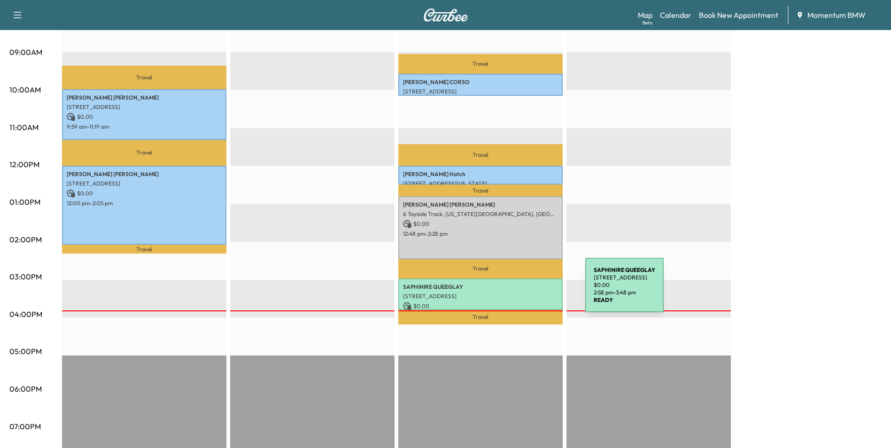
click at [515, 293] on p "[STREET_ADDRESS]" at bounding box center [480, 297] width 155 height 8
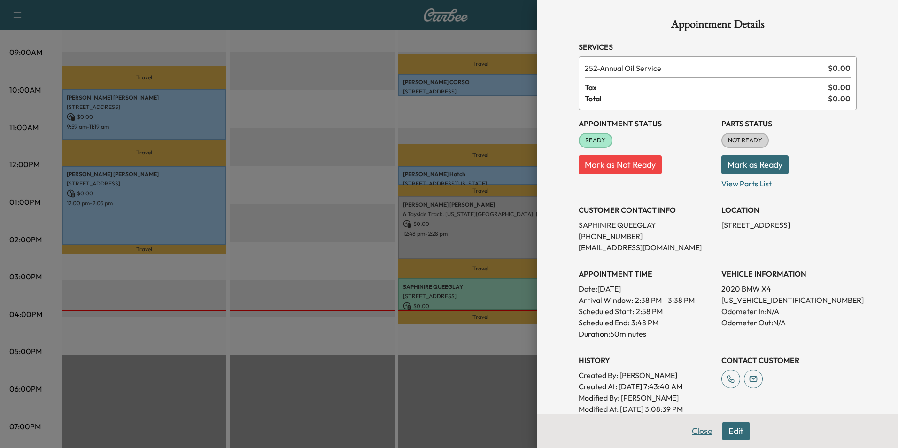
click at [701, 431] on button "Close" at bounding box center [702, 431] width 33 height 19
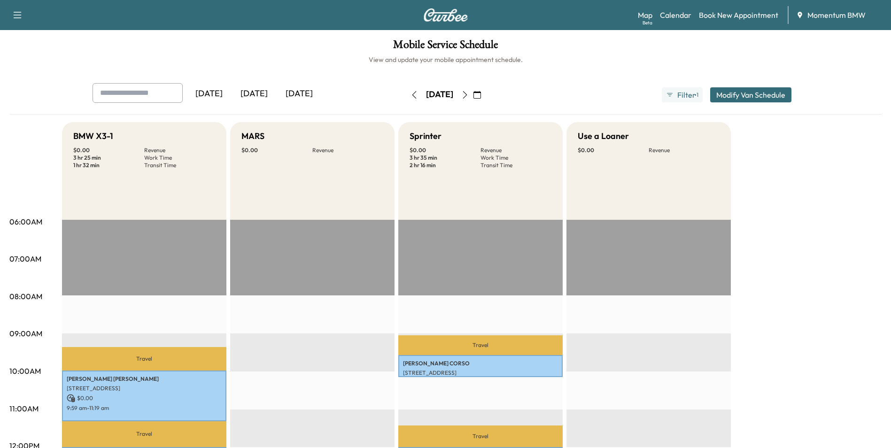
scroll to position [0, 0]
click at [469, 97] on icon "button" at bounding box center [465, 96] width 8 height 8
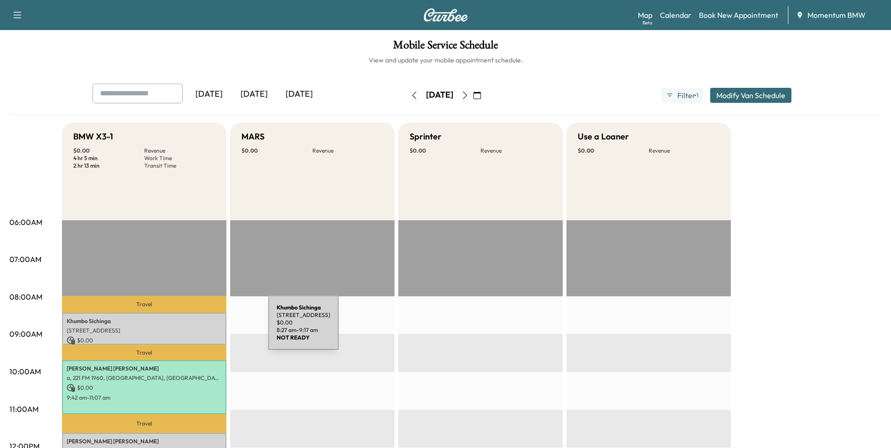
click at [198, 328] on p "[STREET_ADDRESS]" at bounding box center [144, 331] width 155 height 8
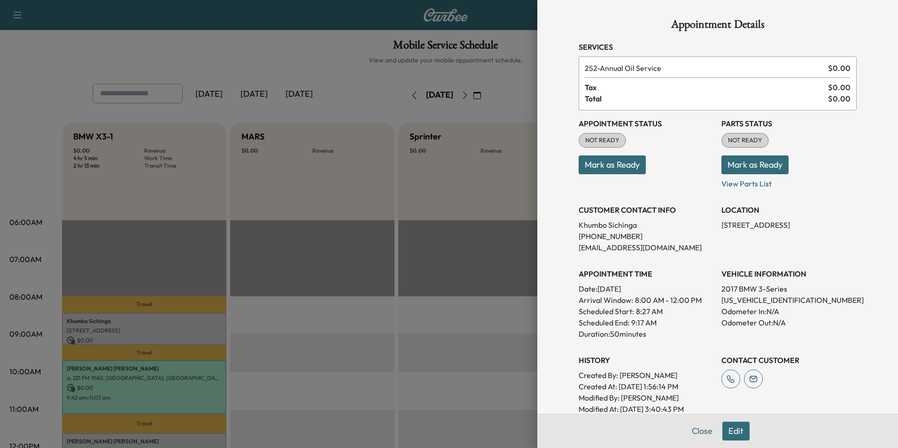
click at [610, 163] on button "Mark as Ready" at bounding box center [612, 164] width 67 height 19
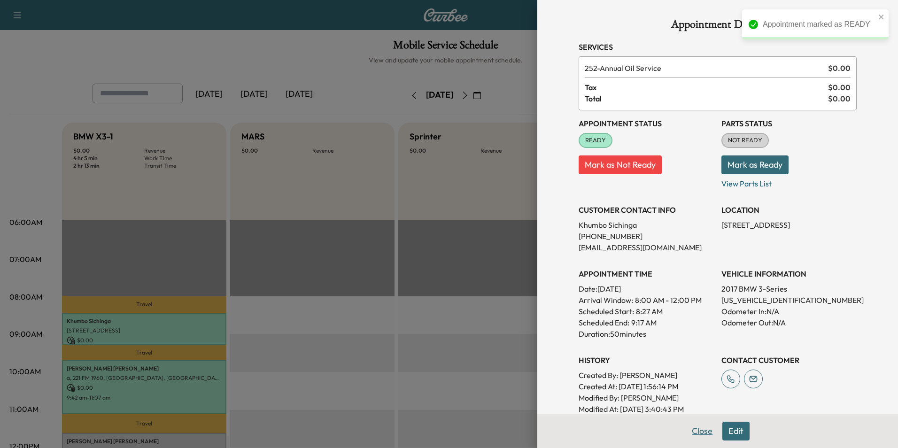
click at [692, 433] on button "Close" at bounding box center [702, 431] width 33 height 19
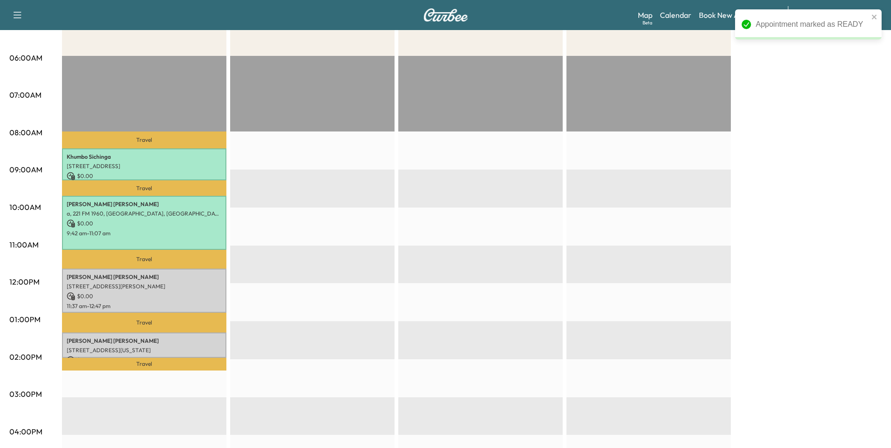
scroll to position [188, 0]
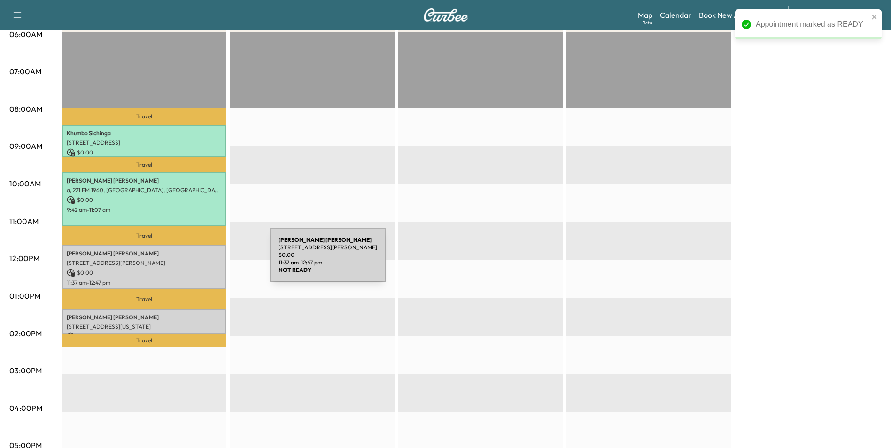
click at [200, 261] on p "[STREET_ADDRESS][PERSON_NAME]" at bounding box center [144, 263] width 155 height 8
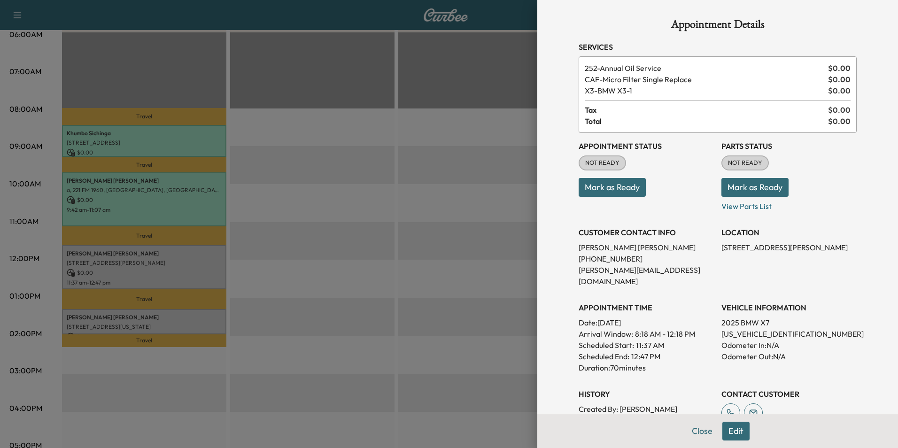
click at [607, 190] on button "Mark as Ready" at bounding box center [612, 187] width 67 height 19
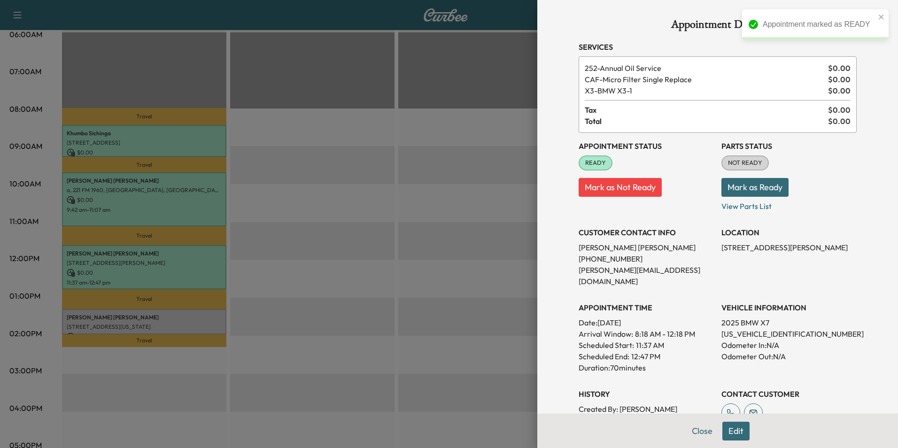
click at [698, 434] on button "Close" at bounding box center [702, 431] width 33 height 19
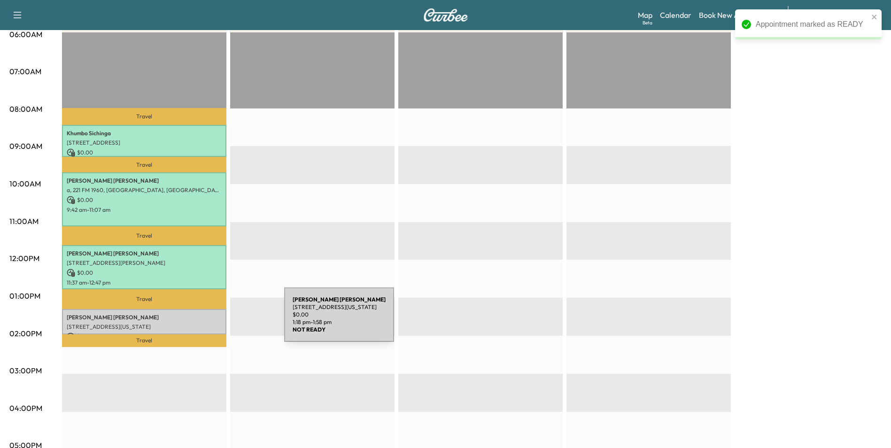
click at [214, 323] on p "[STREET_ADDRESS][US_STATE]" at bounding box center [144, 327] width 155 height 8
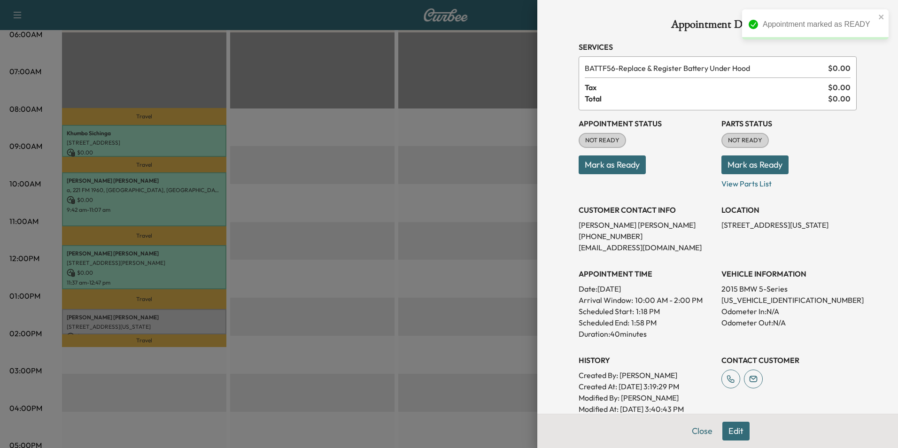
click at [620, 168] on button "Mark as Ready" at bounding box center [612, 164] width 67 height 19
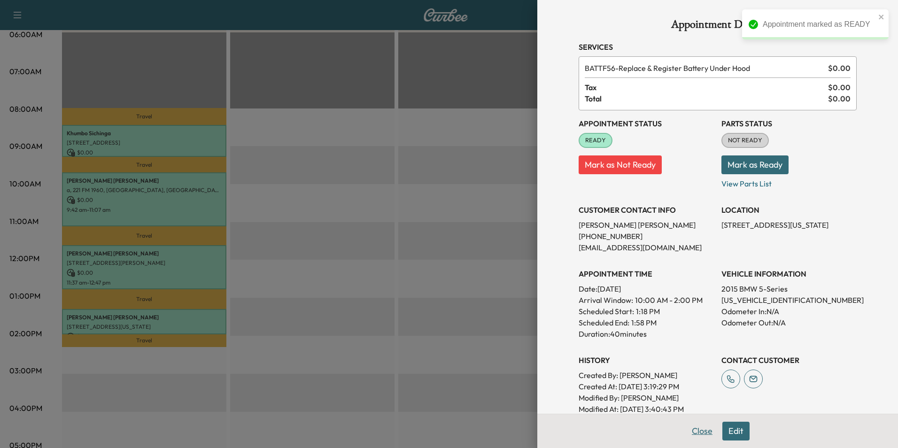
click at [697, 434] on button "Close" at bounding box center [702, 431] width 33 height 19
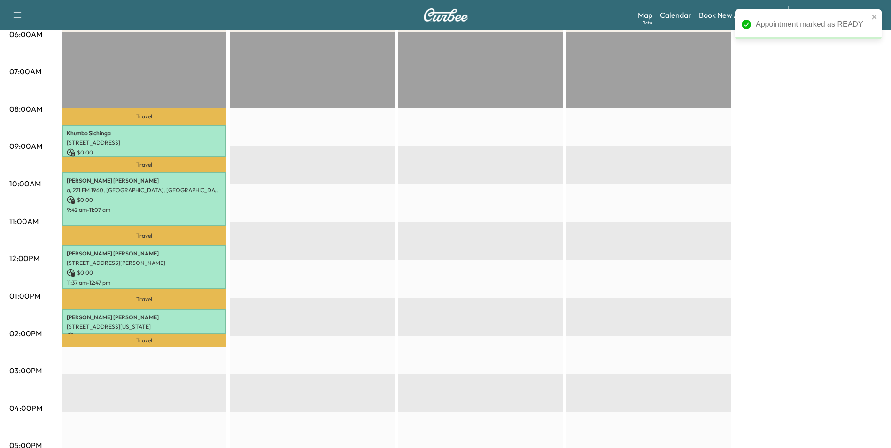
scroll to position [94, 0]
